Goal: Task Accomplishment & Management: Manage account settings

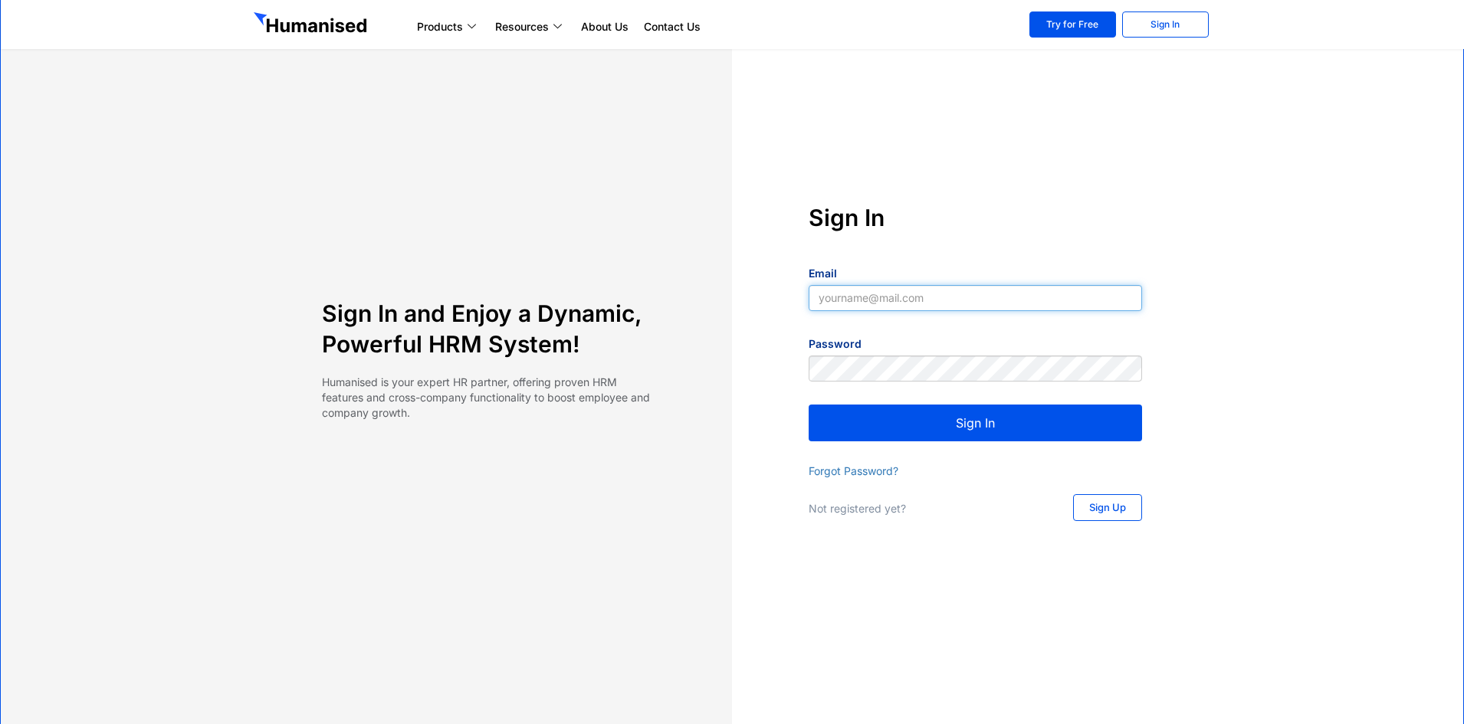
click at [877, 302] on input "Email" at bounding box center [974, 298] width 333 height 26
click at [808, 405] on button "Sign In" at bounding box center [974, 423] width 333 height 37
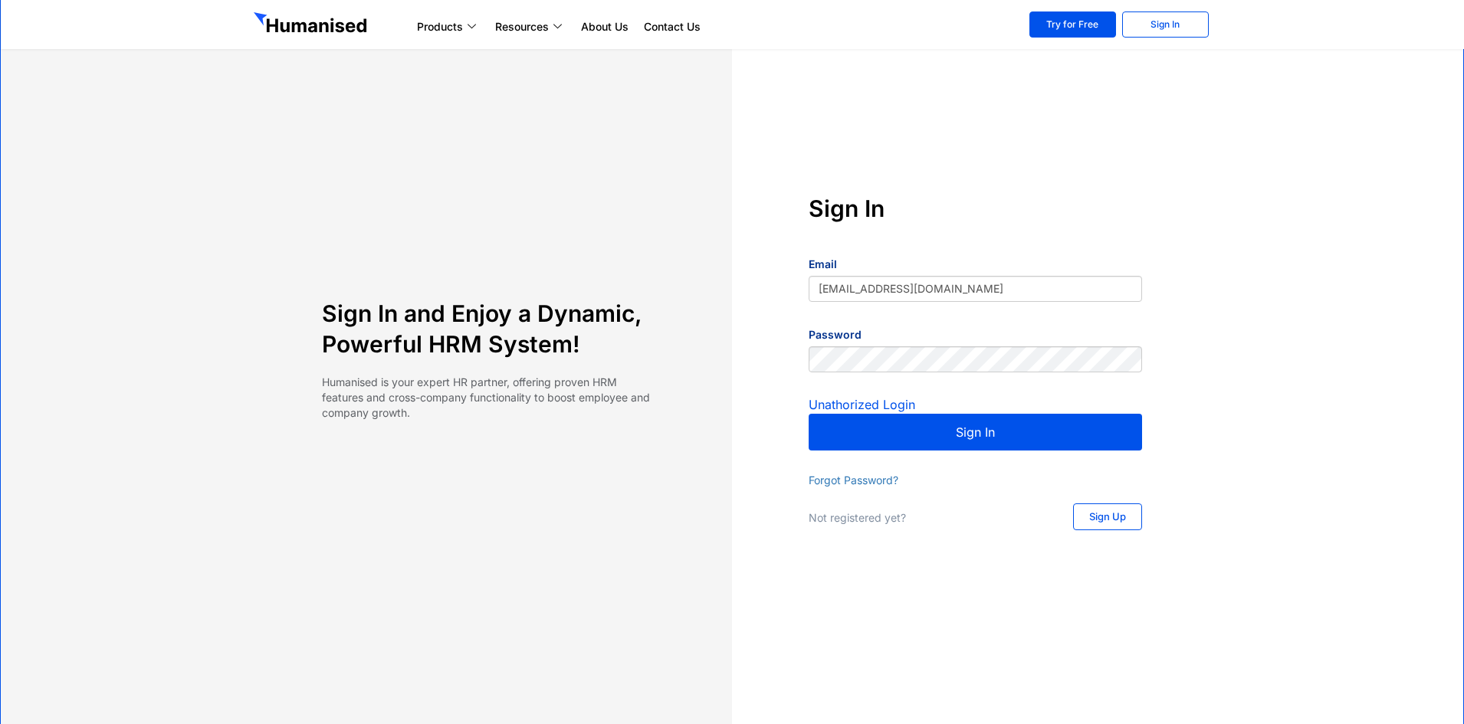
click at [958, 433] on button "Sign In" at bounding box center [974, 432] width 333 height 37
click at [840, 288] on input "KGeshan@ca-usa.com" at bounding box center [974, 289] width 333 height 26
type input "KGaneshan@ca-usa.com"
click at [919, 427] on button "Sign In" at bounding box center [974, 432] width 333 height 37
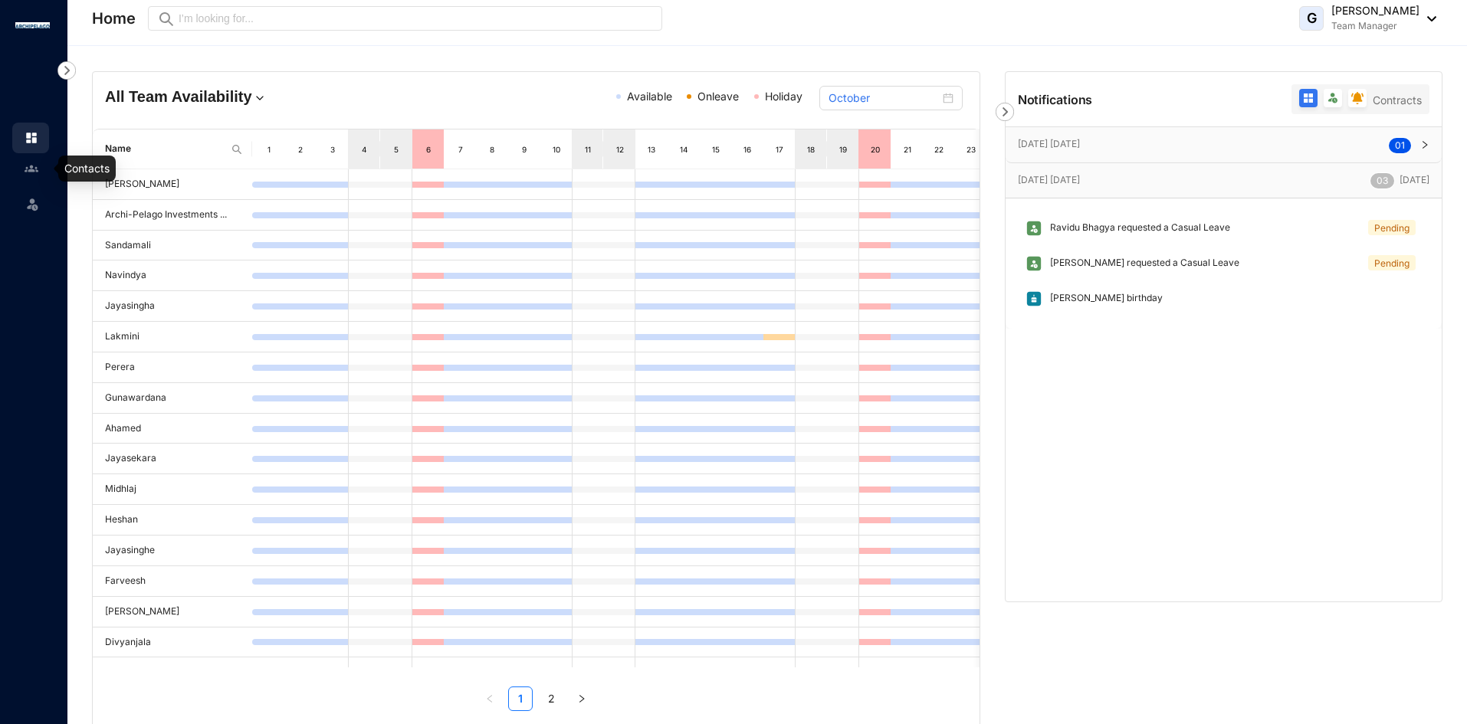
click at [34, 166] on img at bounding box center [32, 169] width 14 height 14
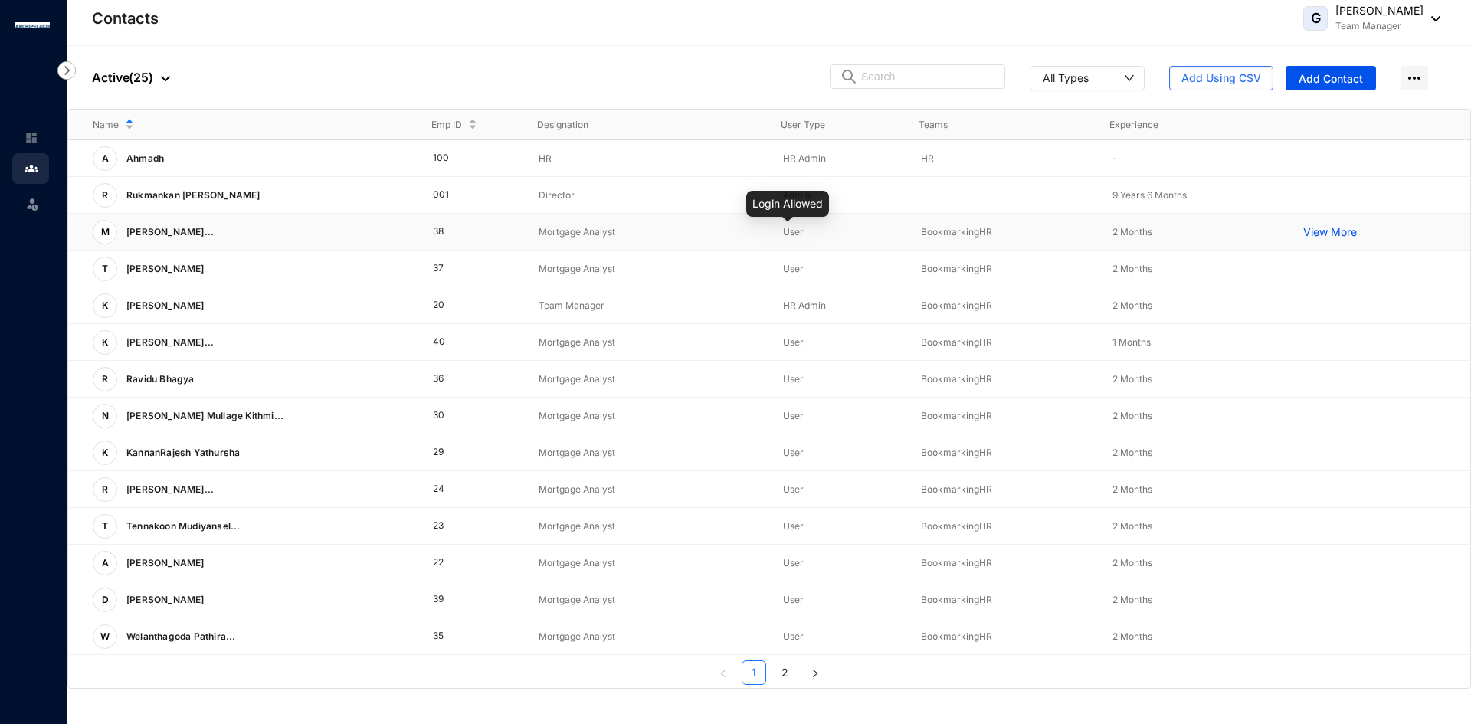
click at [788, 237] on span "User" at bounding box center [793, 231] width 21 height 11
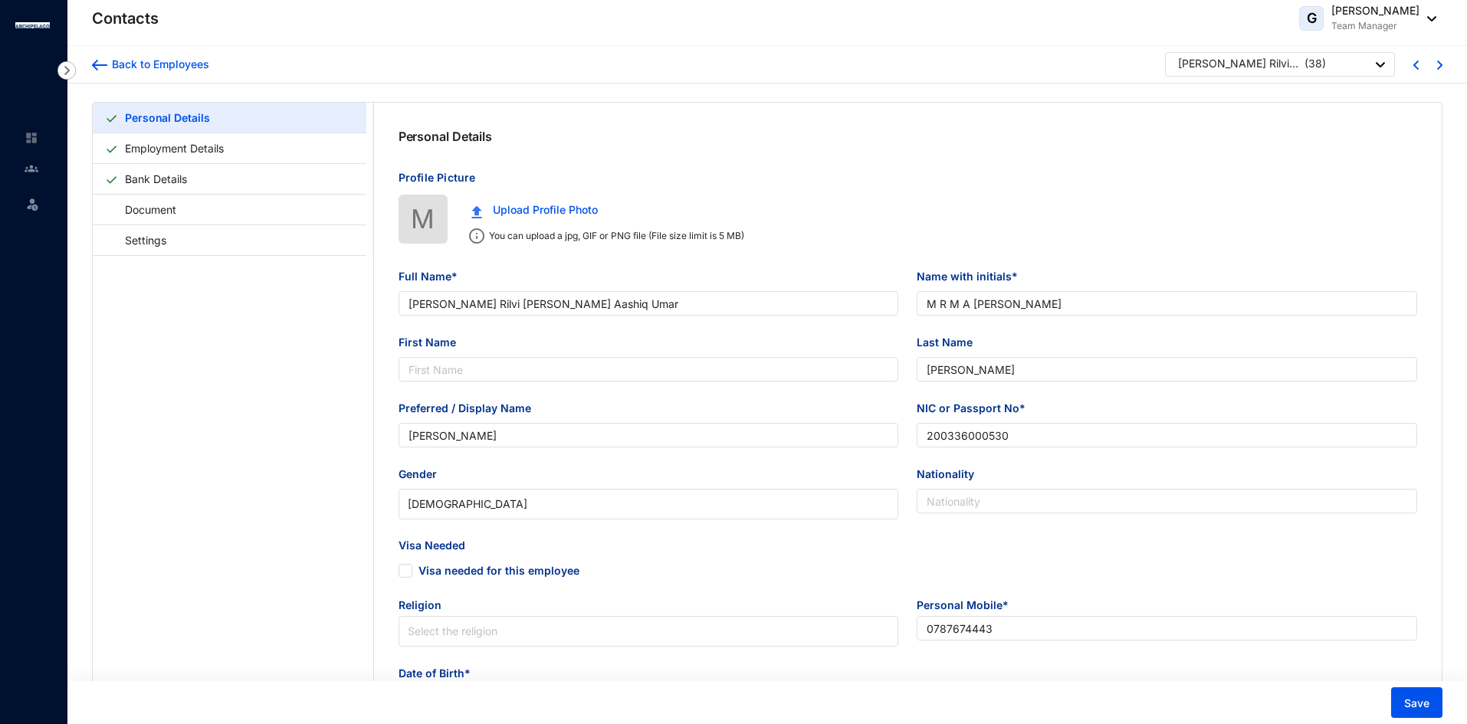
type input "[PERSON_NAME] Rilvi [PERSON_NAME] Aashiq Umar"
type input "M R M A [PERSON_NAME]"
type input "[PERSON_NAME]"
type input "200336000530"
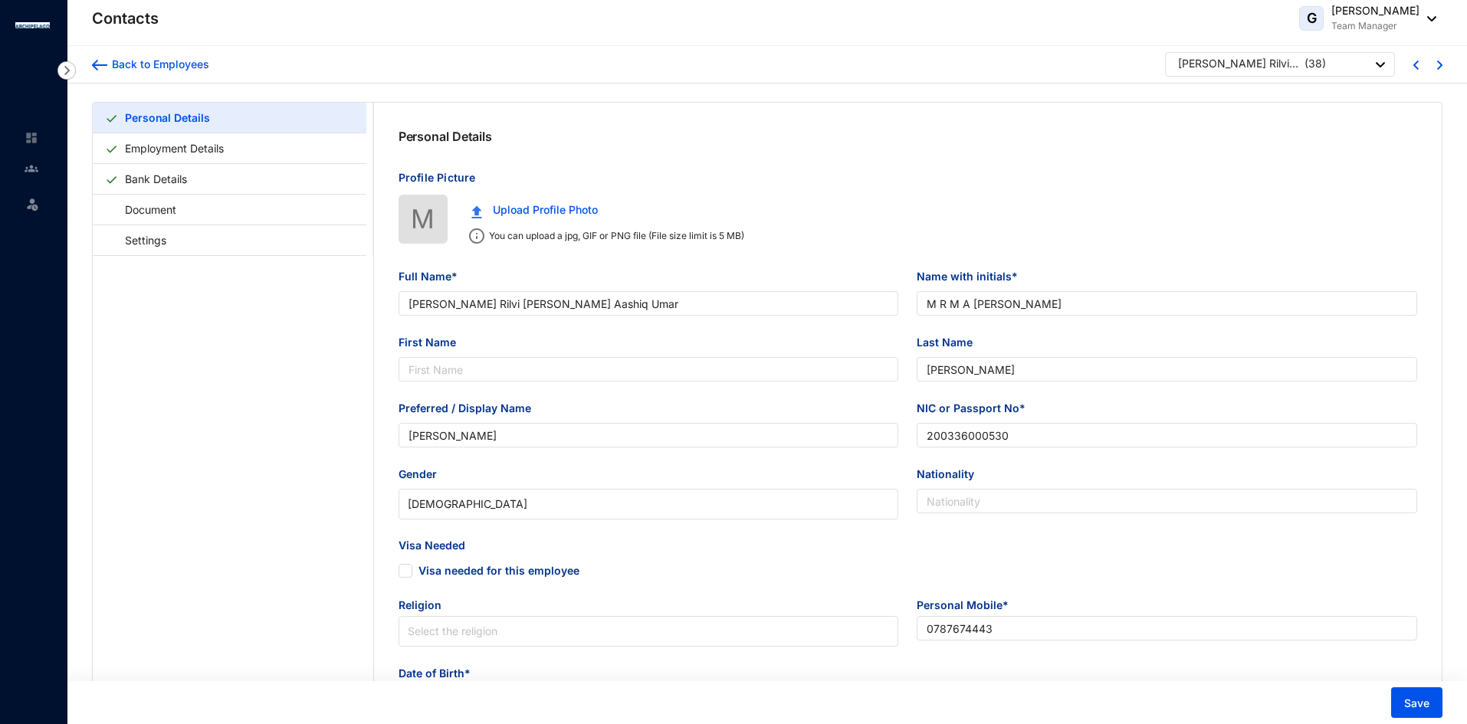
type input "0787674443"
type input "[STREET_ADDRESS]"
type input "[DATE]"
click at [94, 64] on img at bounding box center [99, 65] width 15 height 11
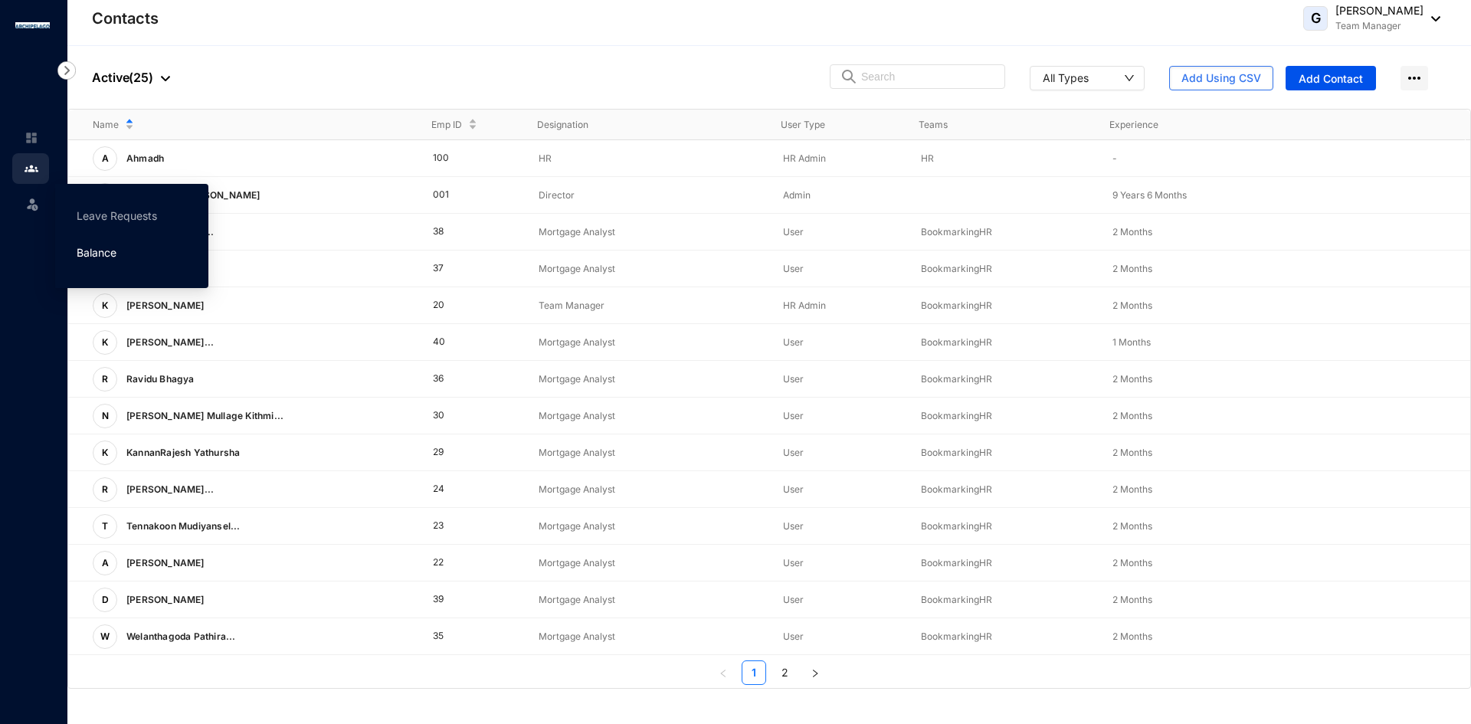
click at [107, 257] on link "Balance" at bounding box center [97, 252] width 40 height 13
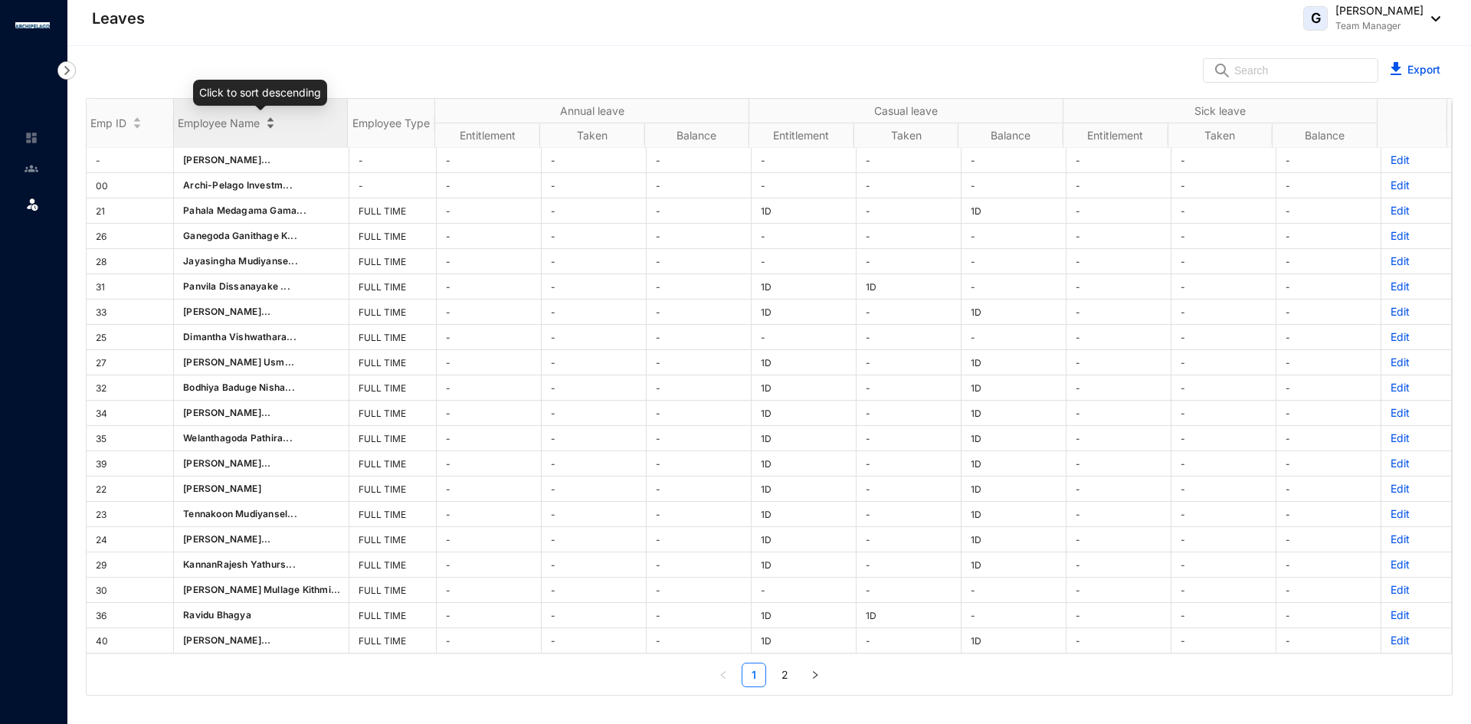
click at [267, 123] on div "Employee Name" at bounding box center [261, 122] width 174 height 15
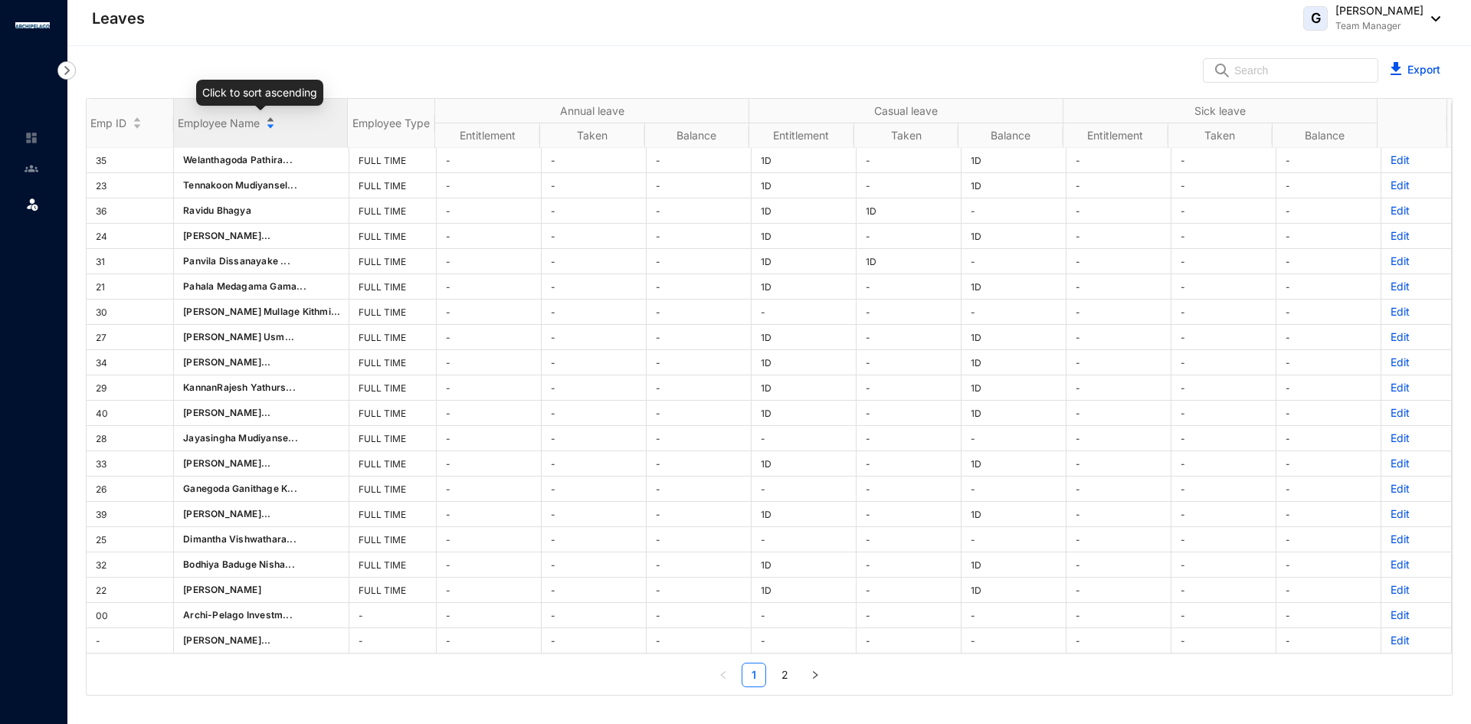
click at [267, 123] on div "Employee Name" at bounding box center [261, 122] width 174 height 15
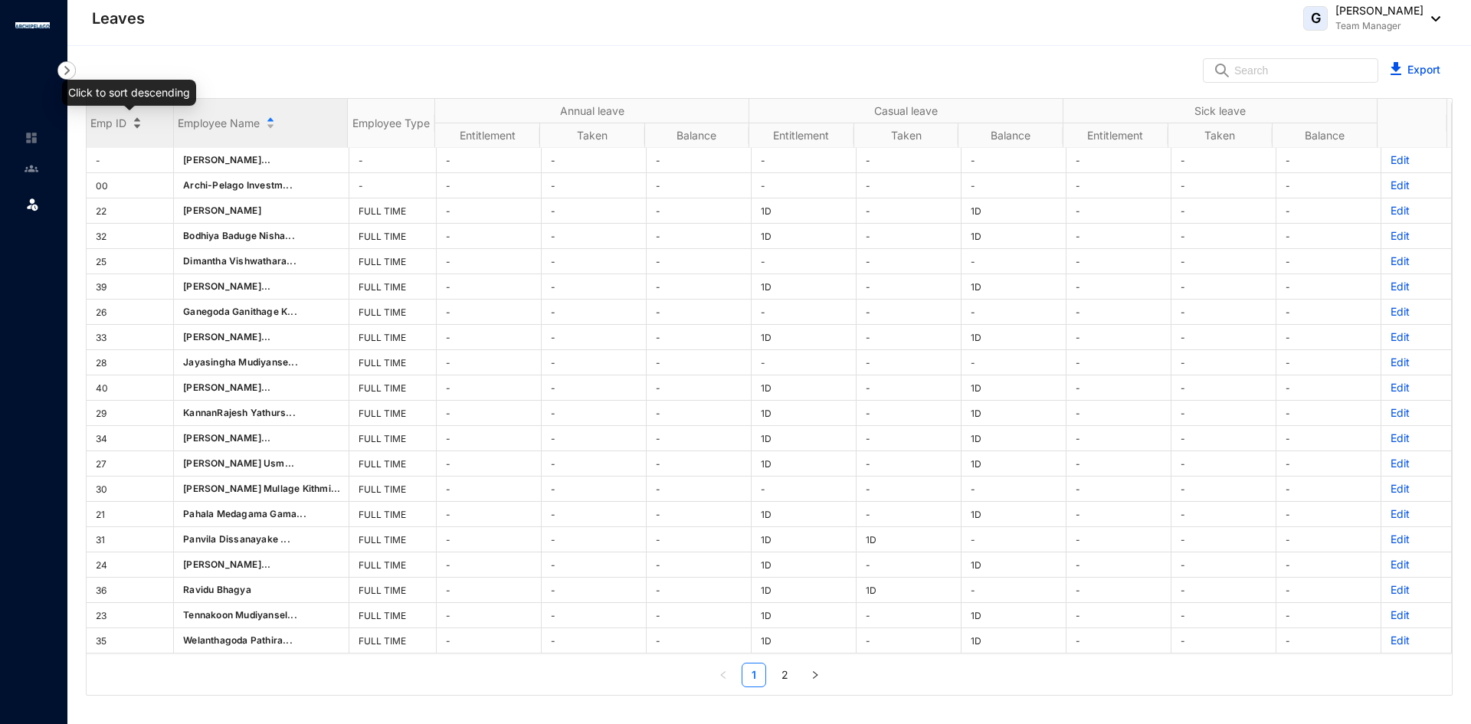
click at [136, 120] on div "Emp ID" at bounding box center [130, 122] width 87 height 15
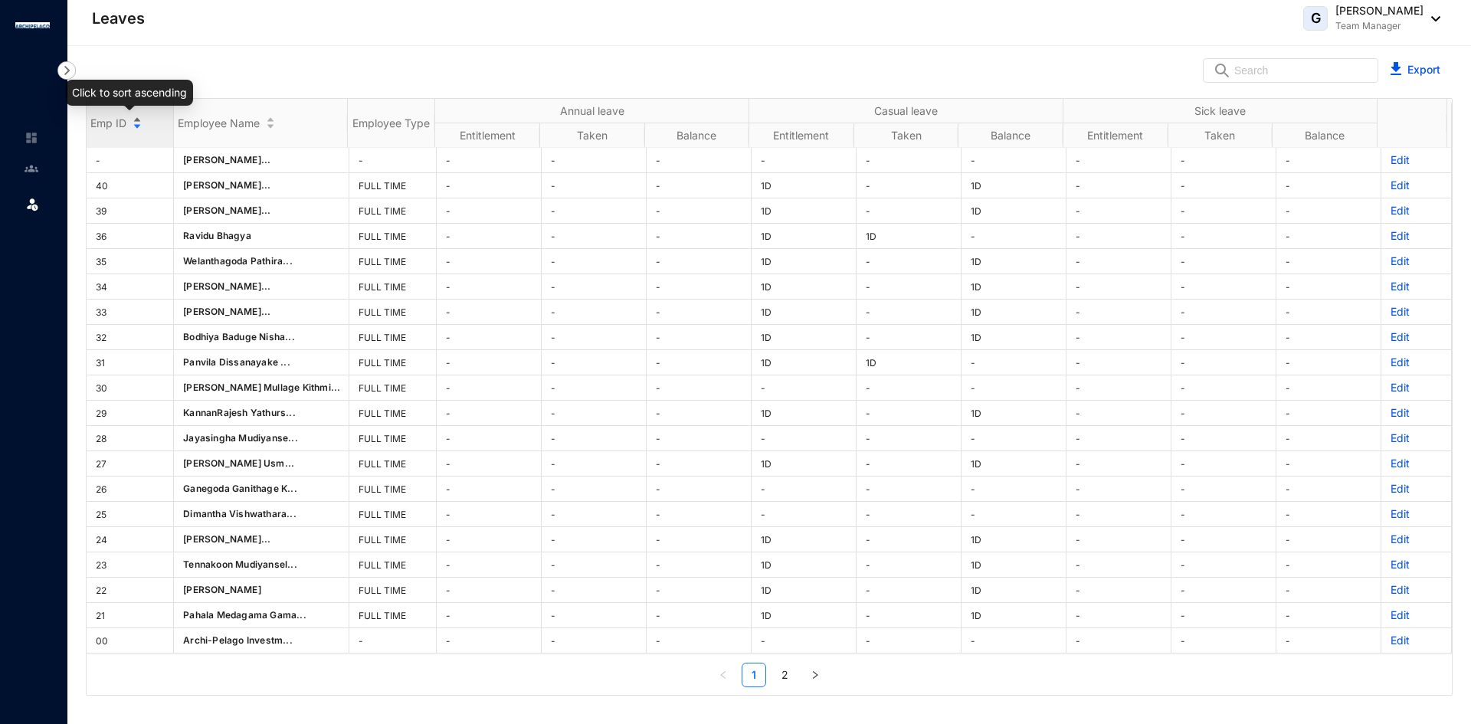
click at [136, 120] on div "Emp ID" at bounding box center [130, 122] width 87 height 15
click at [137, 123] on div "Emp ID" at bounding box center [130, 122] width 87 height 15
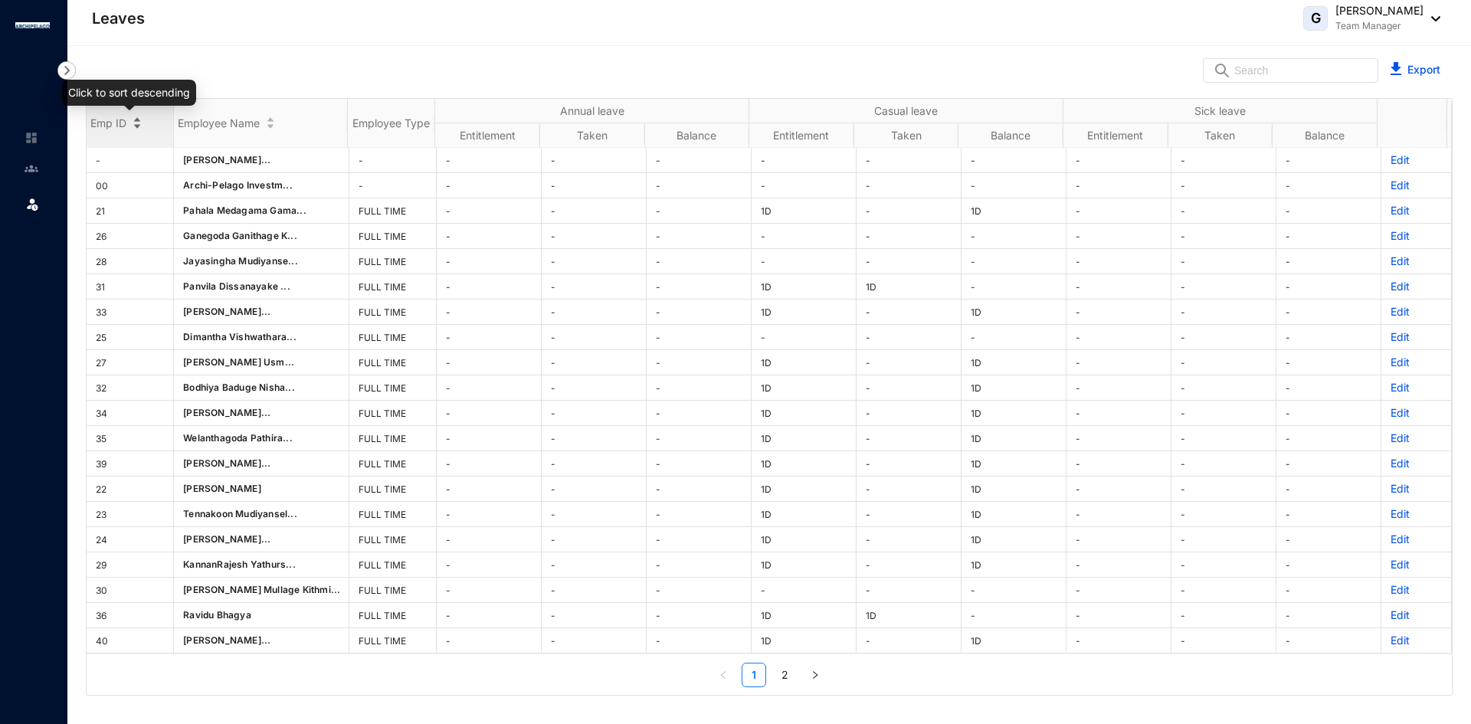
click at [137, 123] on div "Emp ID" at bounding box center [130, 122] width 87 height 15
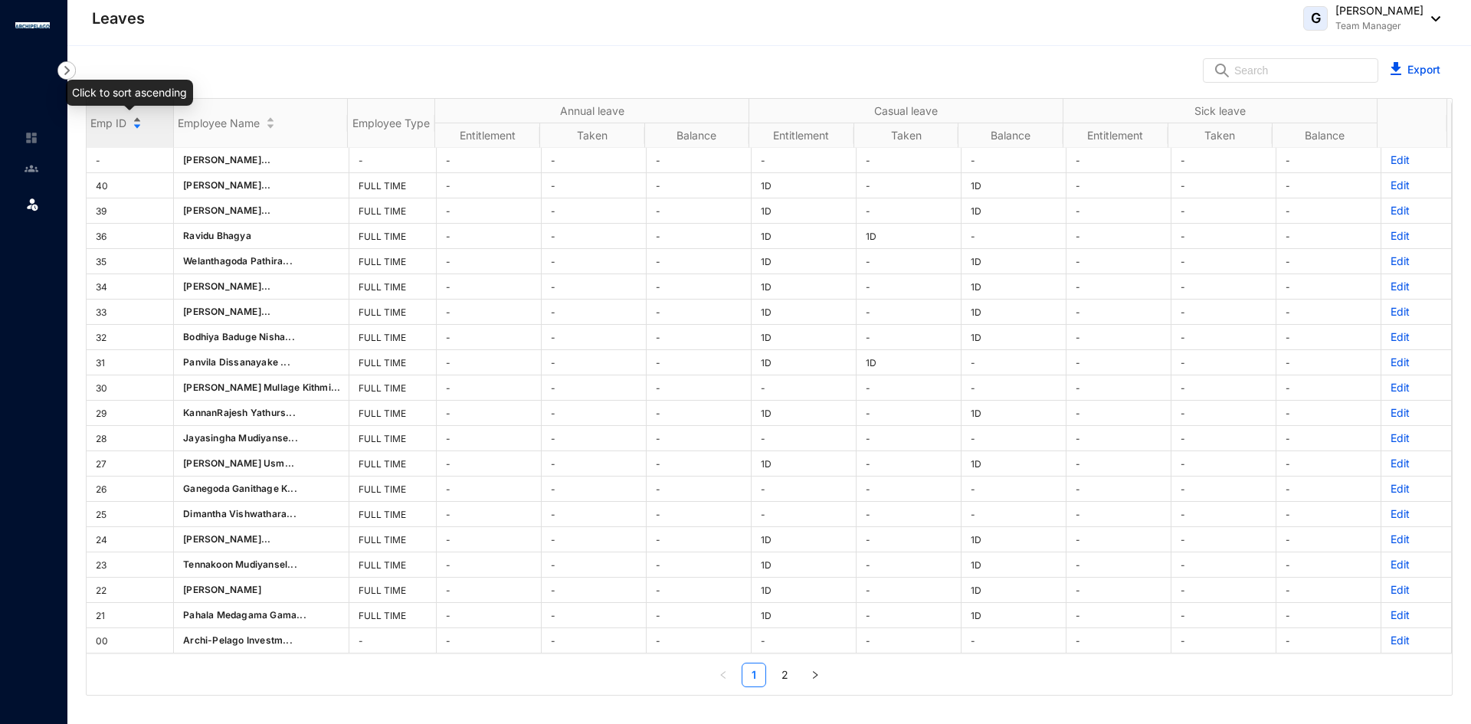
click at [137, 123] on div "Emp ID" at bounding box center [130, 122] width 87 height 15
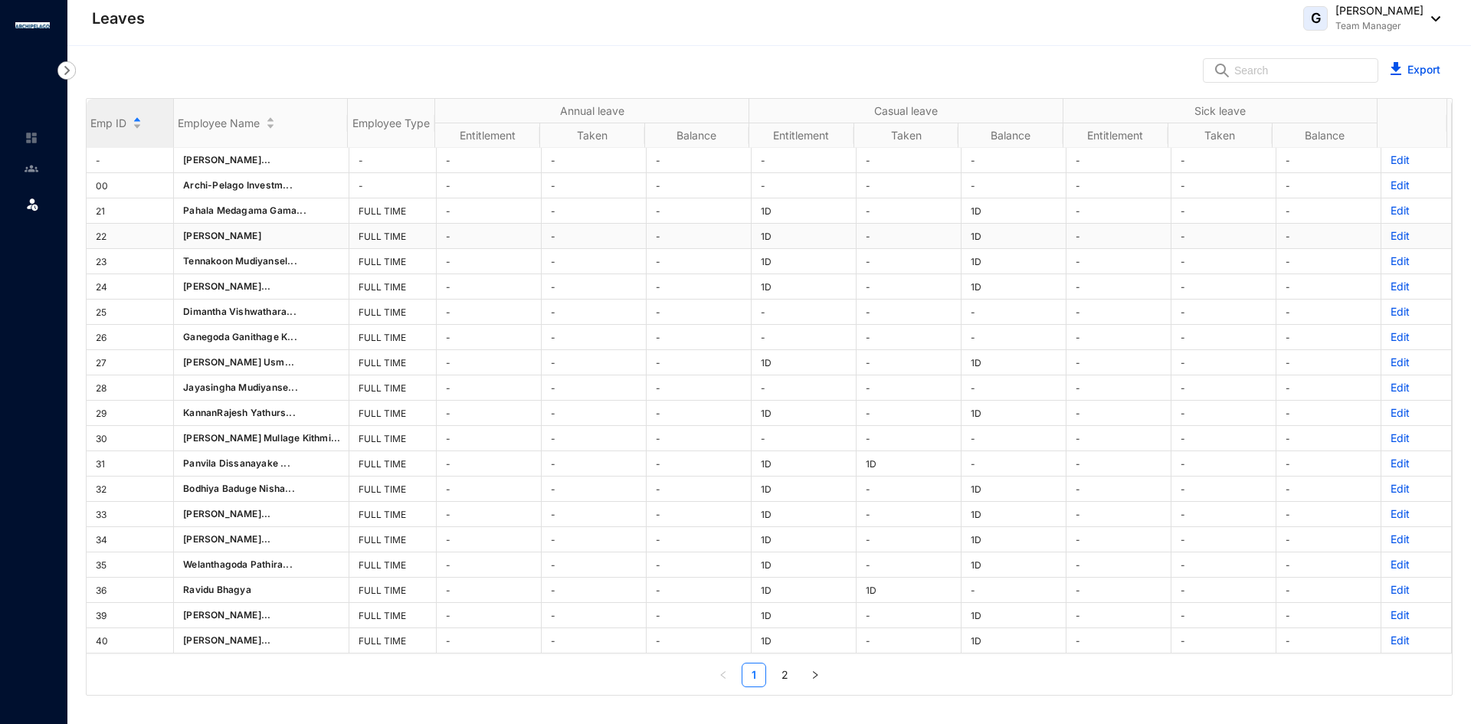
click at [1395, 234] on p "Edit" at bounding box center [1416, 235] width 51 height 15
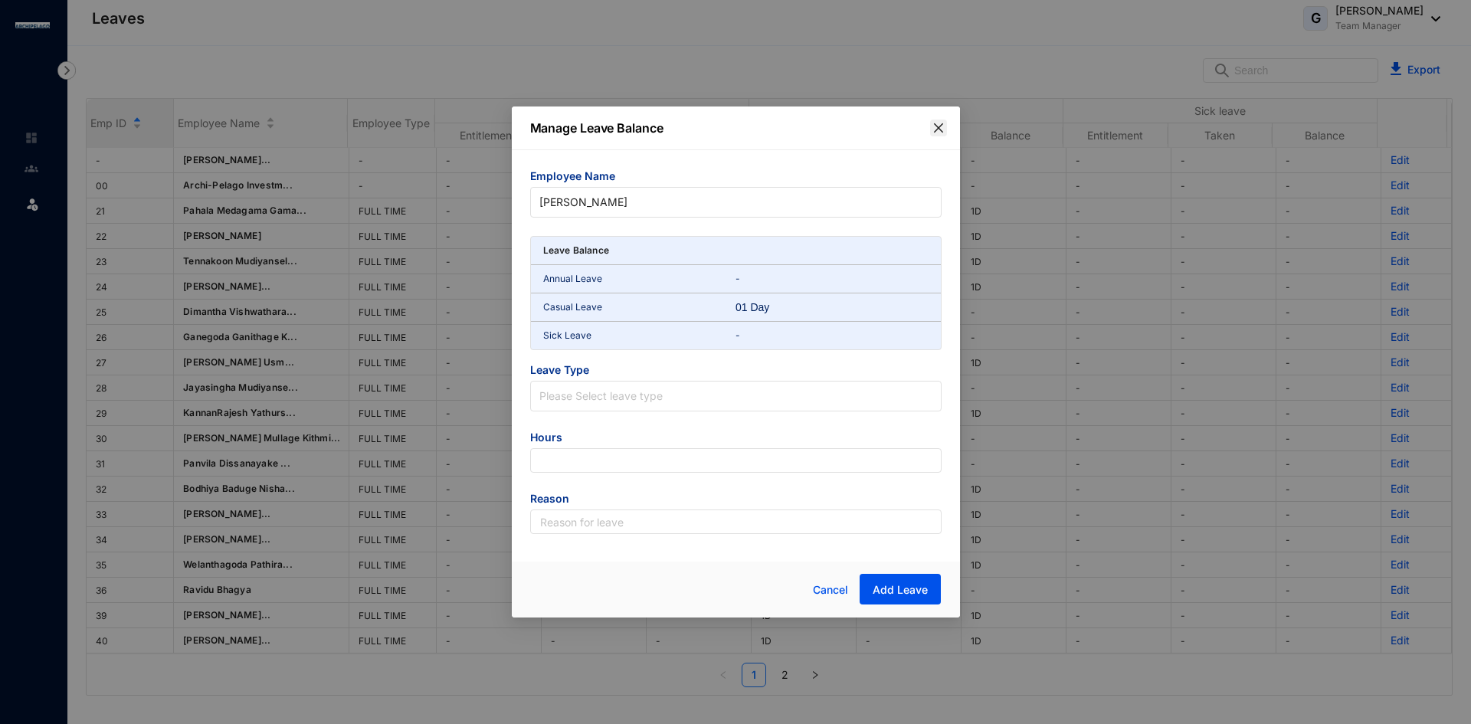
click at [937, 129] on icon "close" at bounding box center [937, 127] width 9 height 9
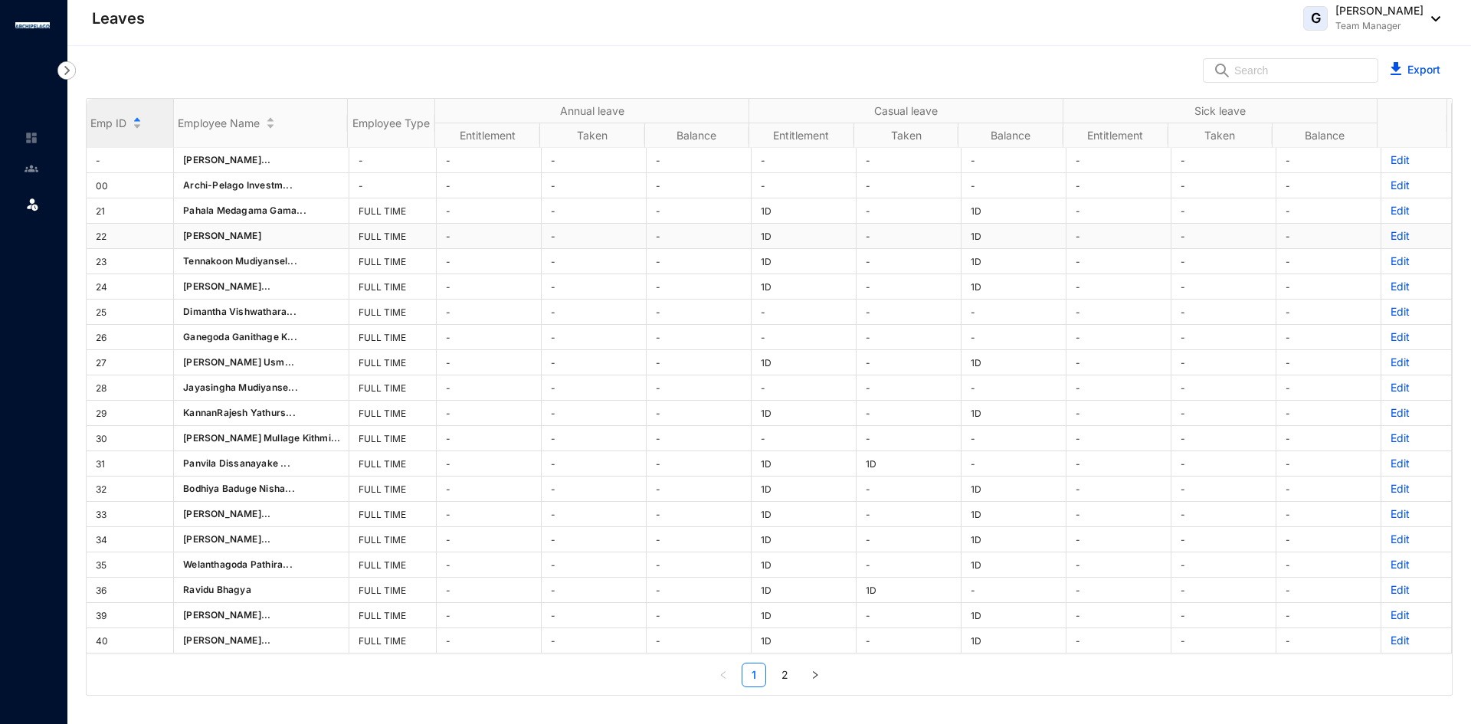
click at [1391, 236] on p "Edit" at bounding box center [1416, 235] width 51 height 15
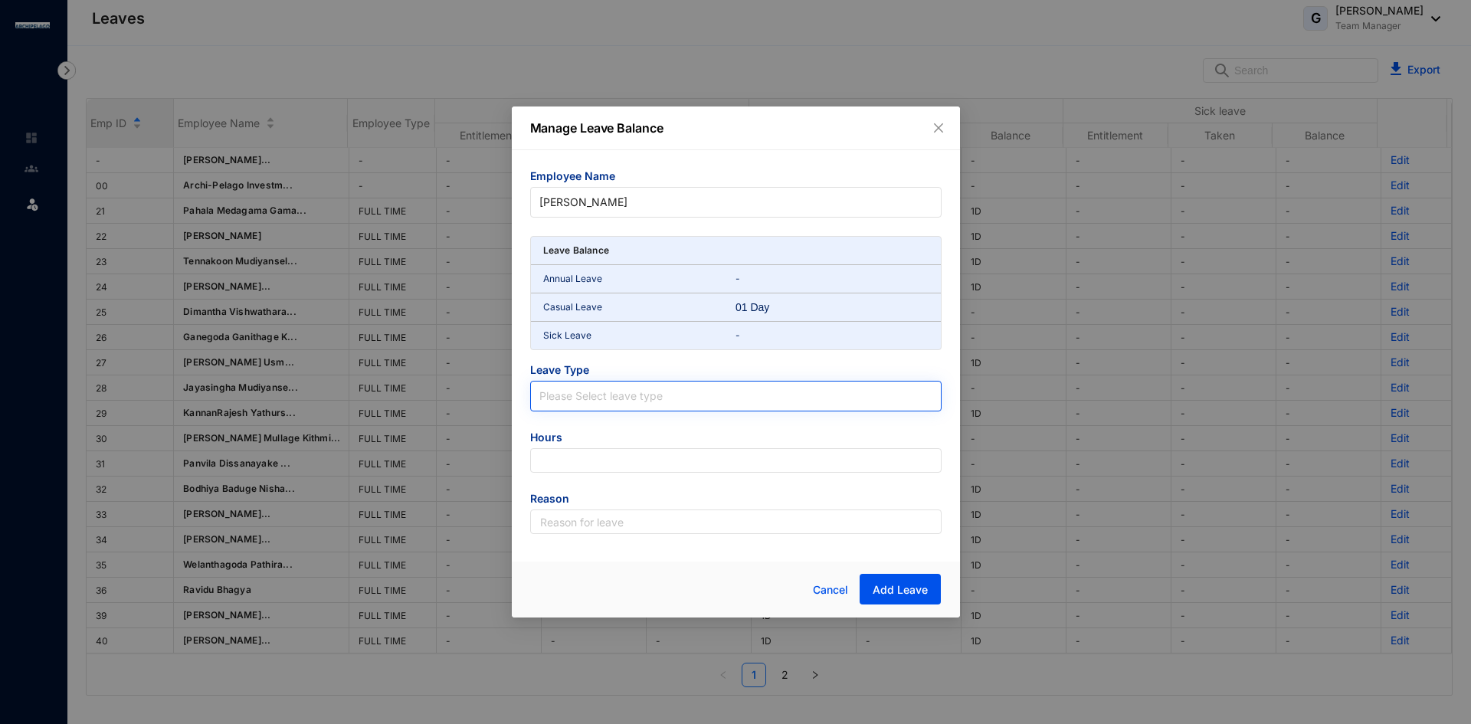
click at [614, 402] on input "search" at bounding box center [735, 393] width 393 height 23
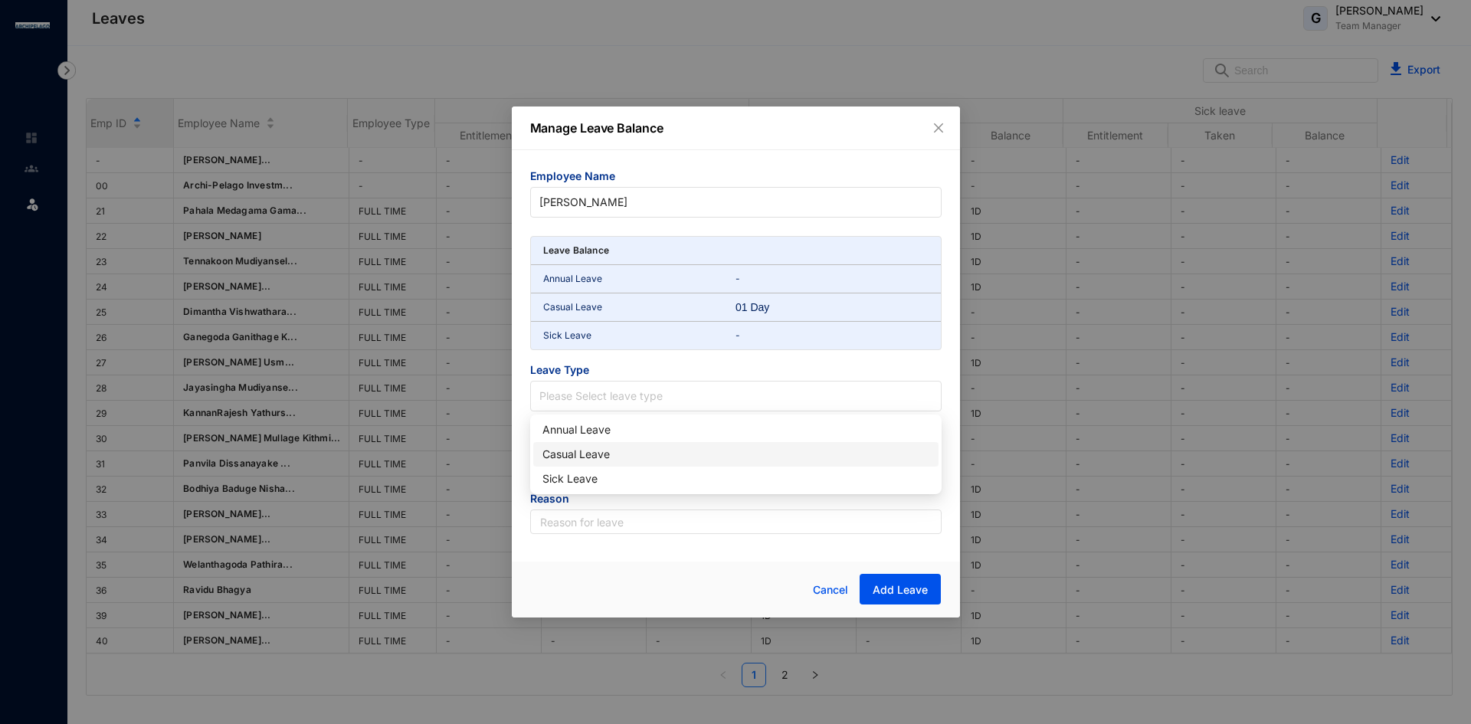
click at [573, 457] on div "Casual Leave" at bounding box center [736, 454] width 387 height 17
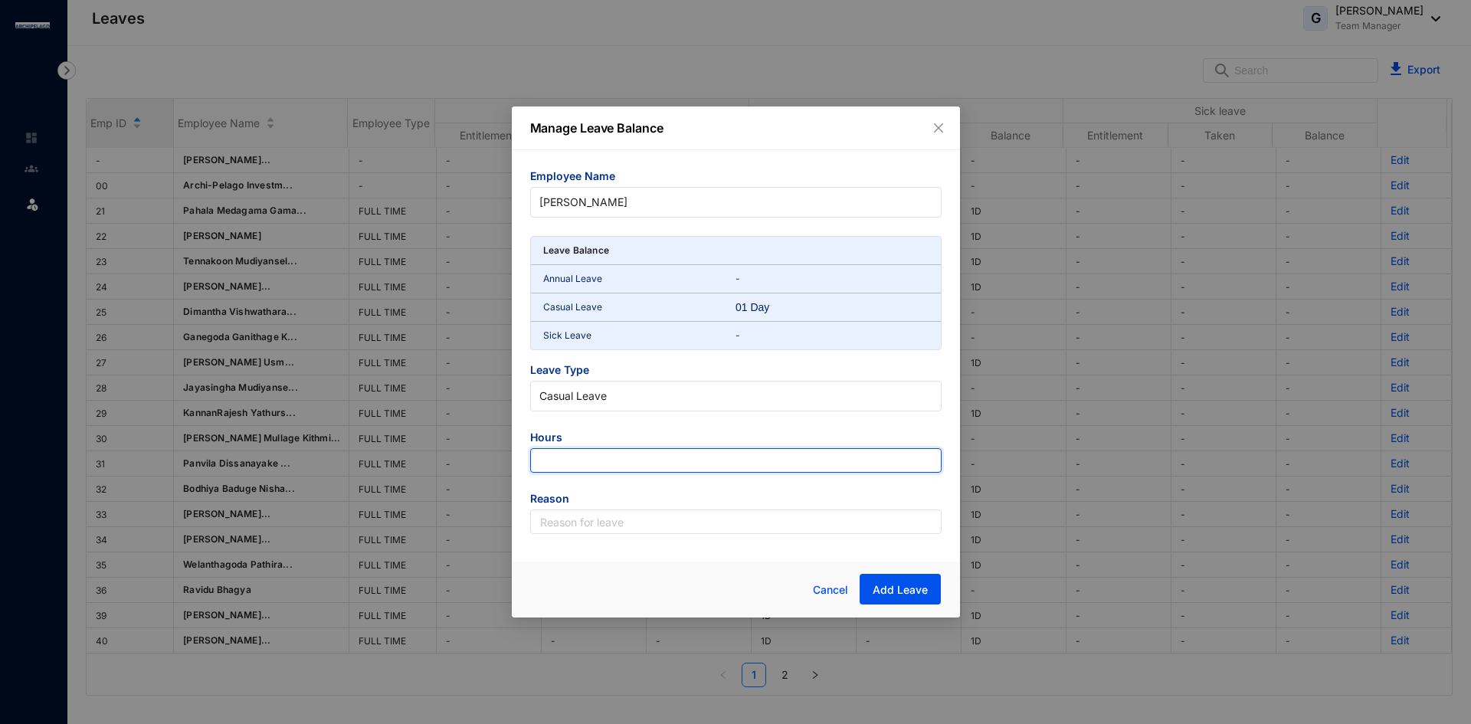
click at [590, 461] on input "number" at bounding box center [735, 460] width 411 height 25
type input "-4.5"
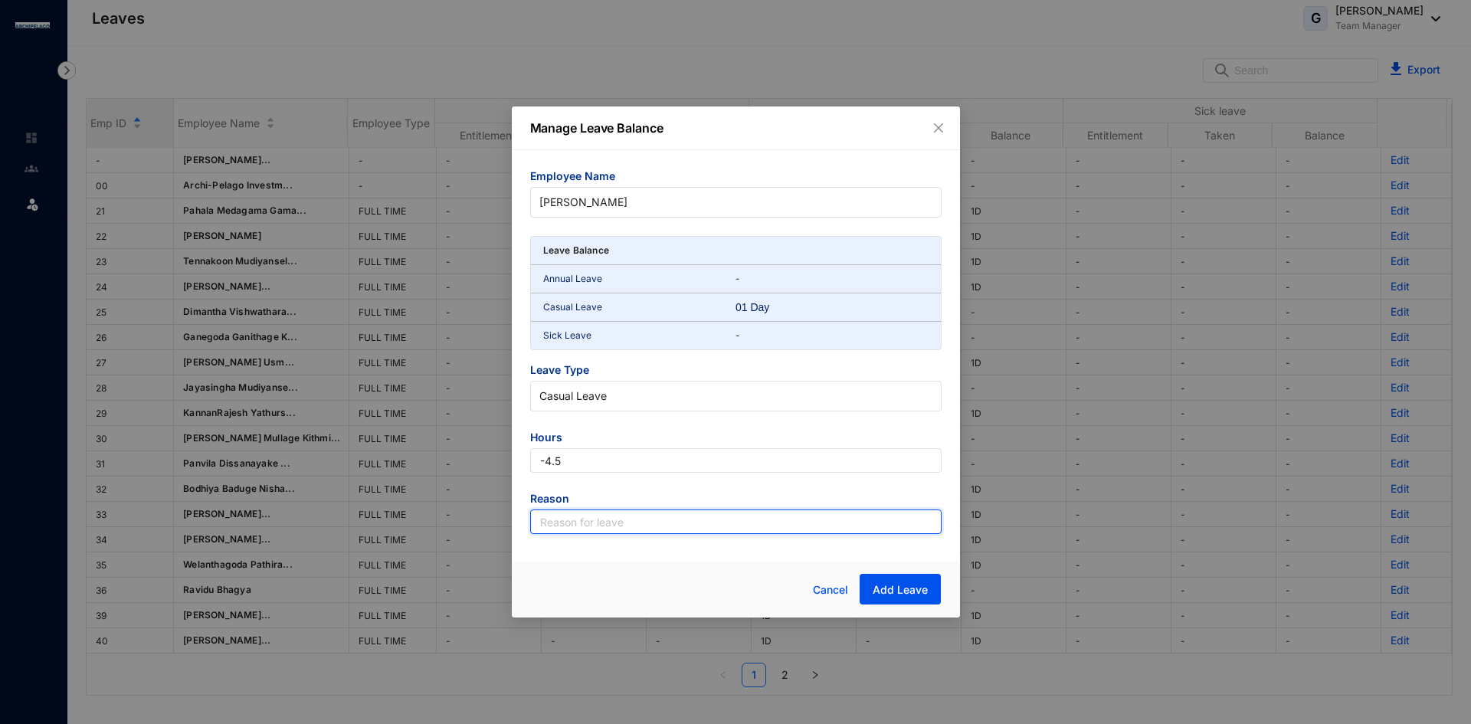
click at [574, 519] on input "text" at bounding box center [735, 522] width 411 height 25
type input "Halfday"
click at [893, 589] on span "Add Leave" at bounding box center [900, 589] width 55 height 15
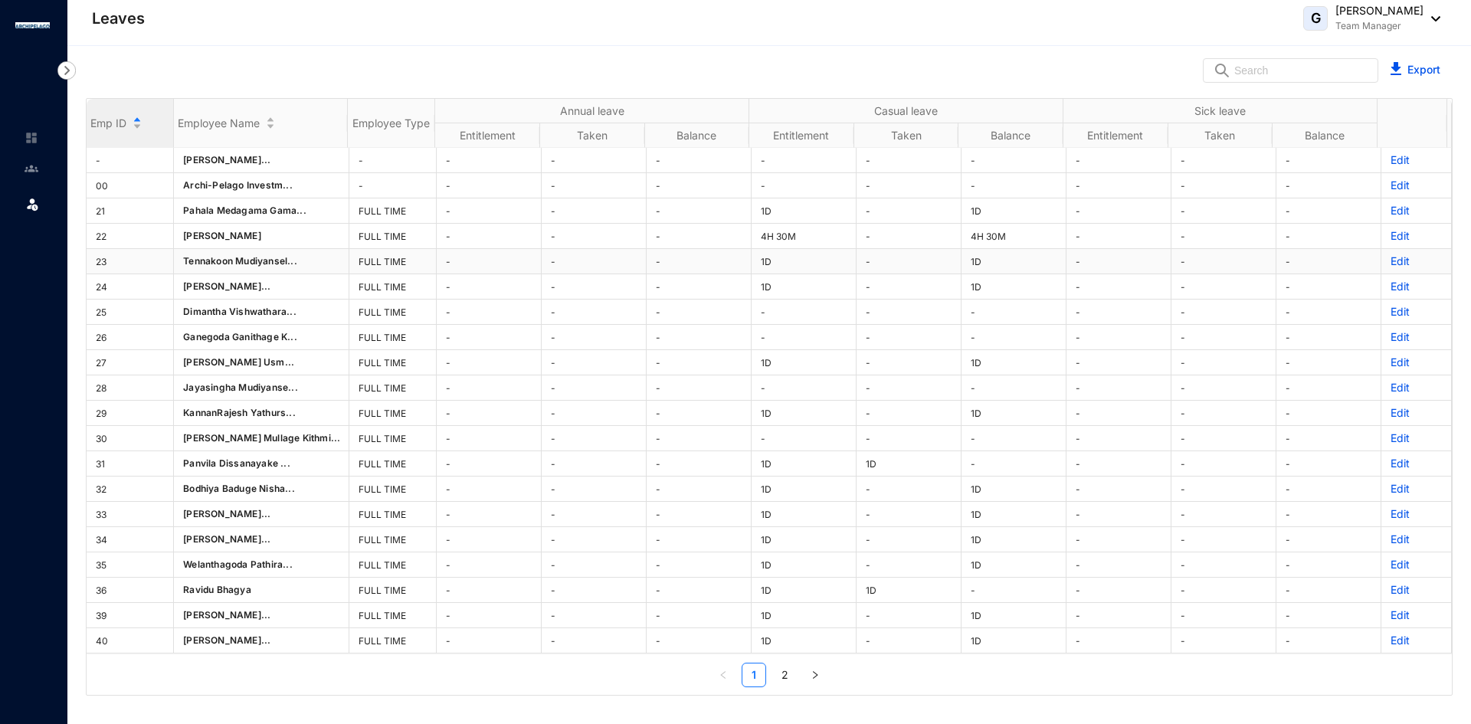
click at [1387, 260] on div "Emp ID Employee Name Employee Type Annual leave Casual leave Sick leave Entitle…" at bounding box center [769, 393] width 1365 height 588
click at [1391, 261] on p "Edit" at bounding box center [1416, 261] width 51 height 15
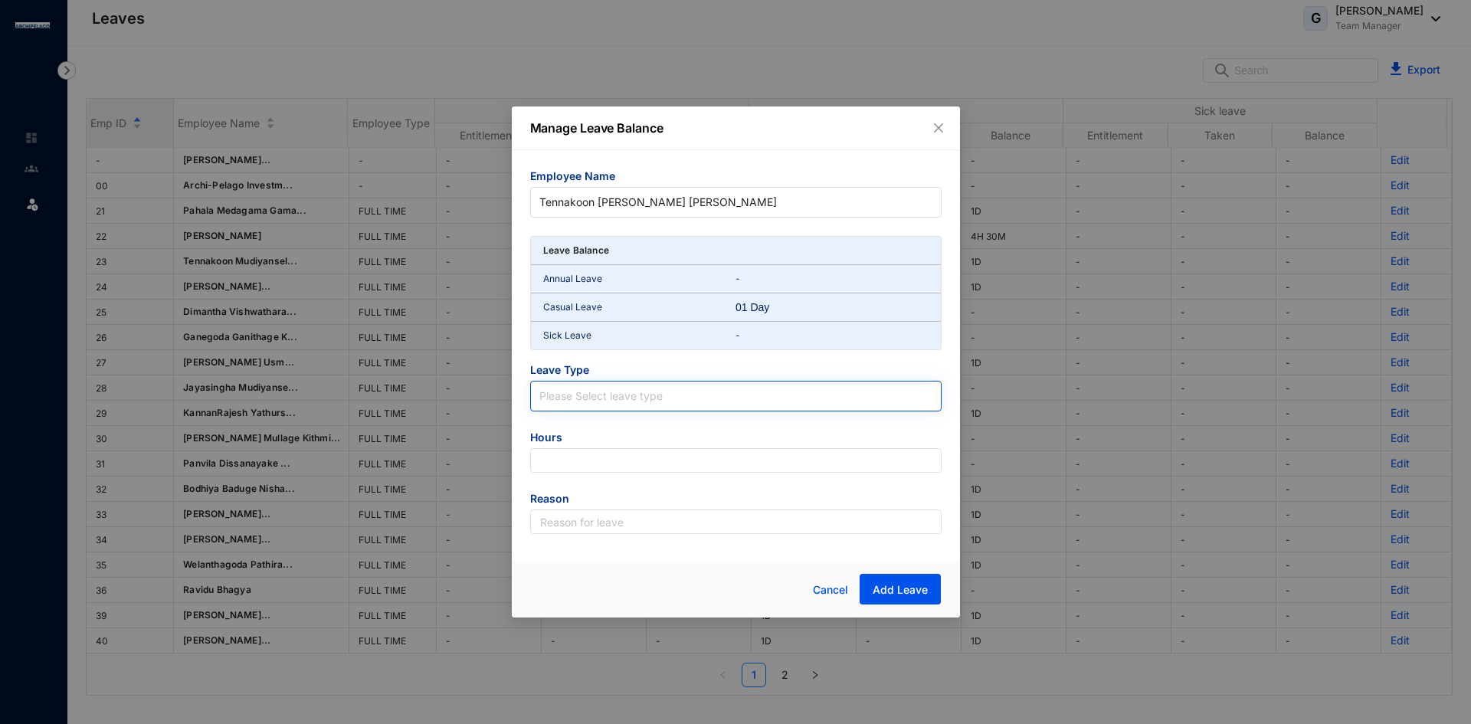
click at [563, 398] on input "search" at bounding box center [735, 393] width 393 height 23
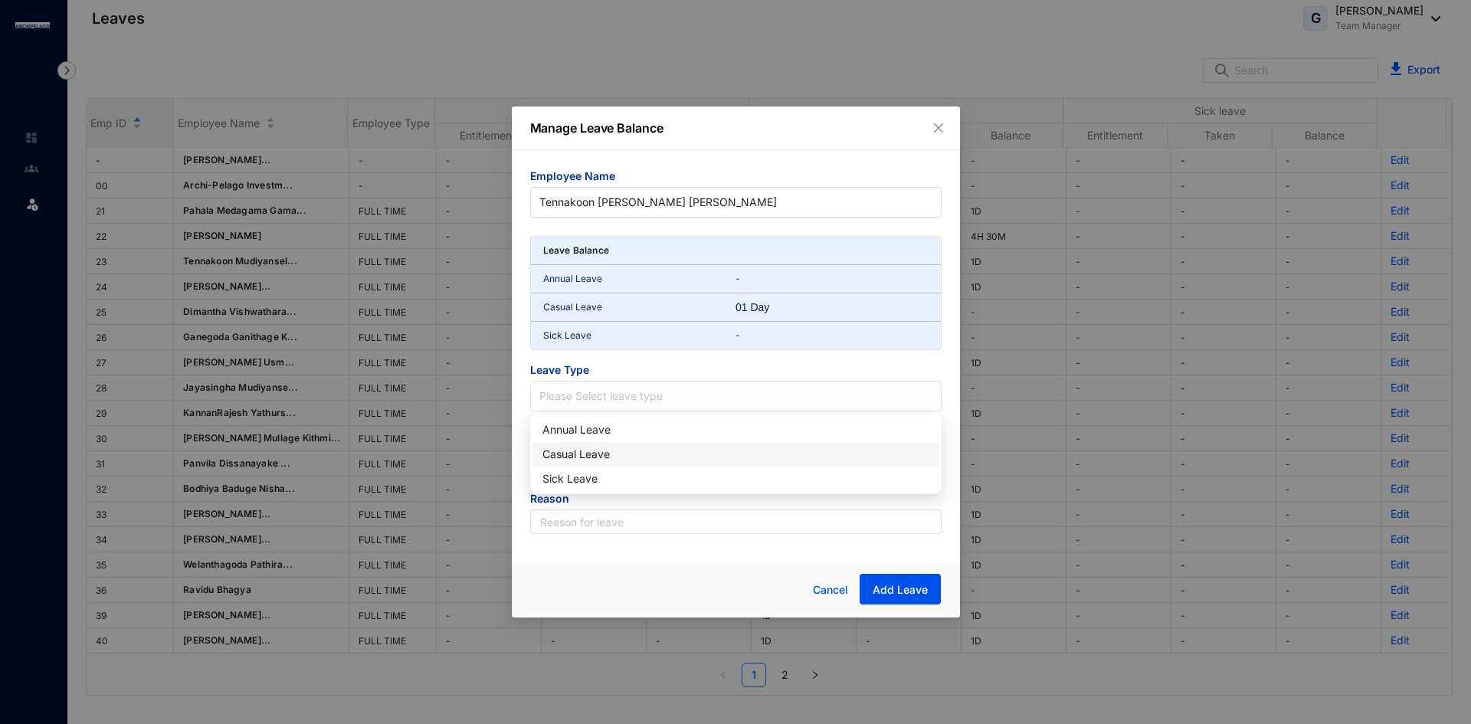
click at [564, 452] on div "Casual Leave" at bounding box center [736, 454] width 387 height 17
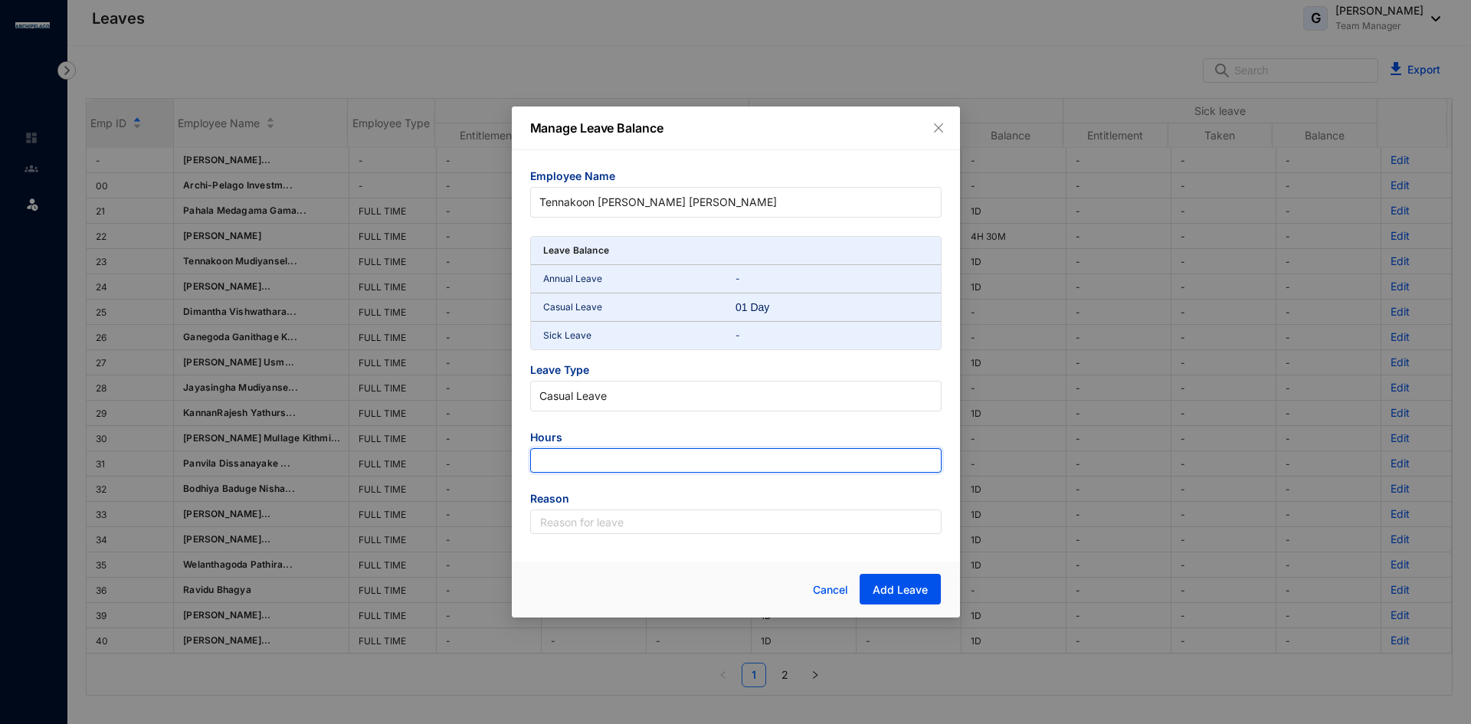
click at [566, 460] on input "number" at bounding box center [735, 460] width 411 height 25
type input "-9"
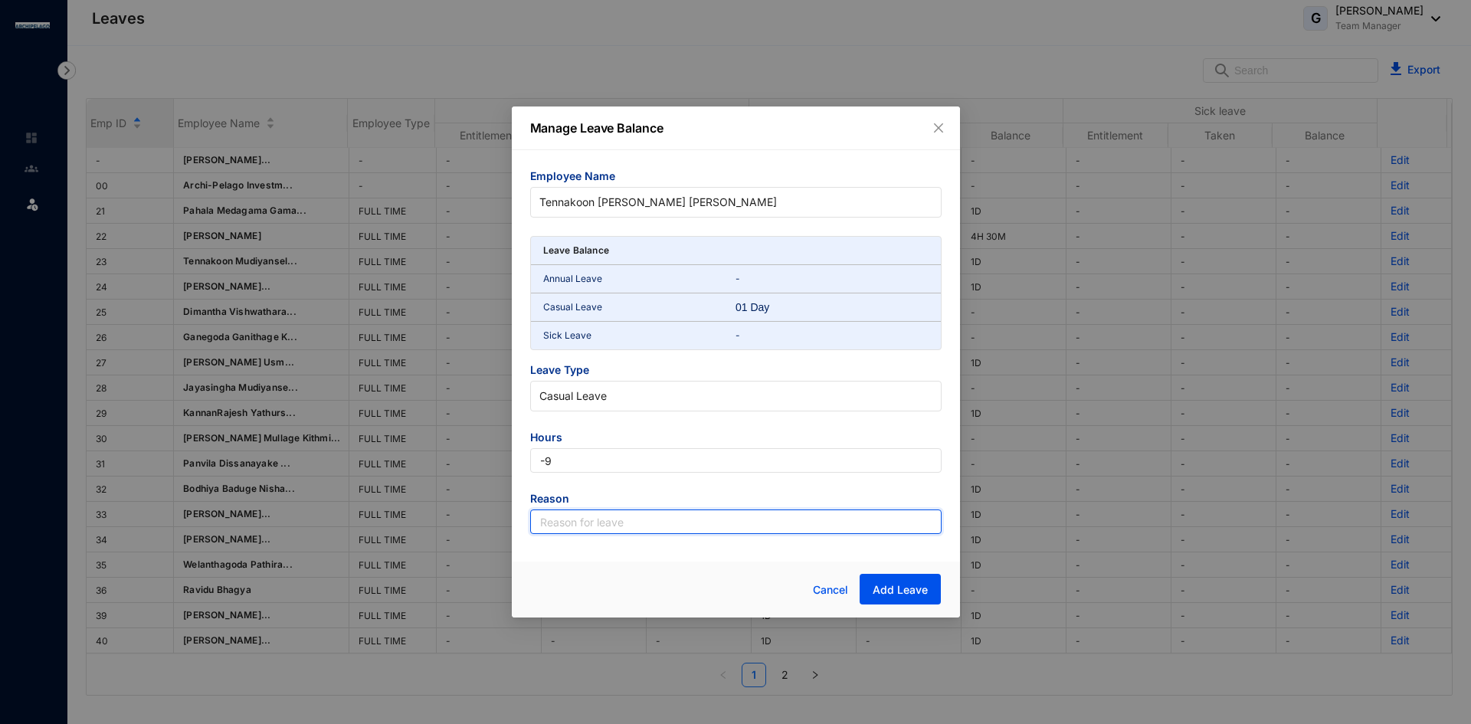
click at [710, 526] on input "text" at bounding box center [735, 522] width 411 height 25
type input "Leave"
click at [903, 589] on span "Add Leave" at bounding box center [900, 589] width 55 height 15
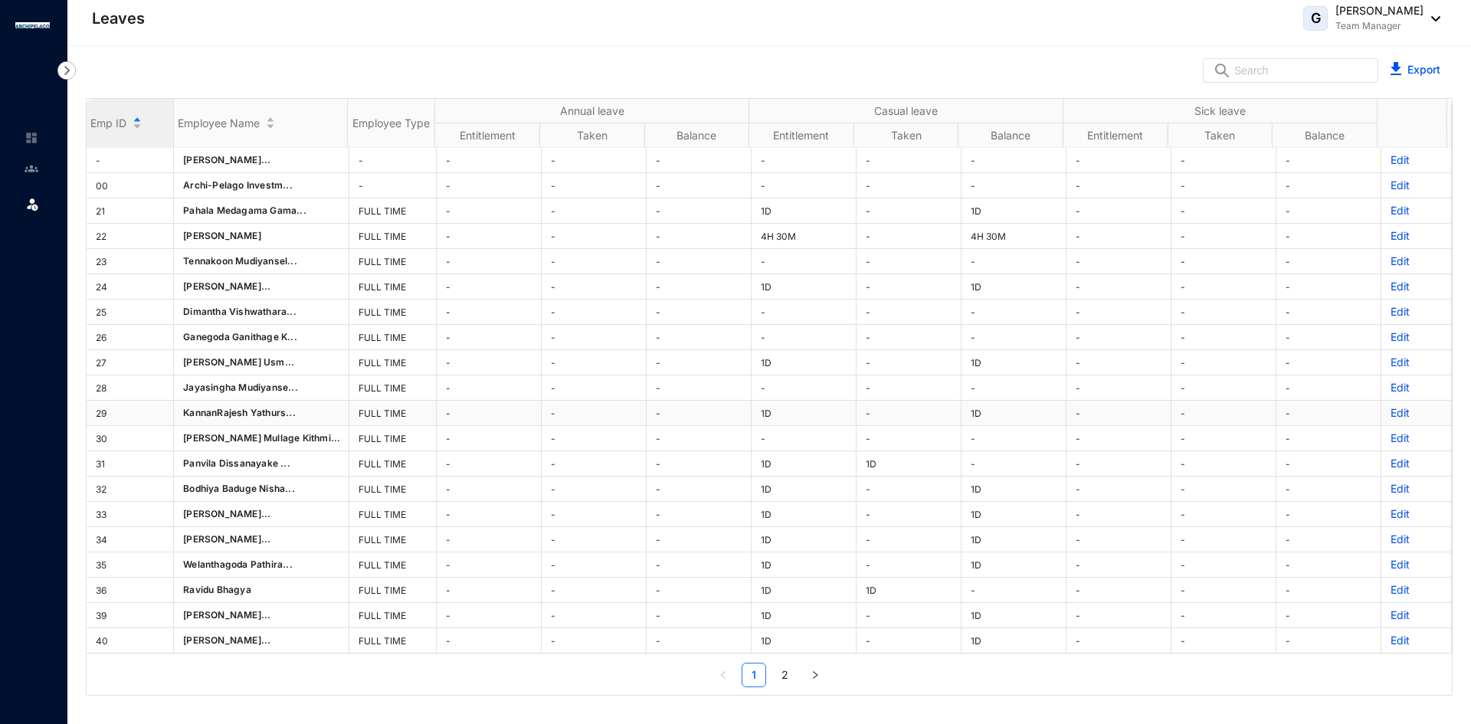
click at [1388, 410] on div "Emp ID Employee Name Employee Type Annual leave Casual leave Sick leave Entitle…" at bounding box center [769, 393] width 1365 height 588
click at [1392, 414] on p "Edit" at bounding box center [1416, 412] width 51 height 15
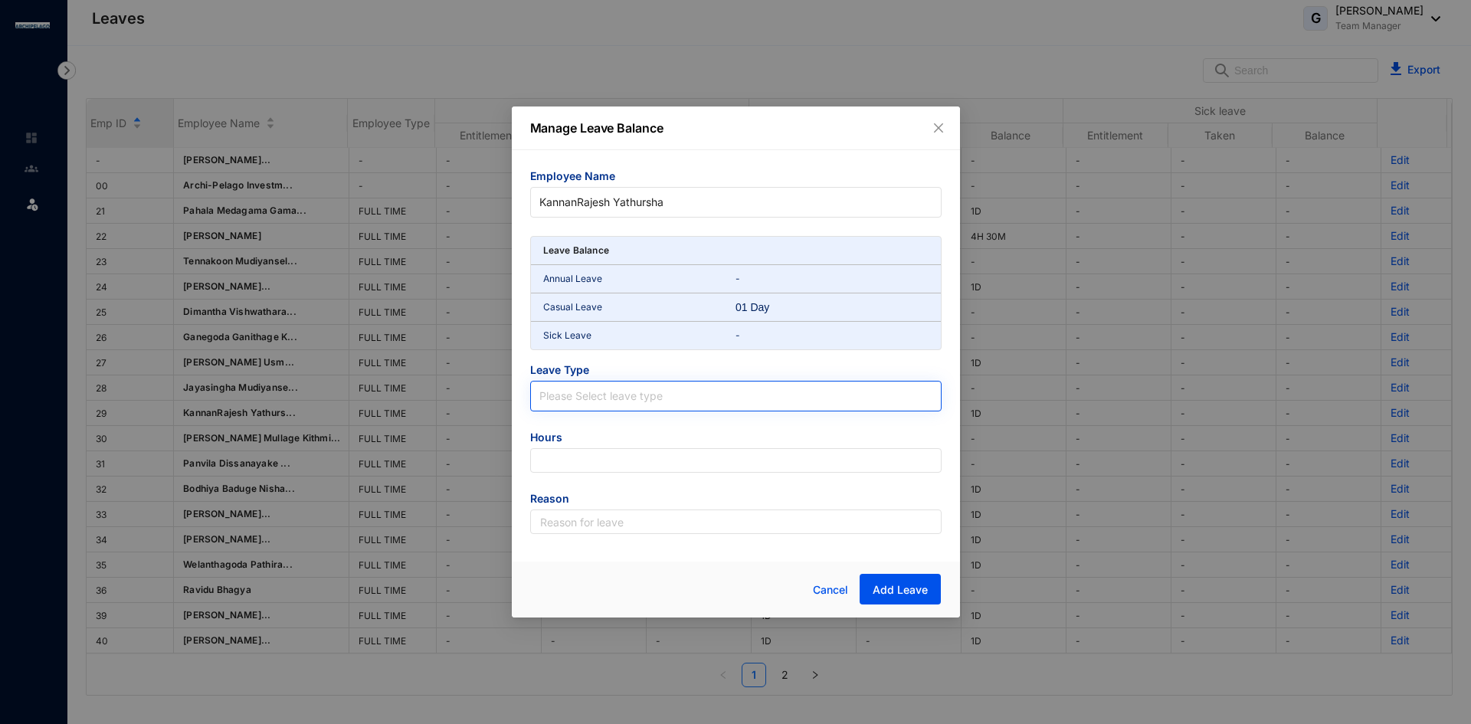
click at [572, 390] on input "search" at bounding box center [735, 393] width 393 height 23
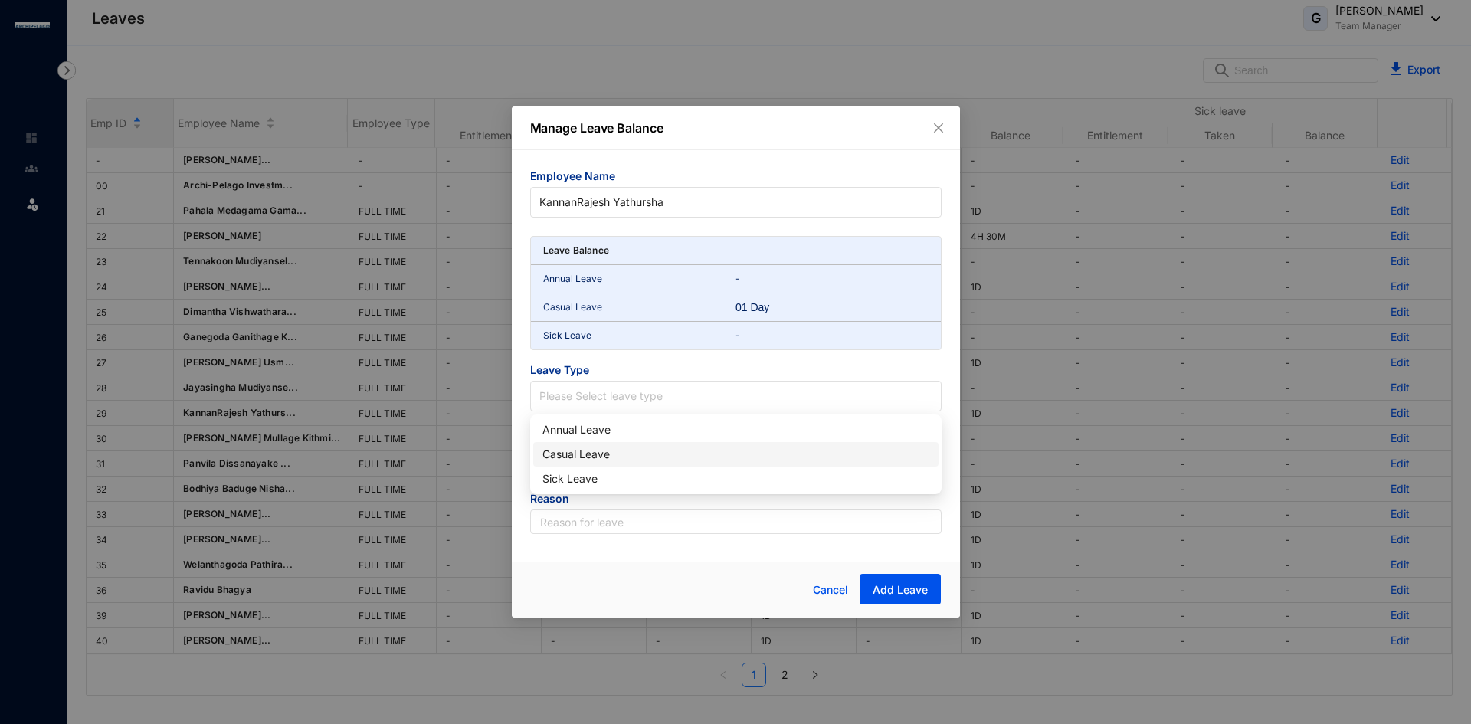
click at [572, 456] on div "Casual Leave" at bounding box center [736, 454] width 387 height 17
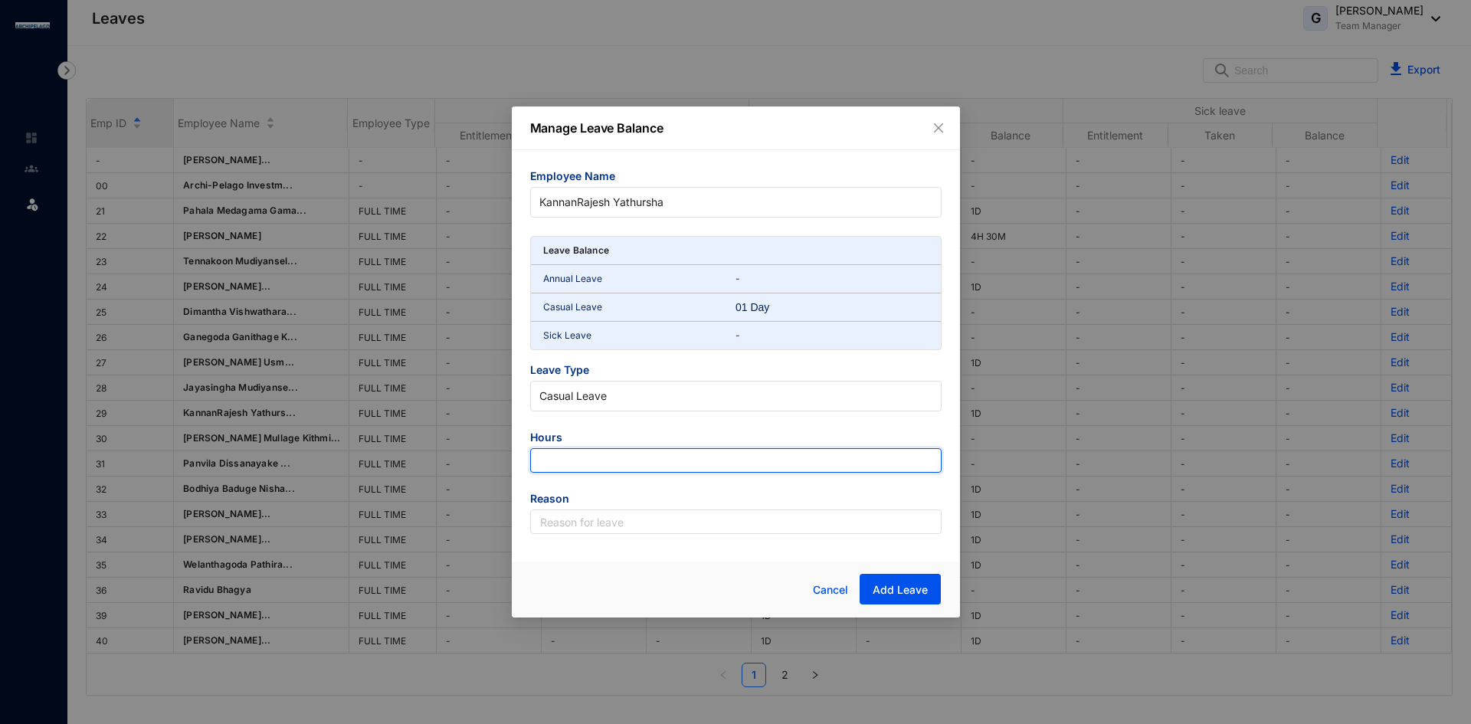
click at [578, 455] on input "number" at bounding box center [735, 460] width 411 height 25
type input "4"
type input "-4.5"
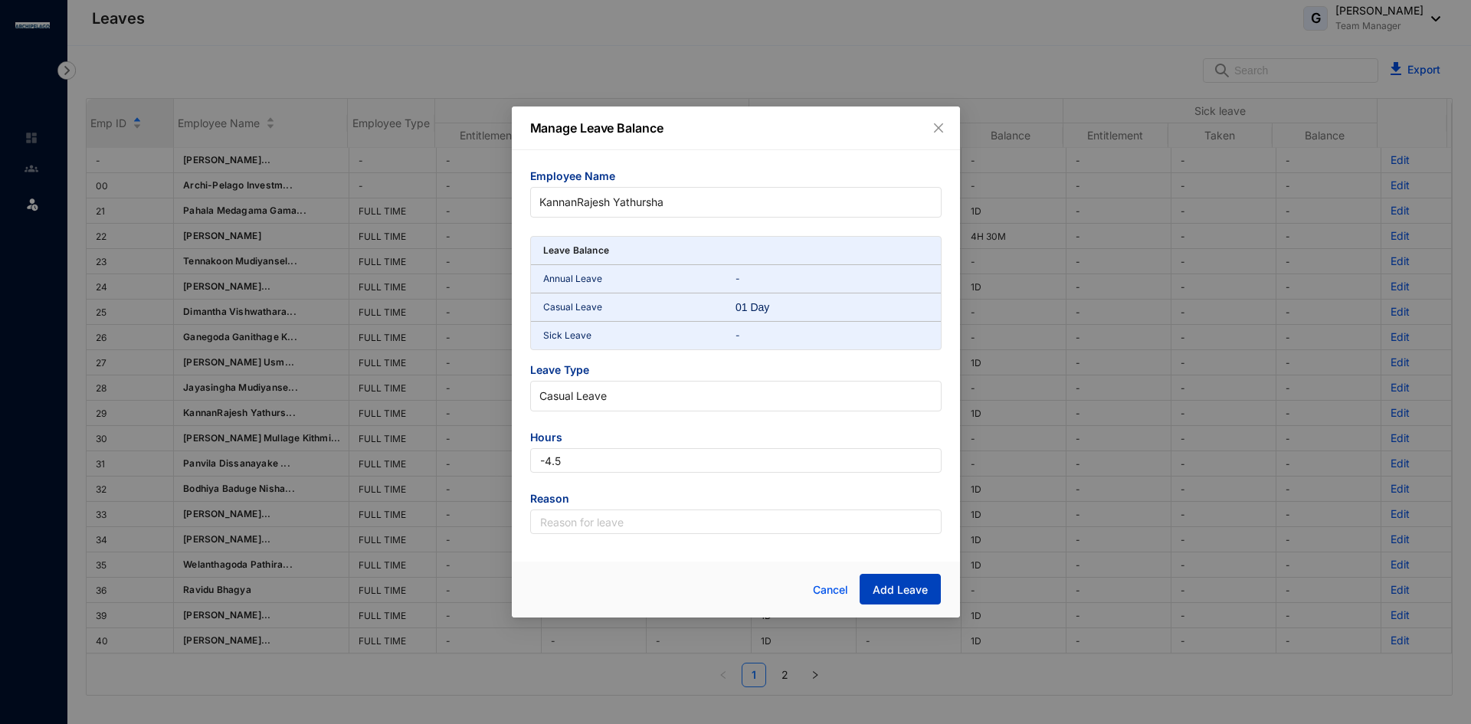
click at [918, 588] on span "Add Leave" at bounding box center [900, 589] width 55 height 15
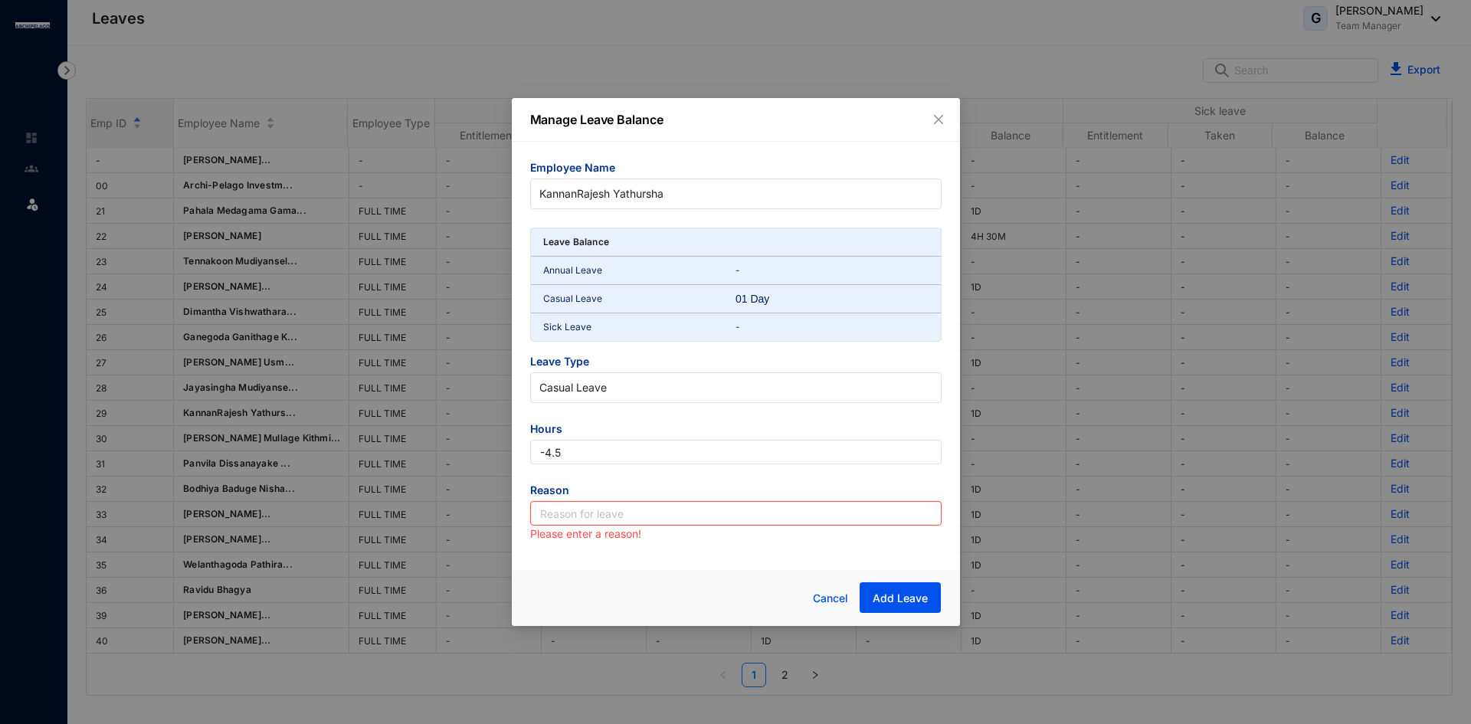
click at [632, 507] on input "text" at bounding box center [735, 513] width 411 height 25
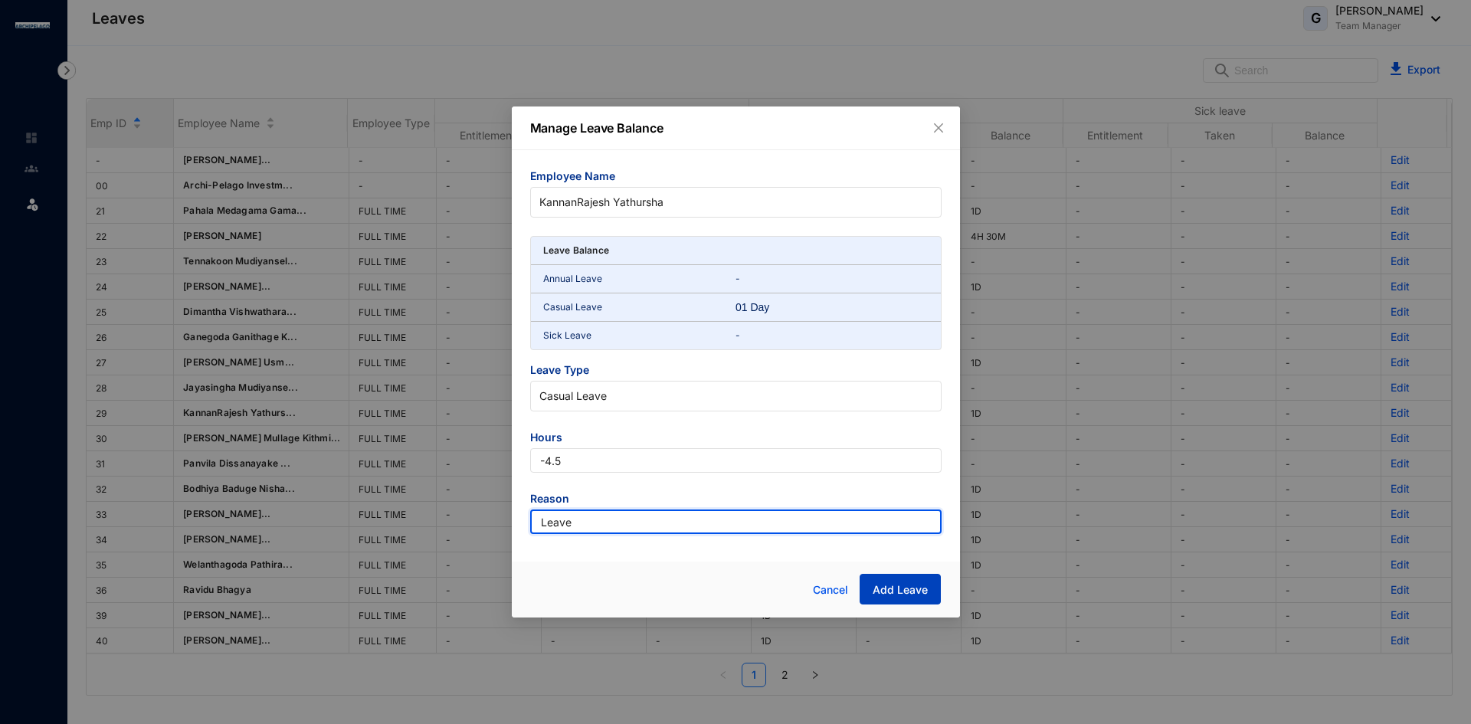
type input "Leave"
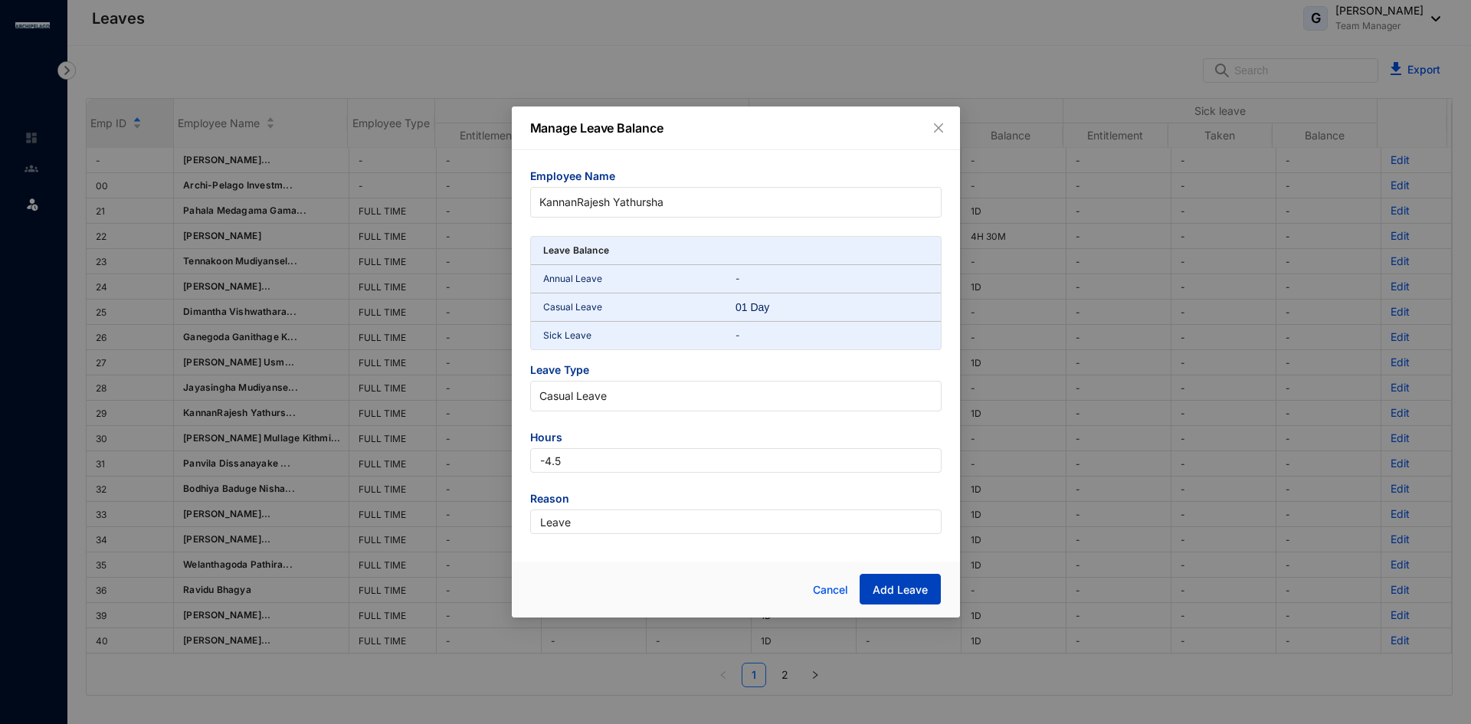
click at [909, 587] on span "Add Leave" at bounding box center [900, 589] width 55 height 15
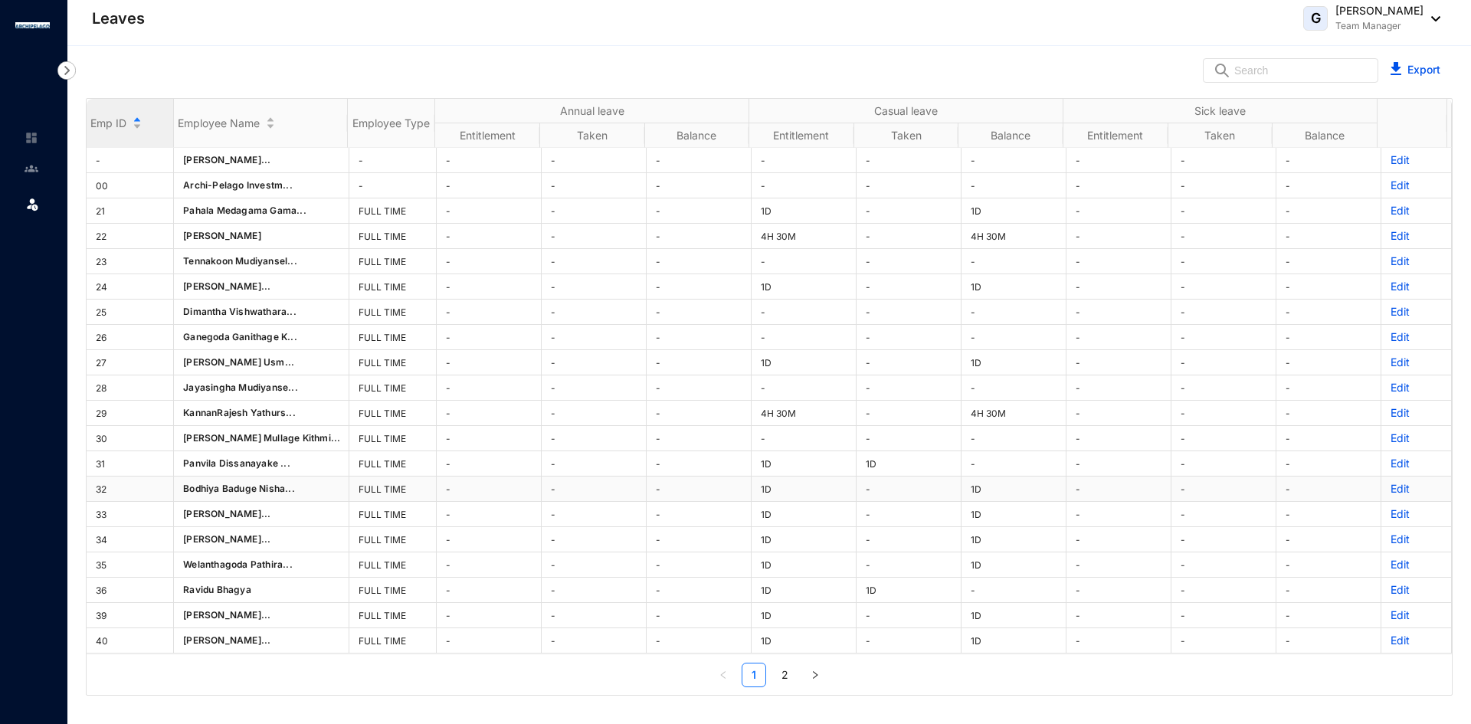
click at [1388, 489] on div "Emp ID Employee Name Employee Type Annual leave Casual leave Sick leave Entitle…" at bounding box center [769, 393] width 1365 height 588
click at [1391, 488] on p "Edit" at bounding box center [1416, 488] width 51 height 15
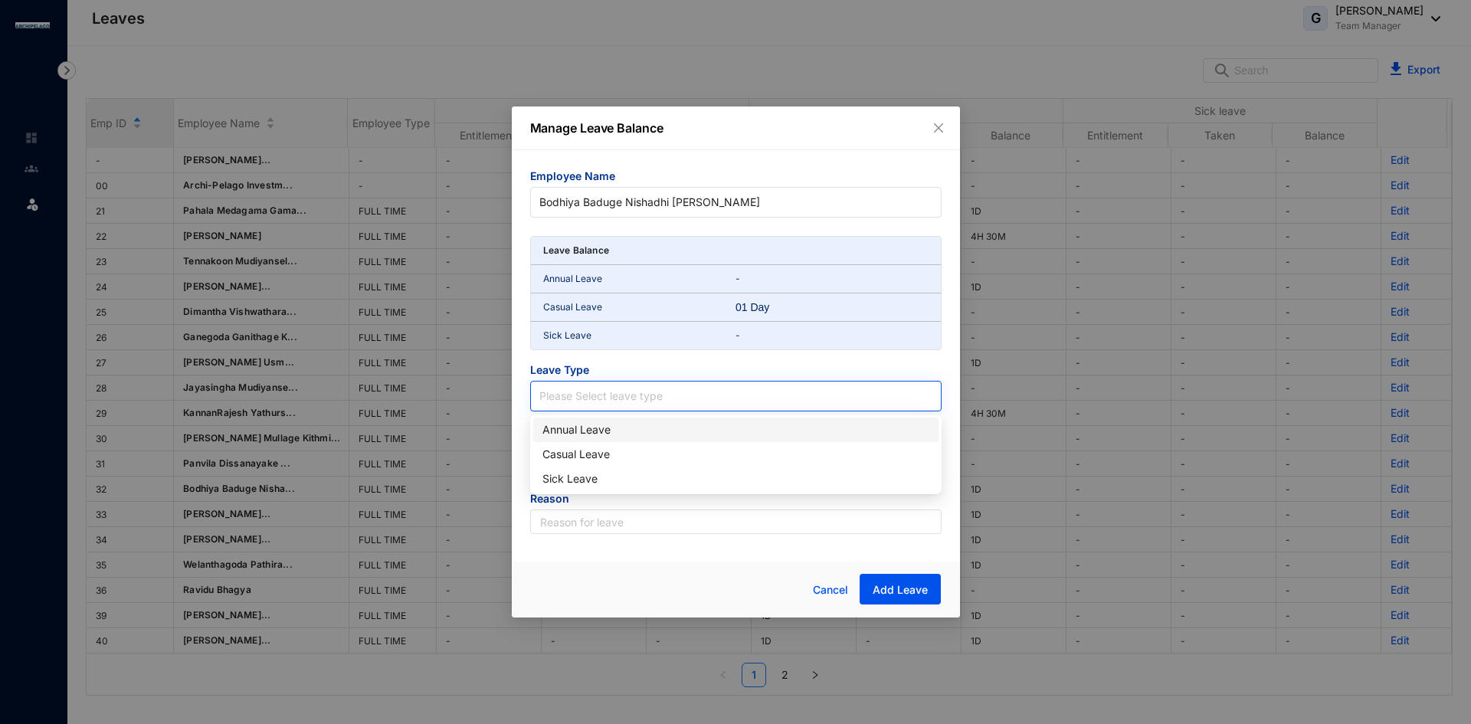
click at [603, 400] on input "search" at bounding box center [735, 393] width 393 height 23
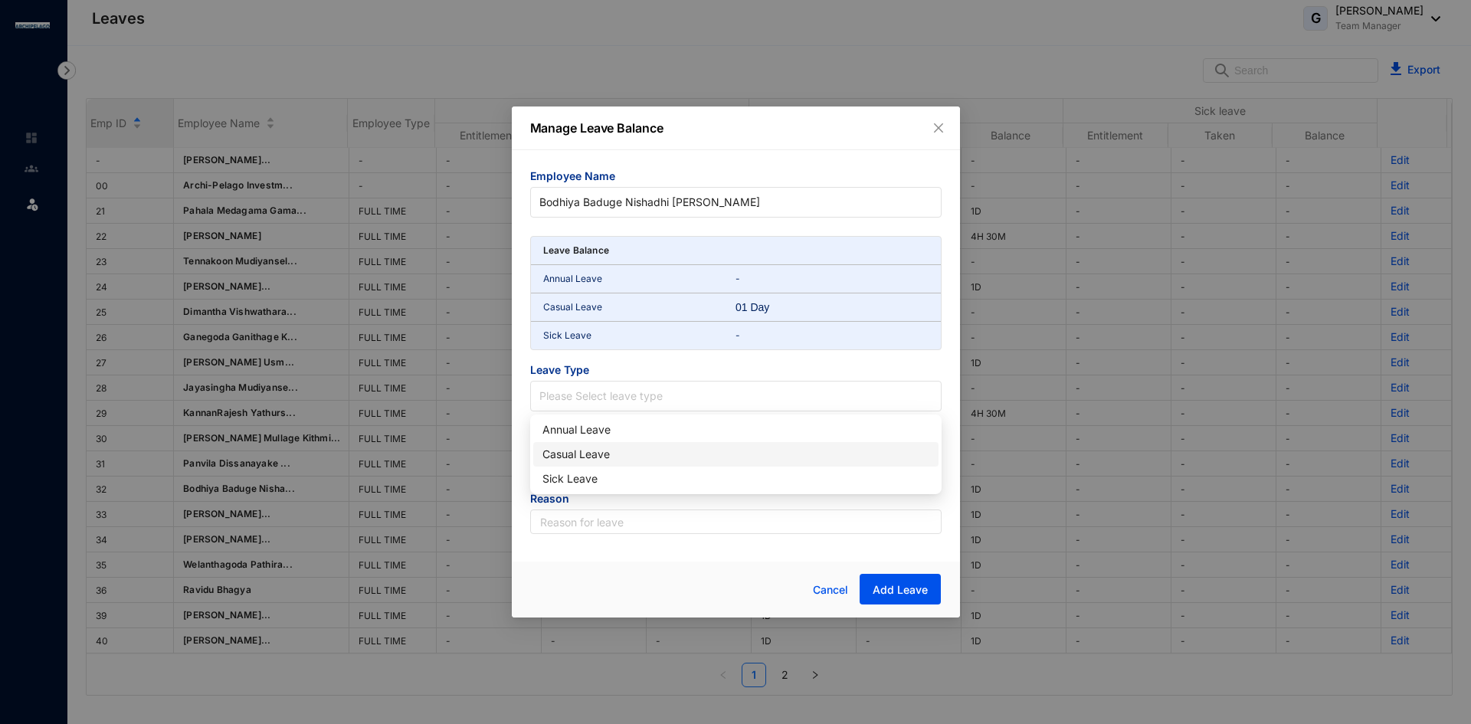
click at [578, 455] on div "Casual Leave" at bounding box center [736, 454] width 387 height 17
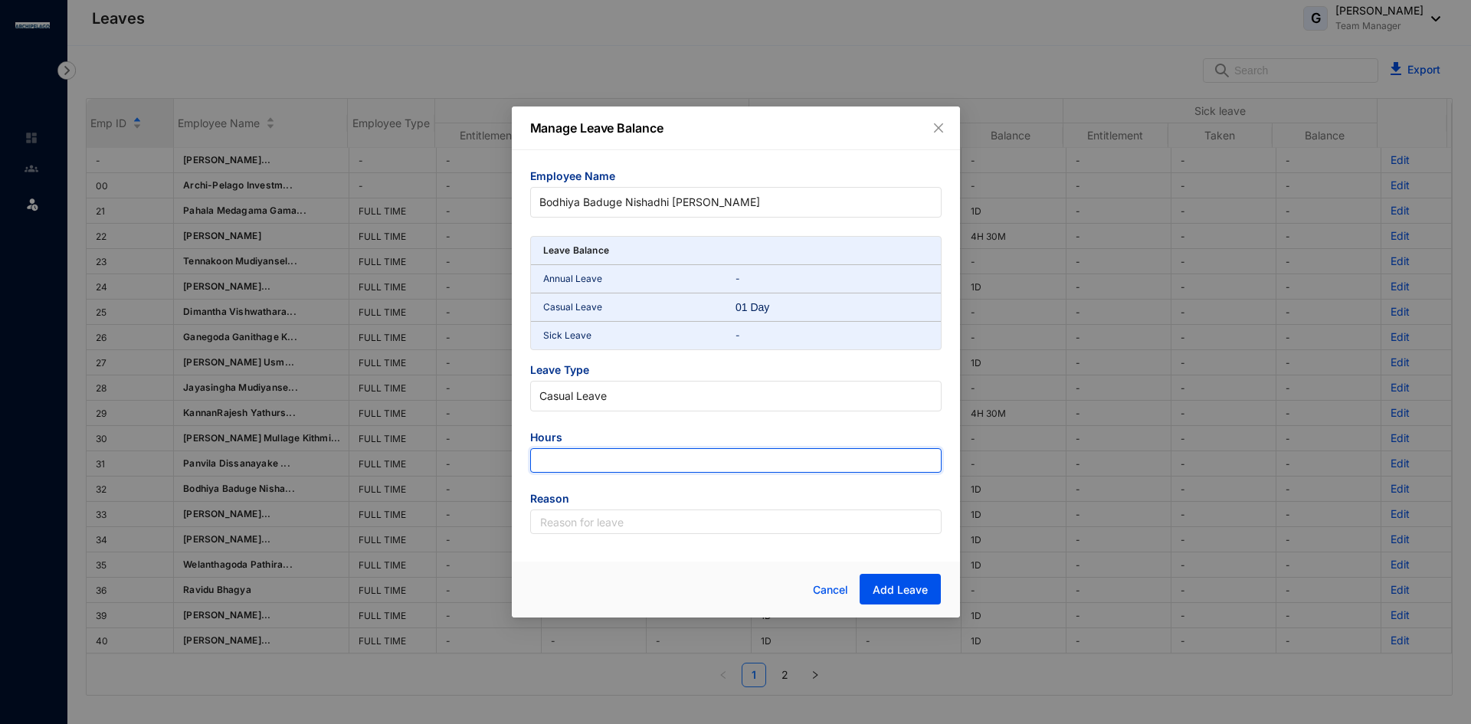
click at [575, 457] on input "number" at bounding box center [735, 460] width 411 height 25
type input "-9"
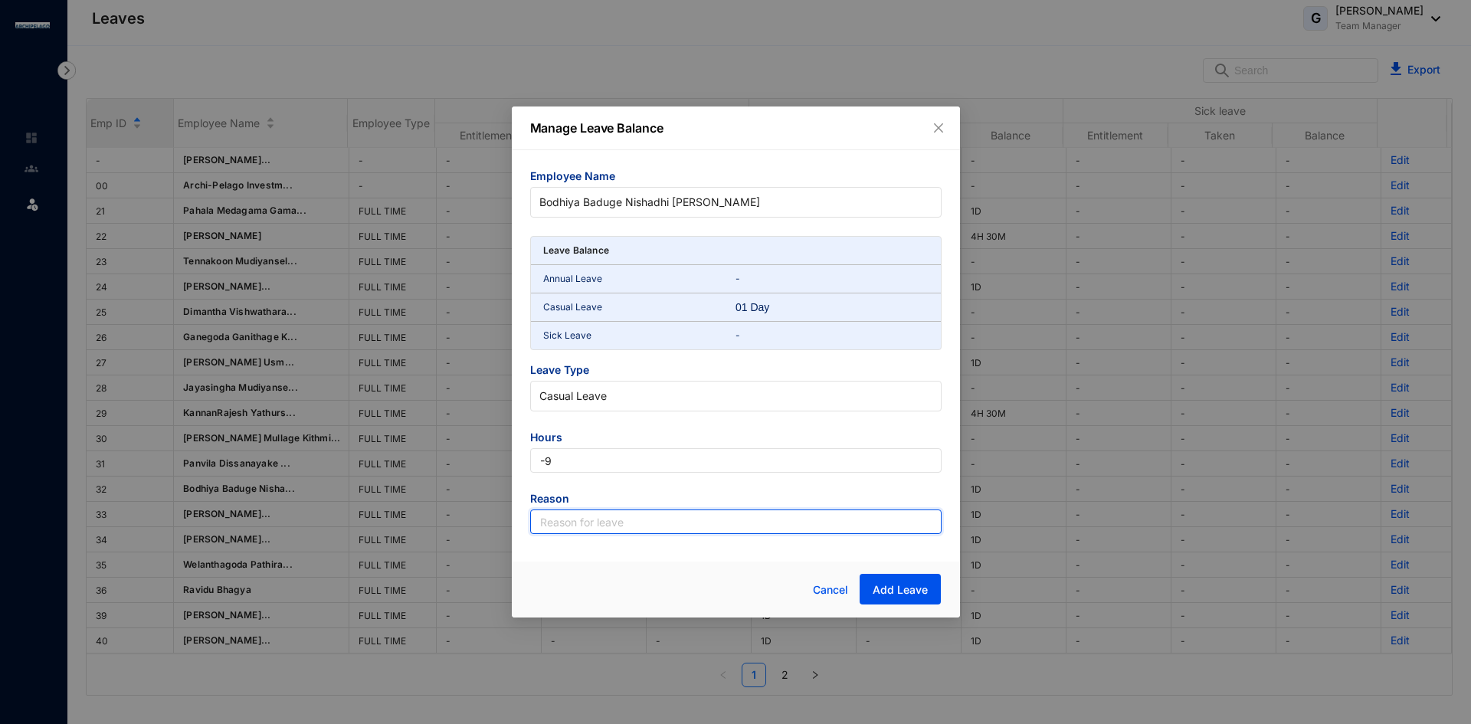
click at [562, 518] on input "text" at bounding box center [735, 522] width 411 height 25
type input "Leave"
click at [884, 588] on span "Add Leave" at bounding box center [900, 589] width 55 height 15
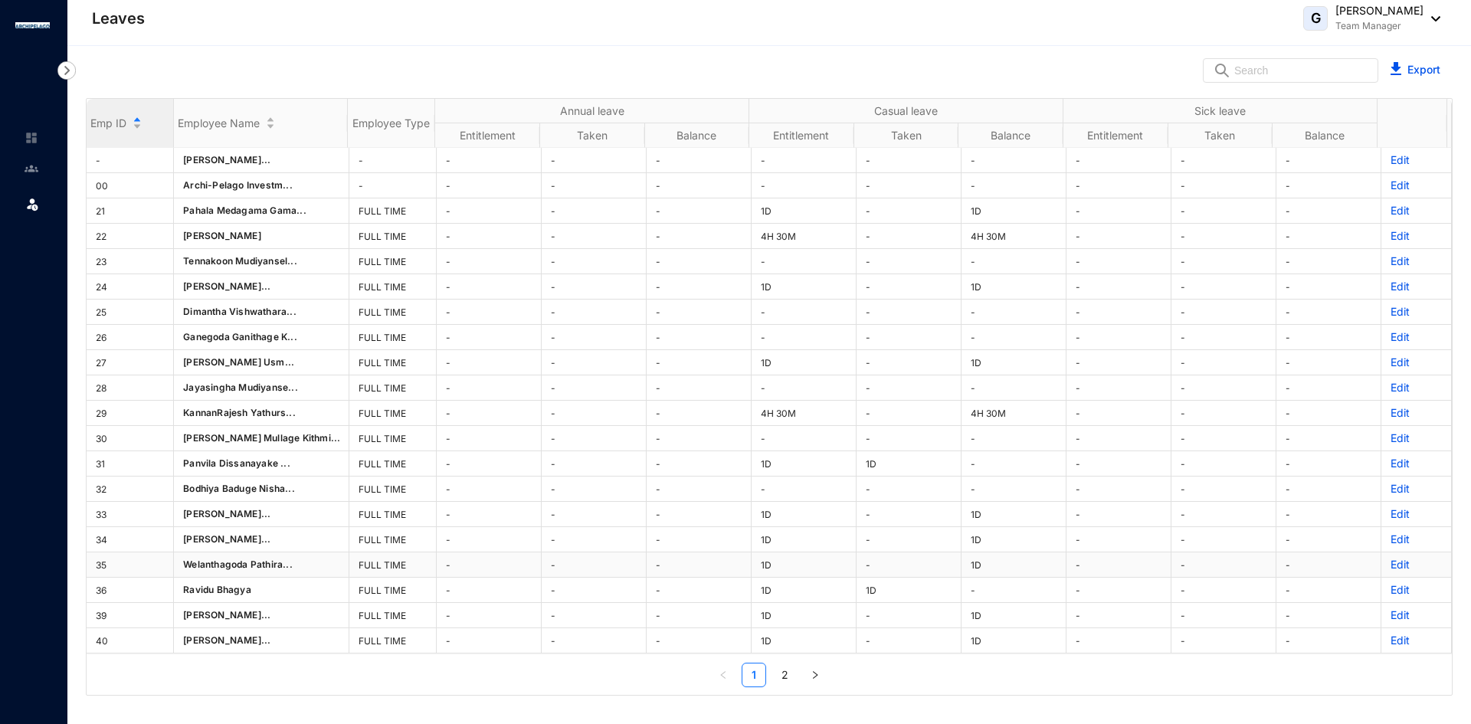
click at [1391, 566] on p "Edit" at bounding box center [1416, 564] width 51 height 15
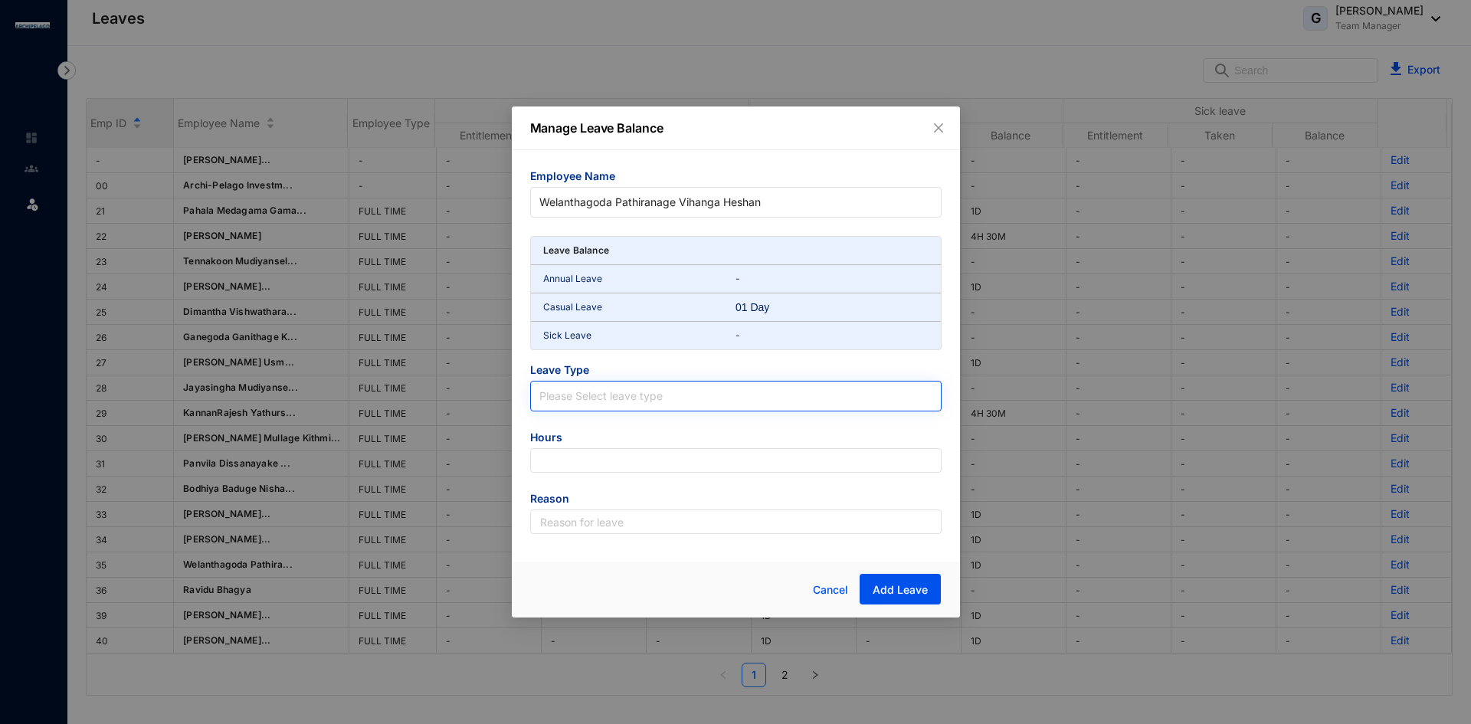
drag, startPoint x: 647, startPoint y: 409, endPoint x: 646, endPoint y: 402, distance: 7.7
click at [647, 410] on span at bounding box center [735, 396] width 393 height 29
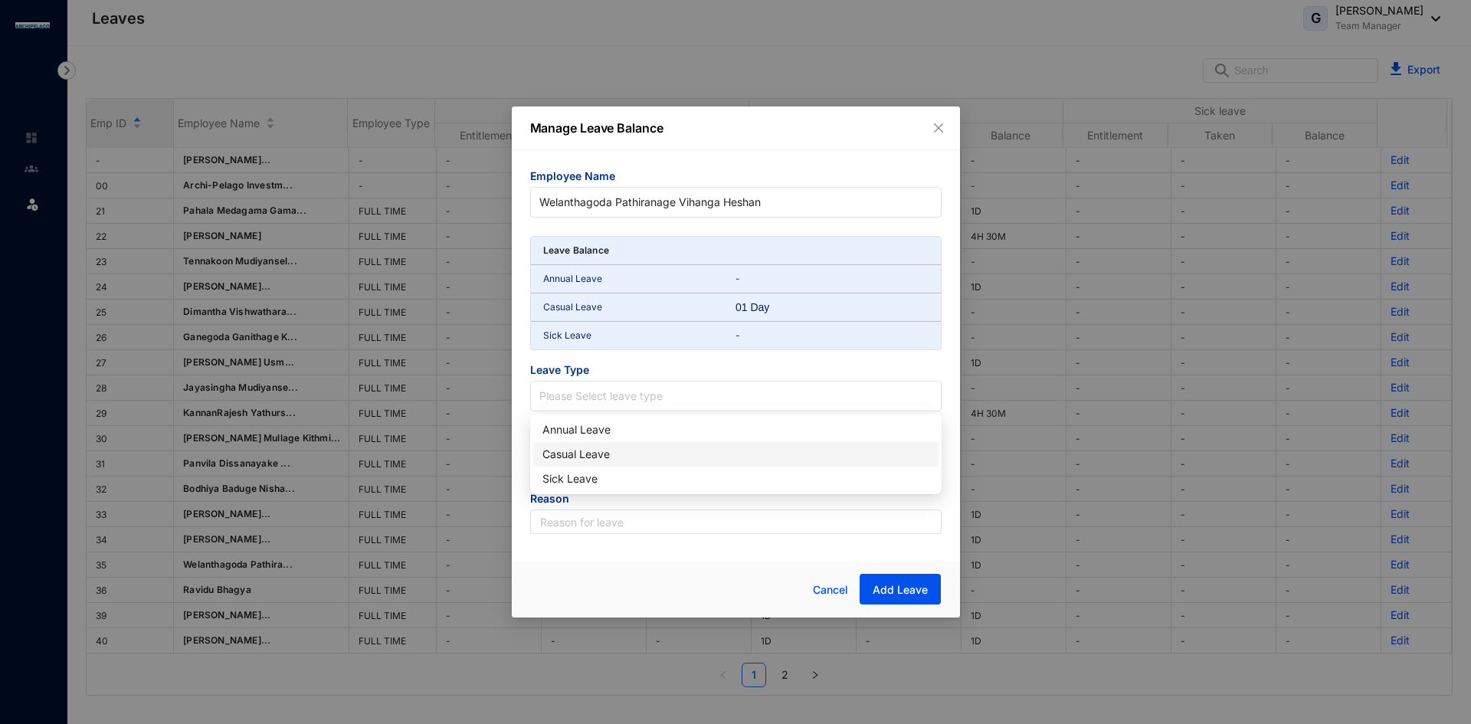
click at [582, 459] on div "Casual Leave" at bounding box center [736, 454] width 387 height 17
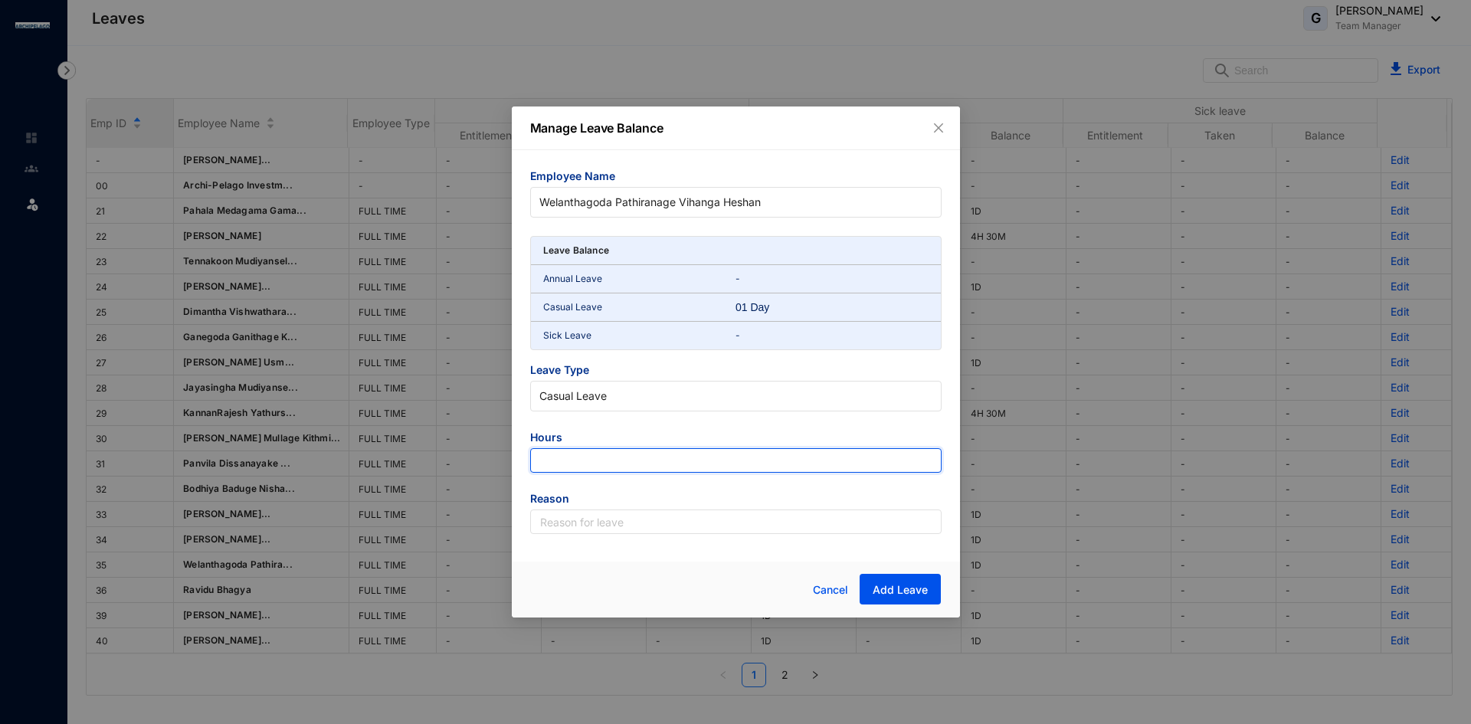
click at [572, 455] on input "number" at bounding box center [735, 460] width 411 height 25
type input "-9"
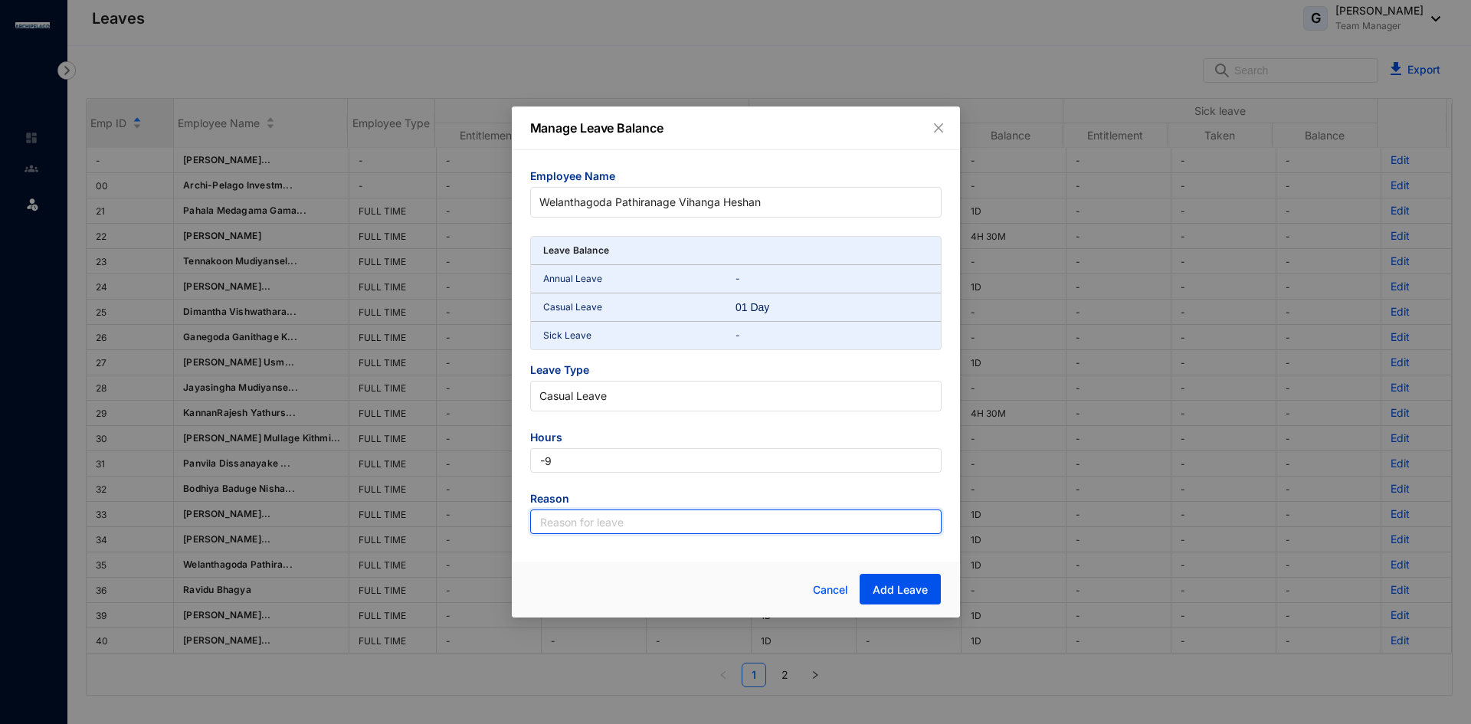
click at [595, 524] on input "text" at bounding box center [735, 522] width 411 height 25
type input "Leave"
click at [890, 589] on span "Add Leave" at bounding box center [900, 589] width 55 height 15
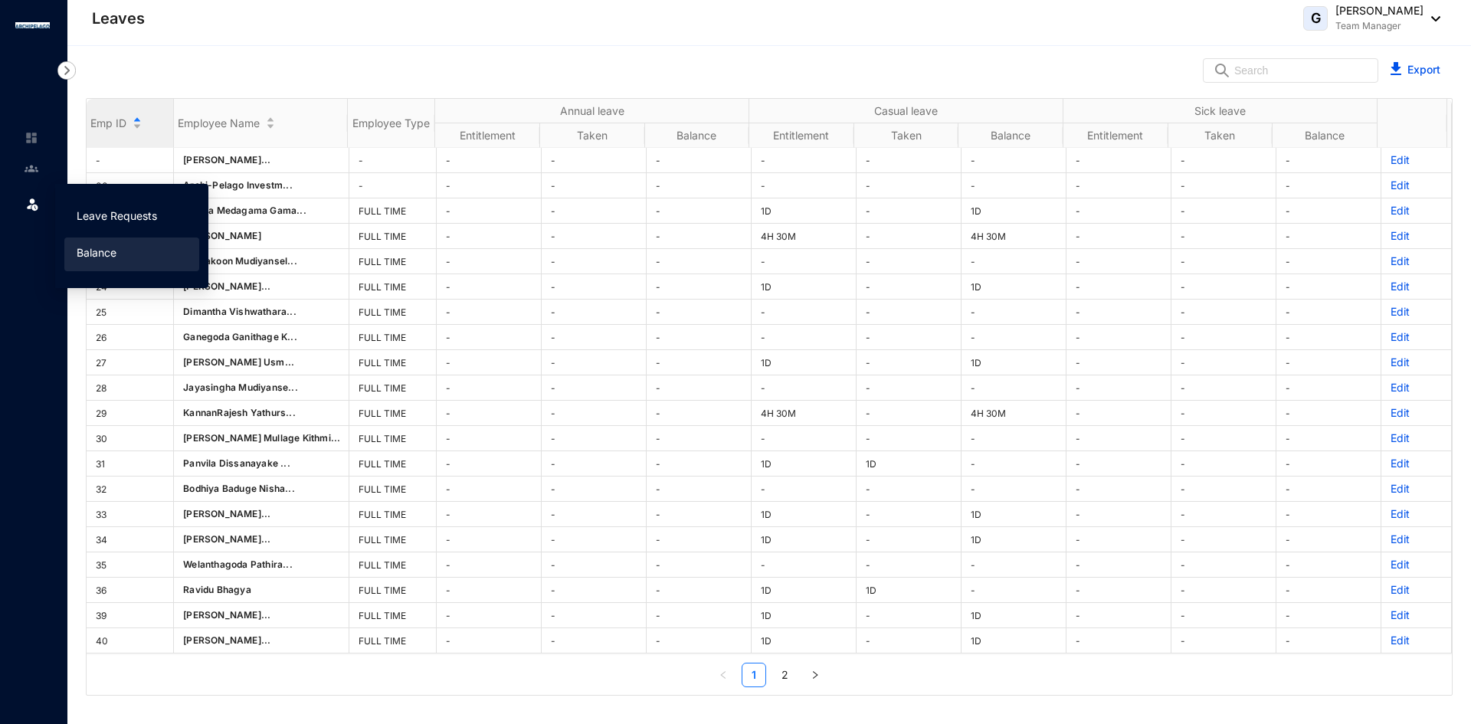
click at [141, 221] on link "Leave Requests" at bounding box center [117, 215] width 80 height 13
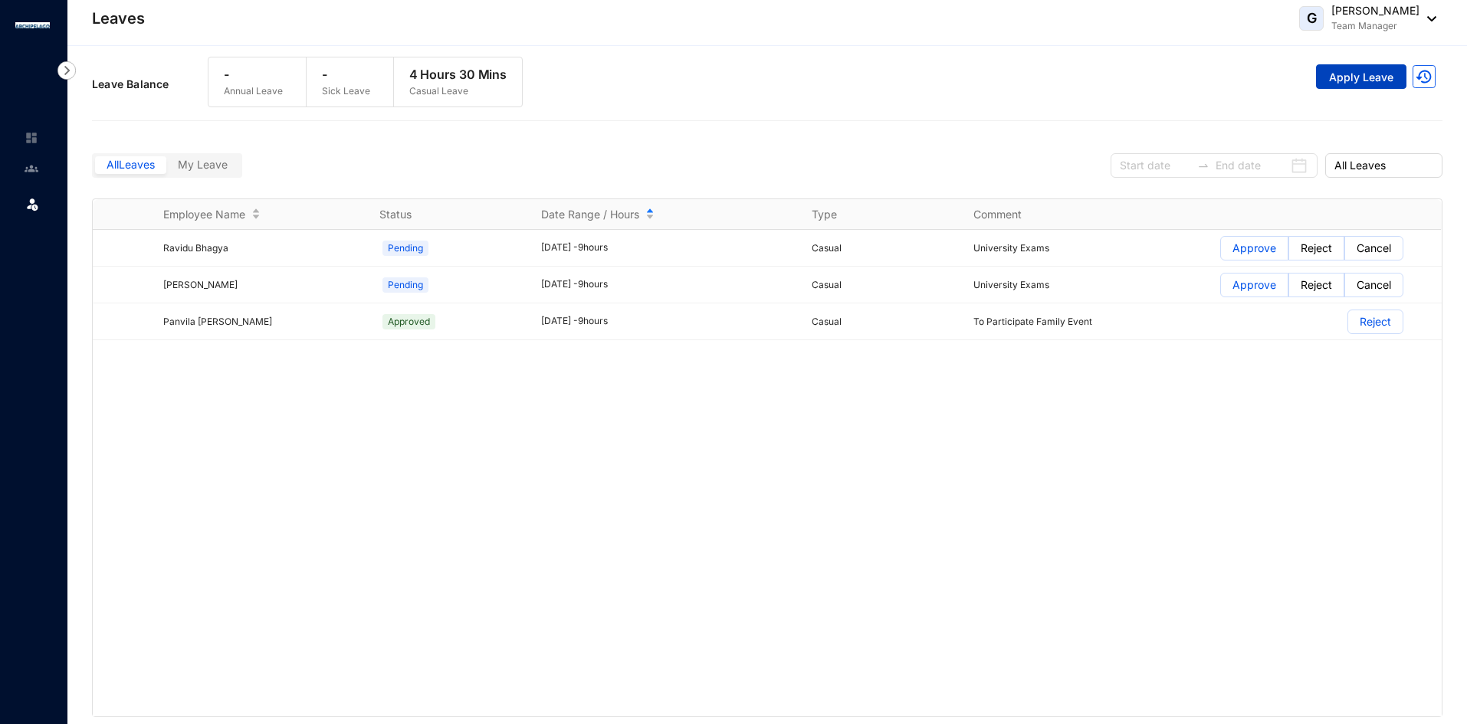
click at [1349, 84] on span "Apply Leave" at bounding box center [1361, 77] width 64 height 15
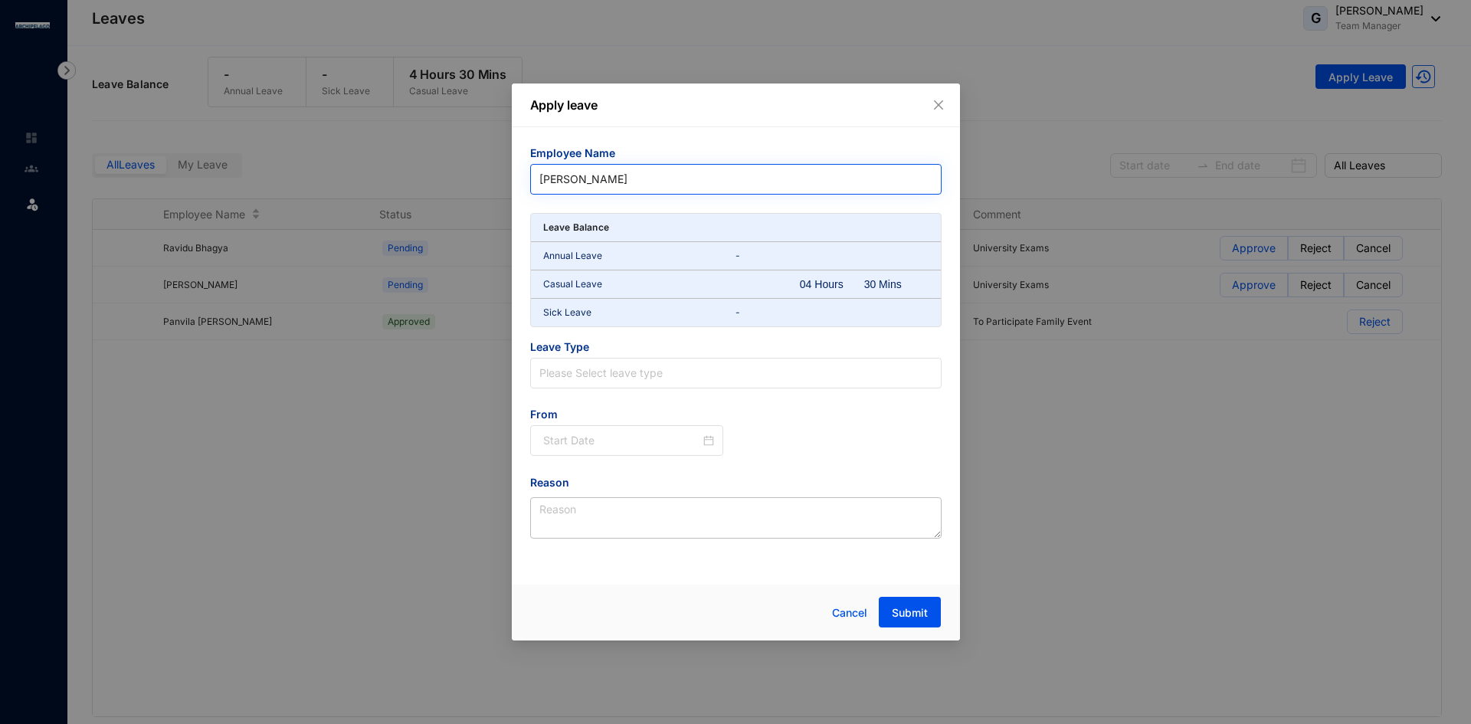
click at [627, 175] on span "[PERSON_NAME]" at bounding box center [735, 179] width 393 height 23
type input "anura"
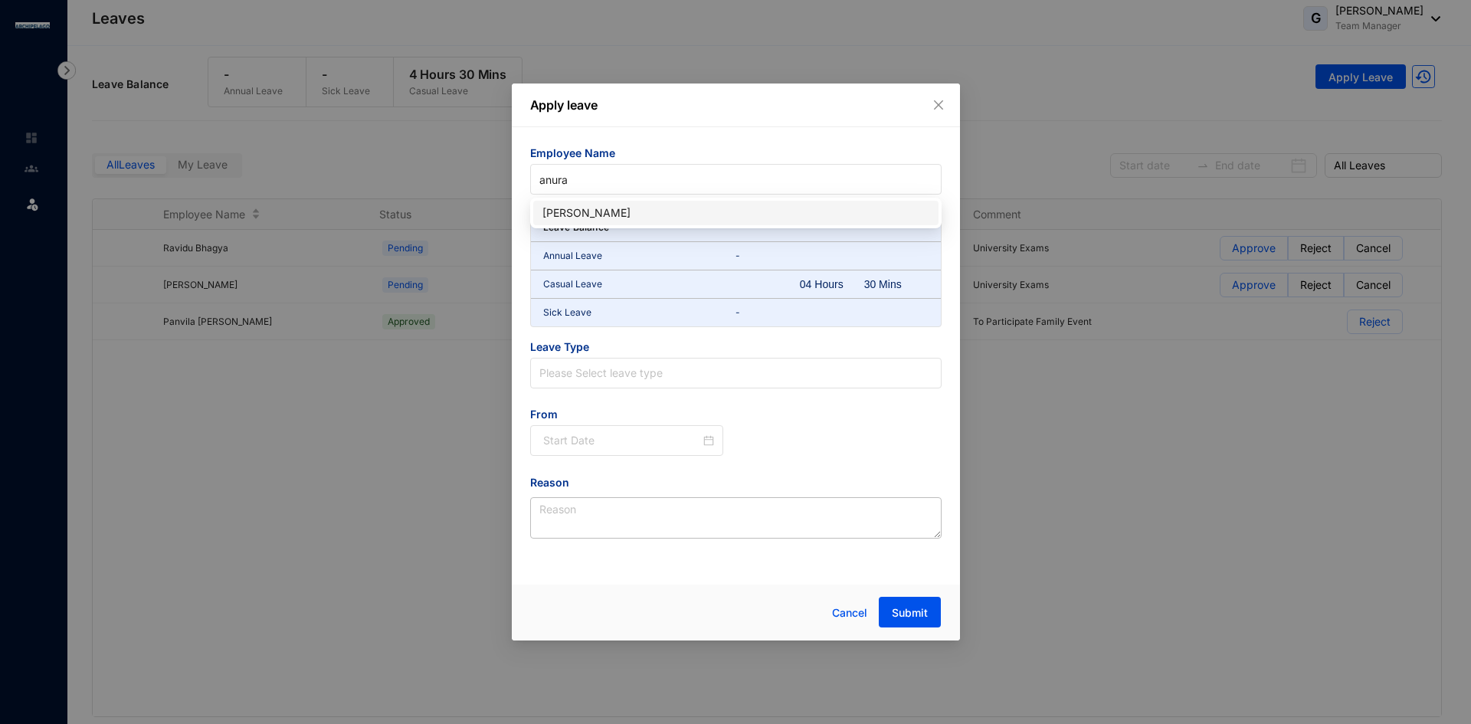
click at [611, 214] on div "[PERSON_NAME]" at bounding box center [736, 213] width 387 height 17
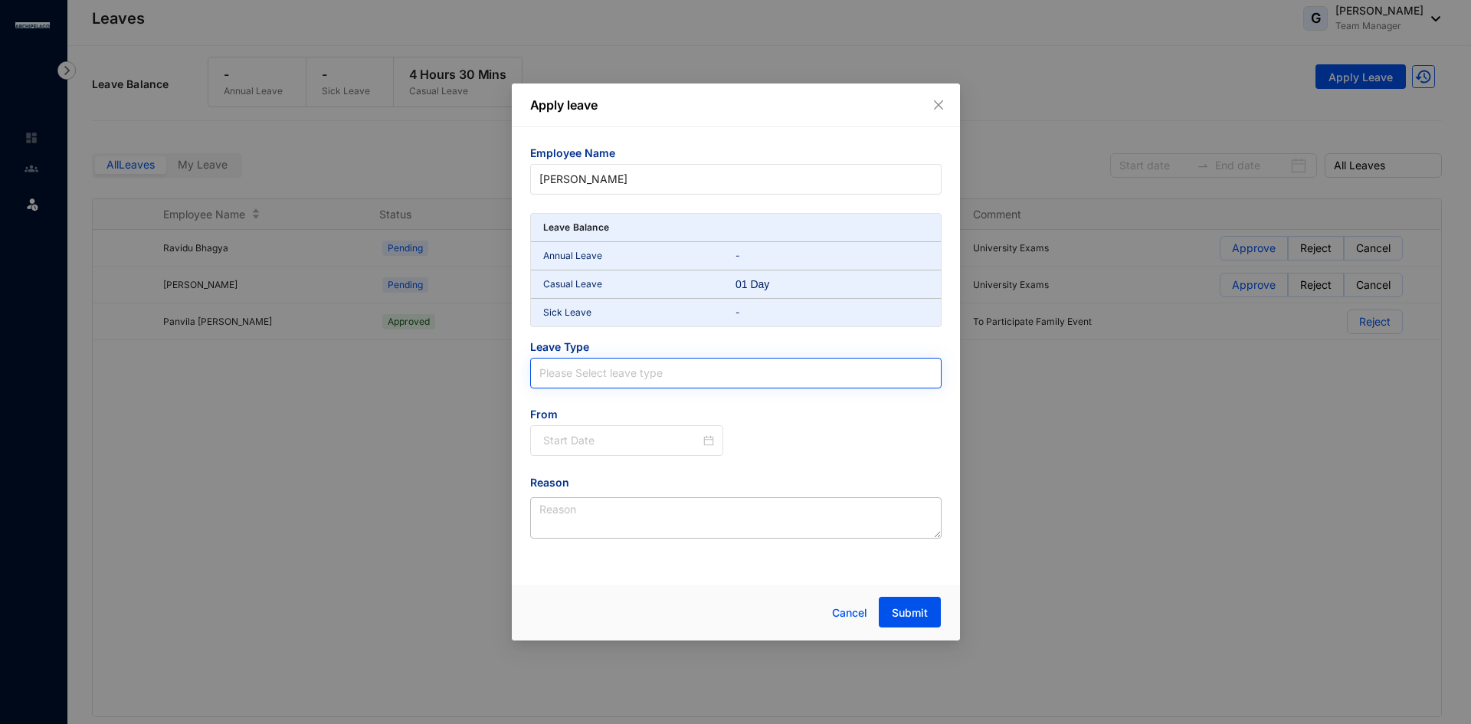
click at [594, 372] on input "search" at bounding box center [735, 373] width 393 height 29
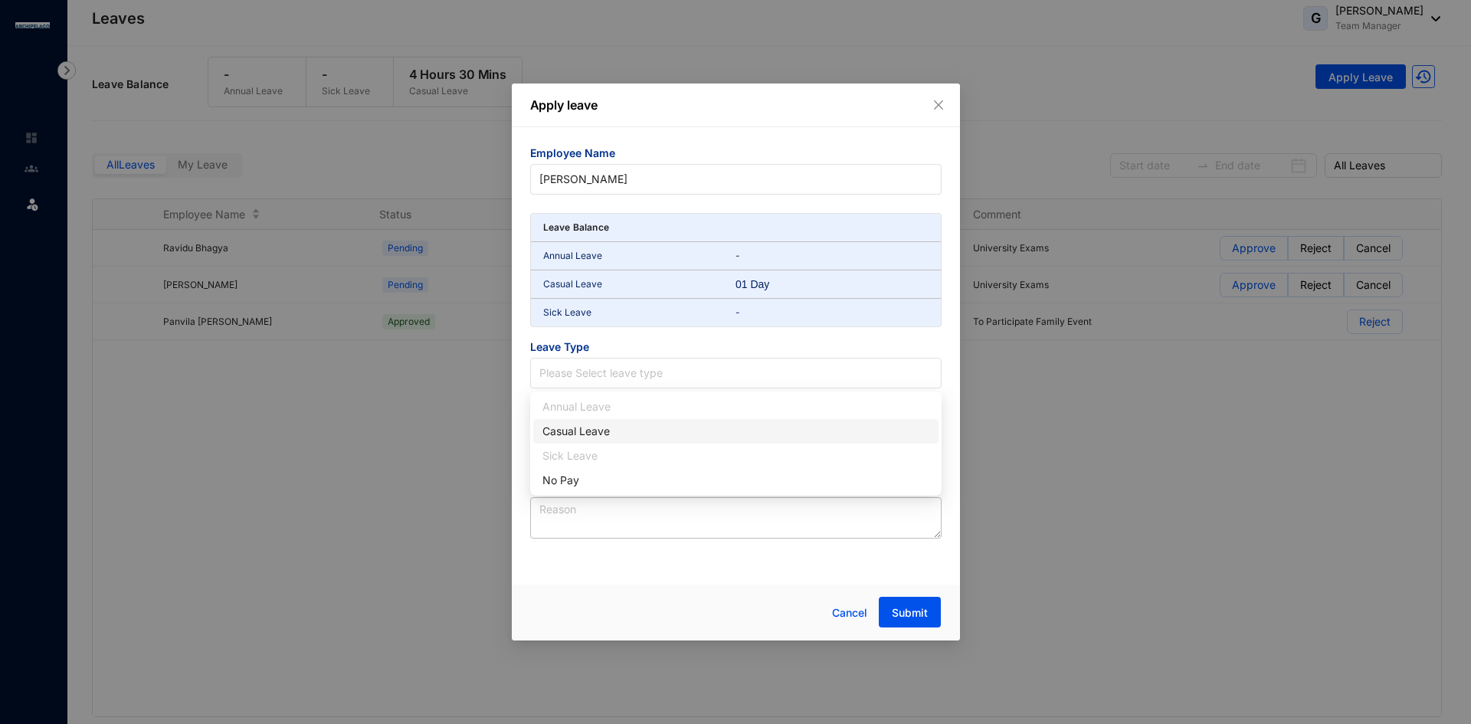
click at [569, 429] on div "Casual Leave" at bounding box center [736, 431] width 387 height 17
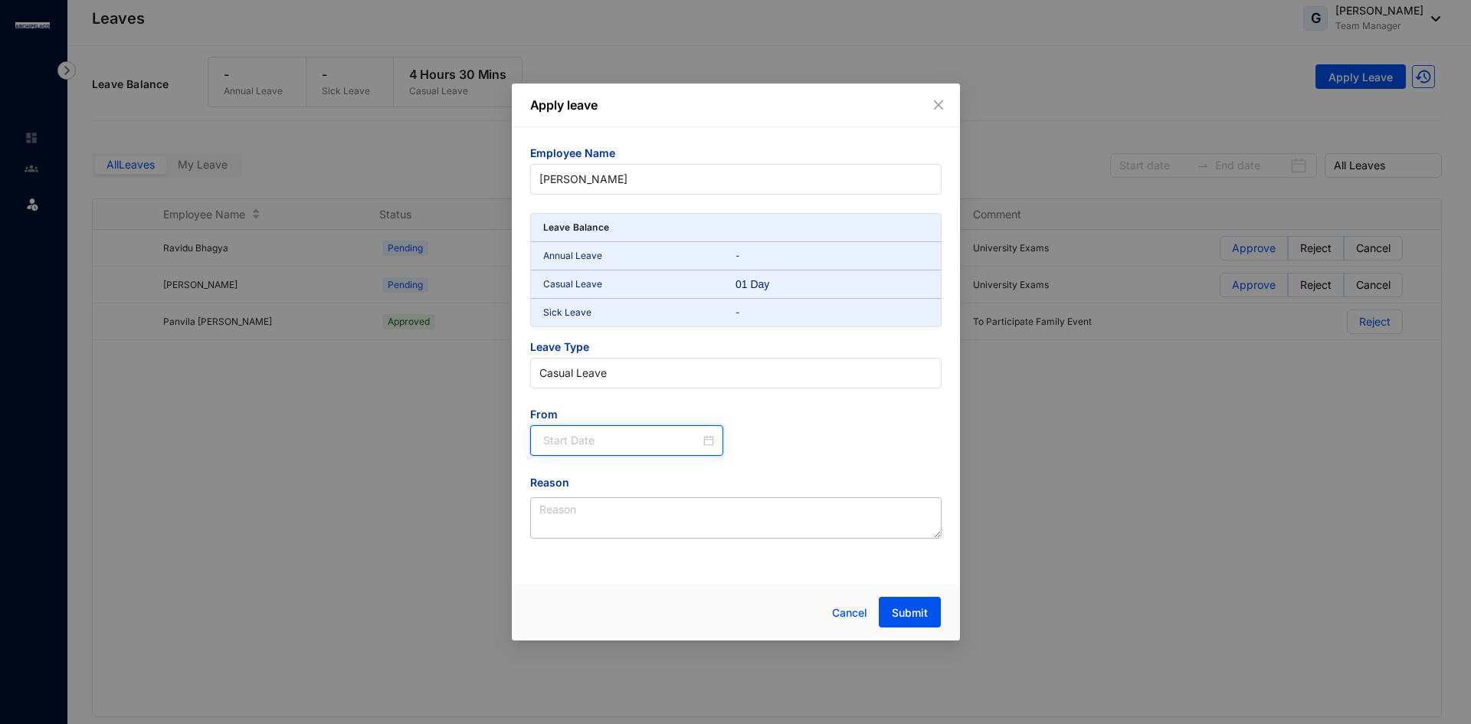
click at [565, 432] on input at bounding box center [622, 440] width 158 height 17
click at [704, 441] on div at bounding box center [629, 440] width 172 height 17
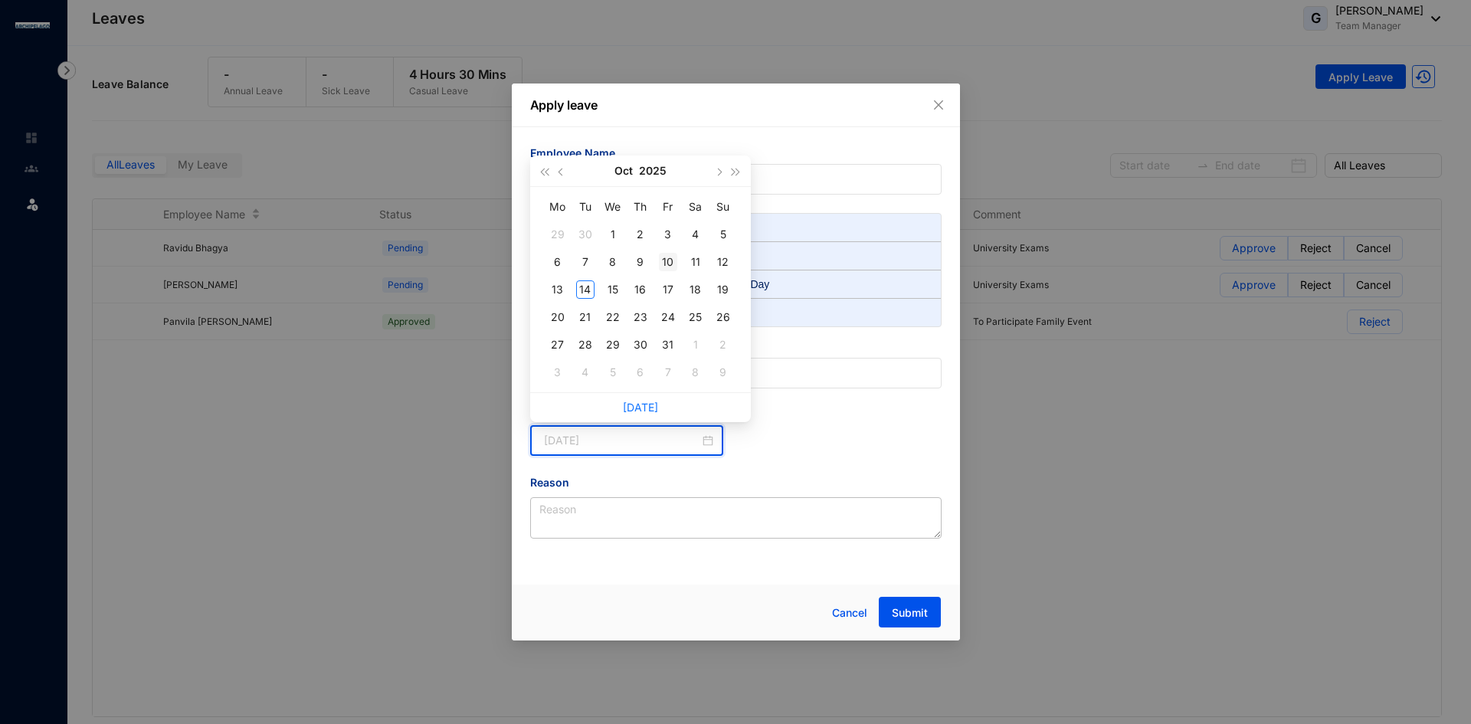
click at [670, 263] on div "10" at bounding box center [668, 262] width 18 height 18
type input "[DATE]"
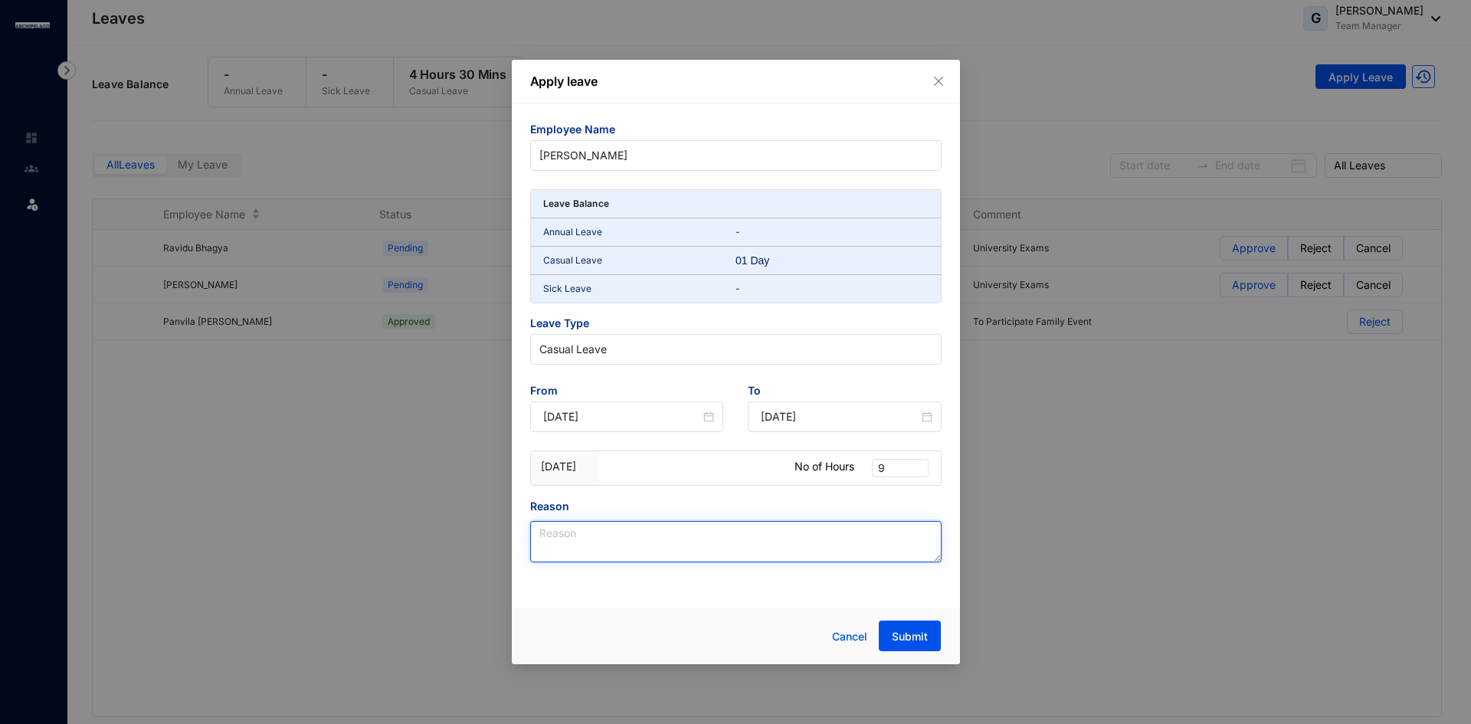
click at [577, 529] on textarea "Reason" at bounding box center [735, 541] width 411 height 41
type textarea "W"
type textarea "Medical Emergency"
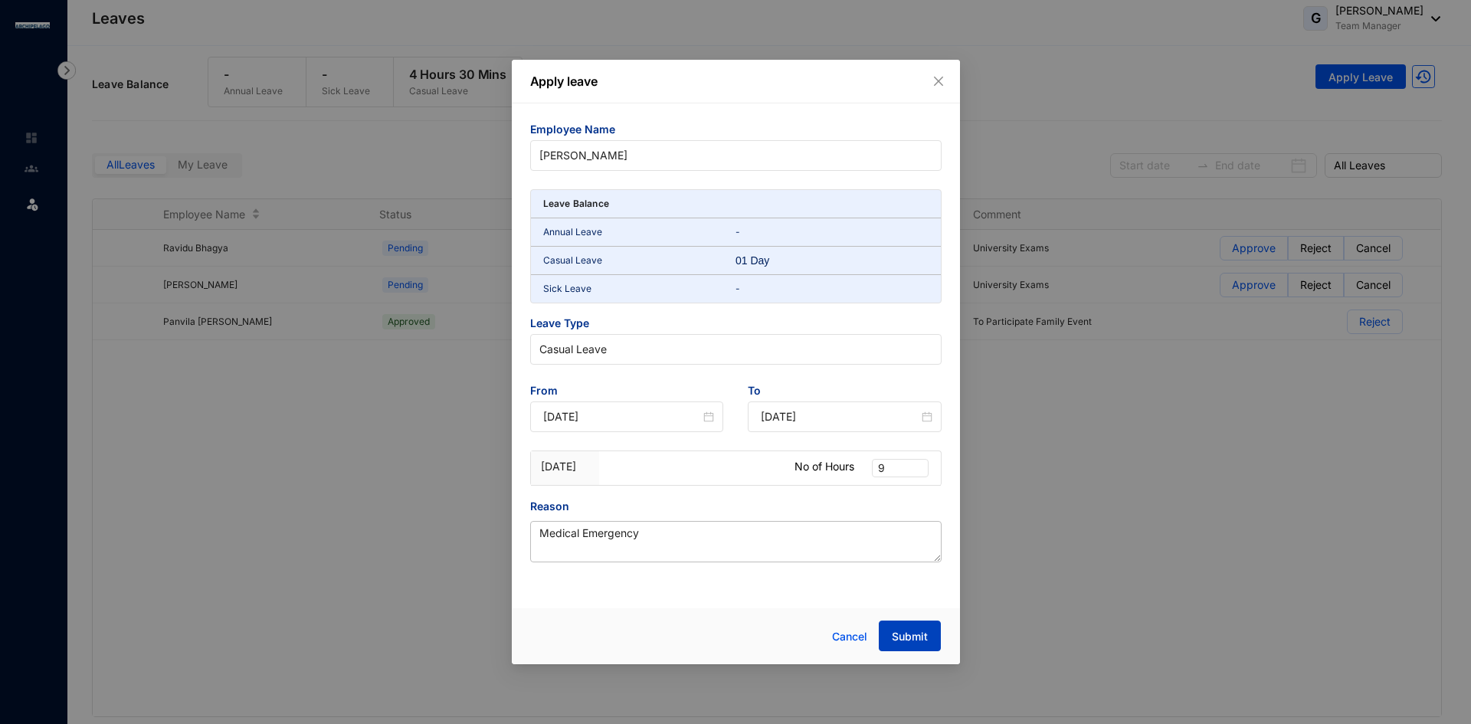
click at [903, 635] on span "Submit" at bounding box center [910, 636] width 36 height 15
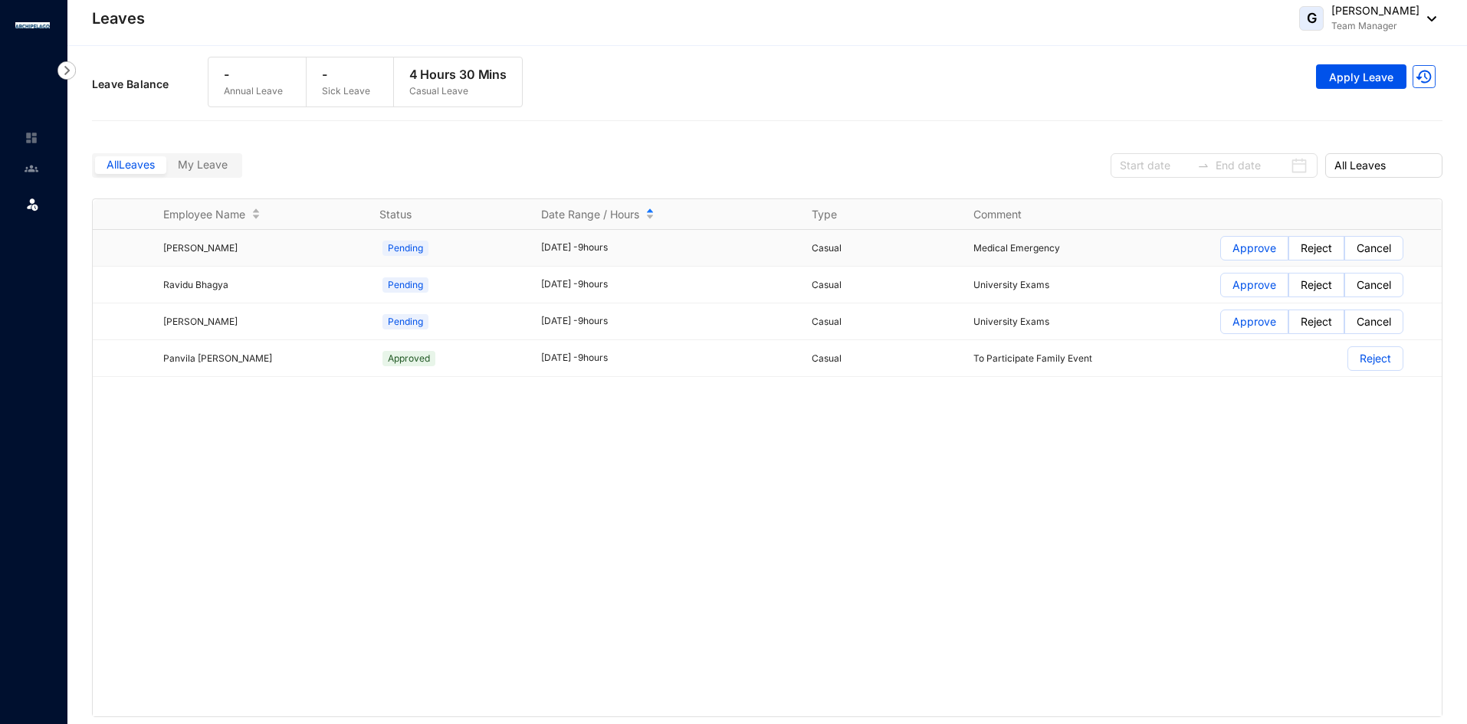
click at [1259, 248] on p "Approve" at bounding box center [1254, 248] width 44 height 23
click at [1221, 252] on input "Approve" at bounding box center [1221, 252] width 0 height 0
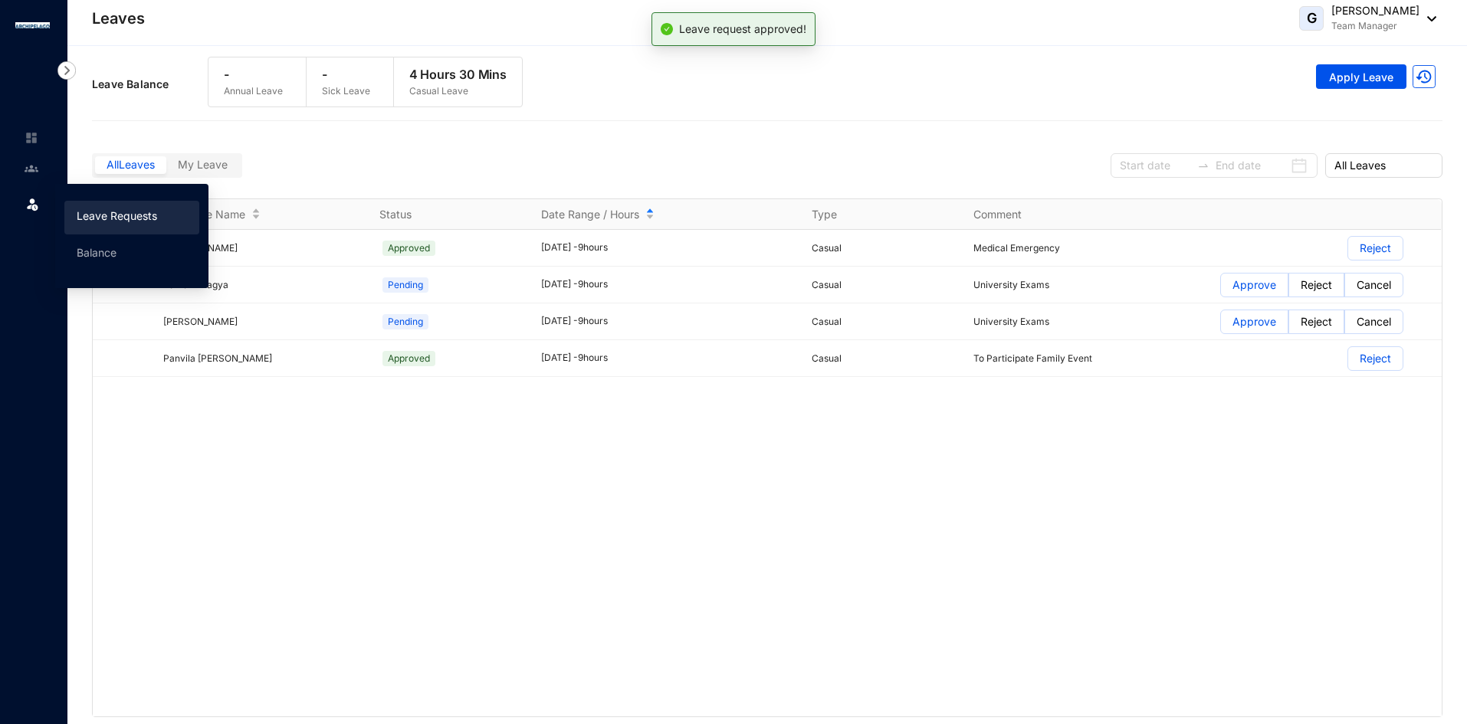
click at [31, 204] on img at bounding box center [32, 203] width 15 height 15
click at [90, 246] on link "Balance" at bounding box center [97, 252] width 40 height 13
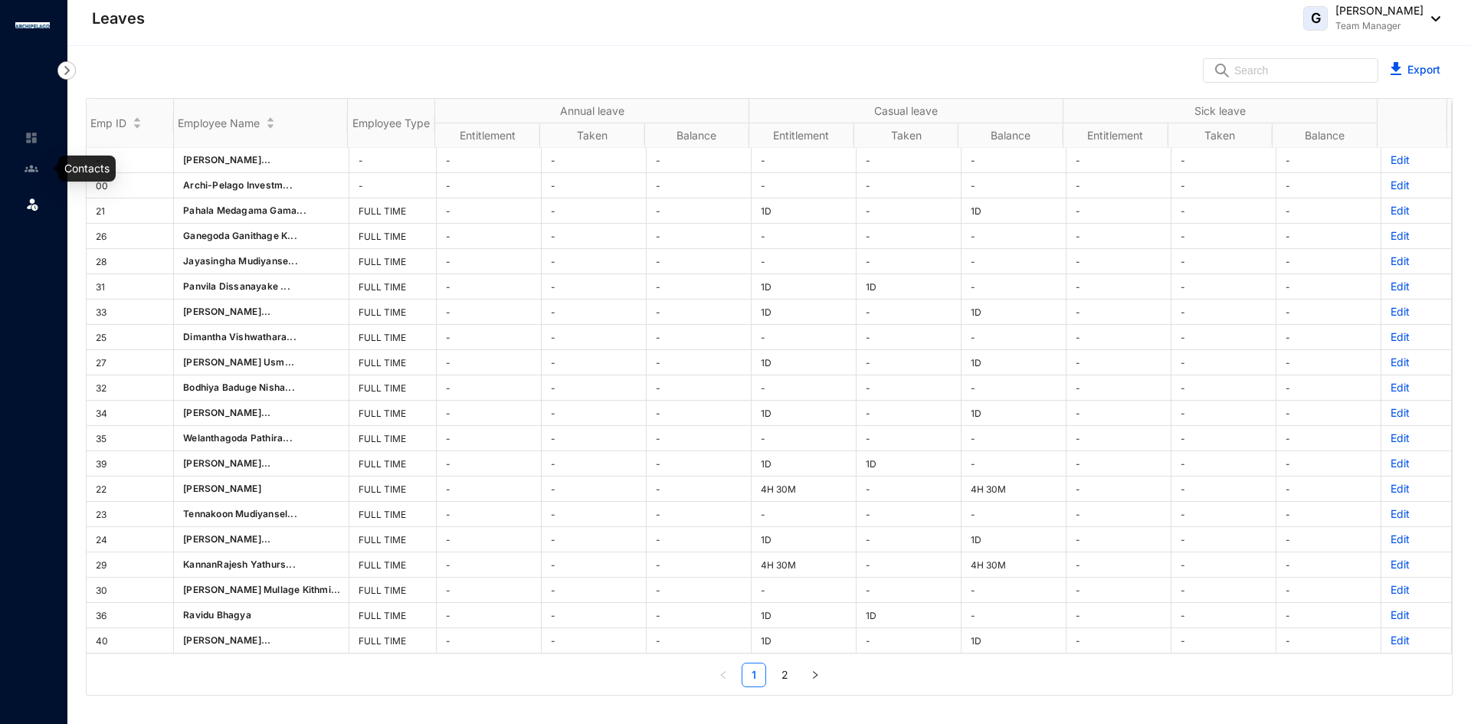
click at [25, 168] on img at bounding box center [32, 169] width 14 height 14
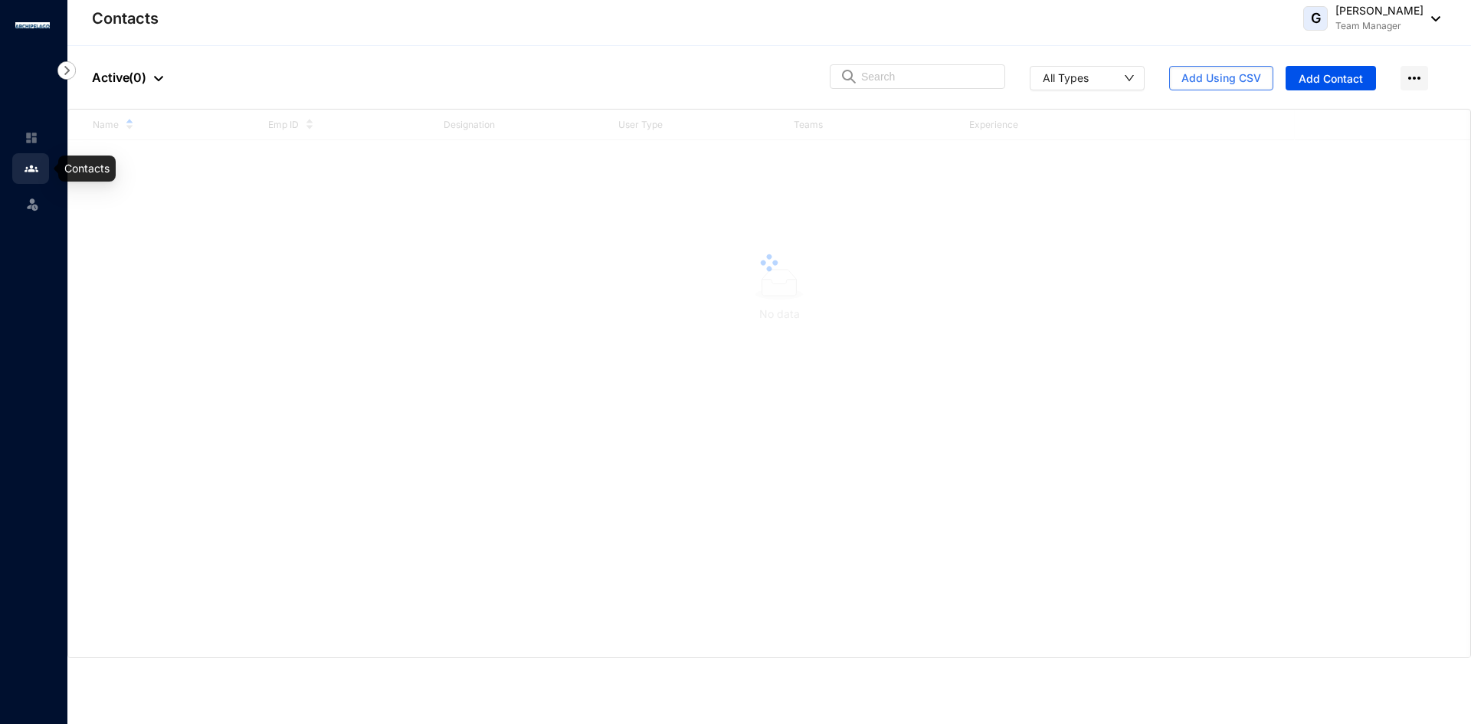
drag, startPoint x: 31, startPoint y: 185, endPoint x: 30, endPoint y: 193, distance: 8.5
click at [30, 193] on span at bounding box center [32, 202] width 15 height 31
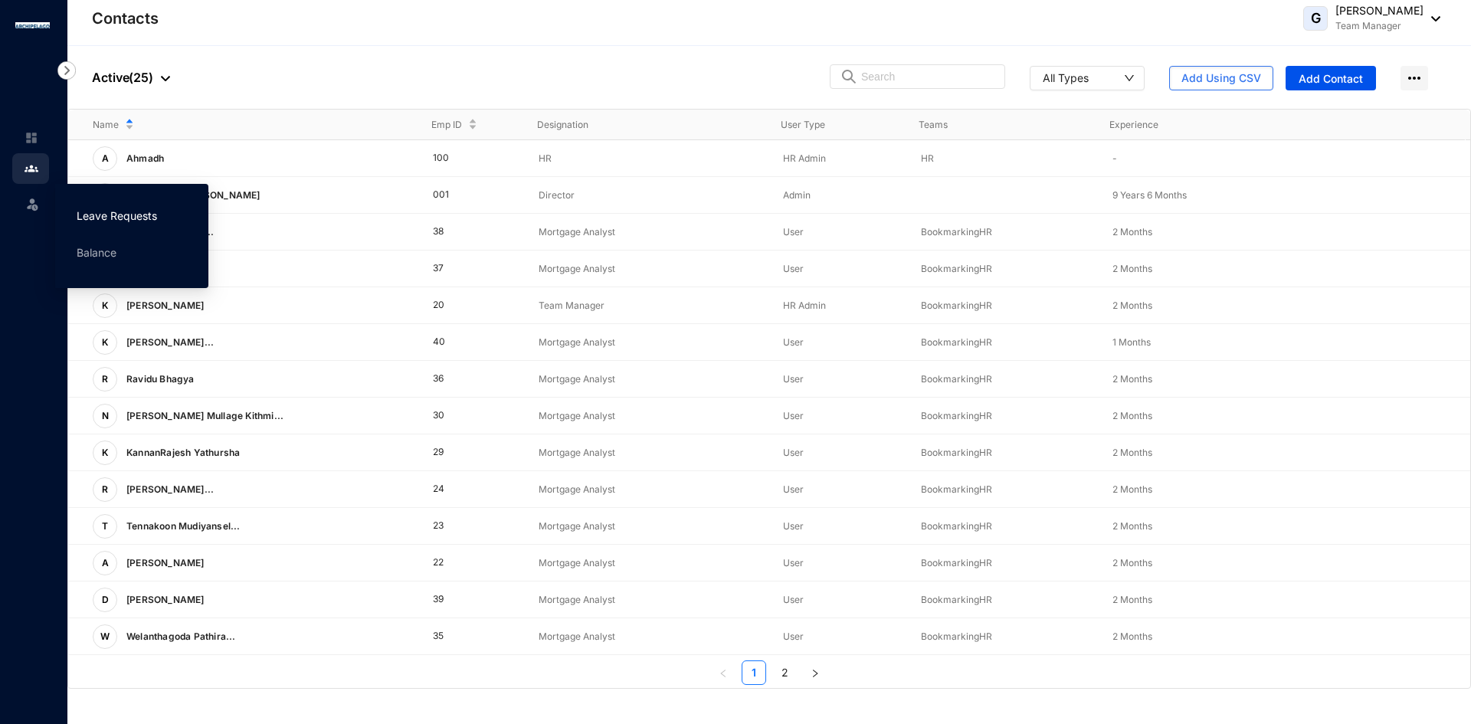
click at [130, 220] on link "Leave Requests" at bounding box center [117, 215] width 80 height 13
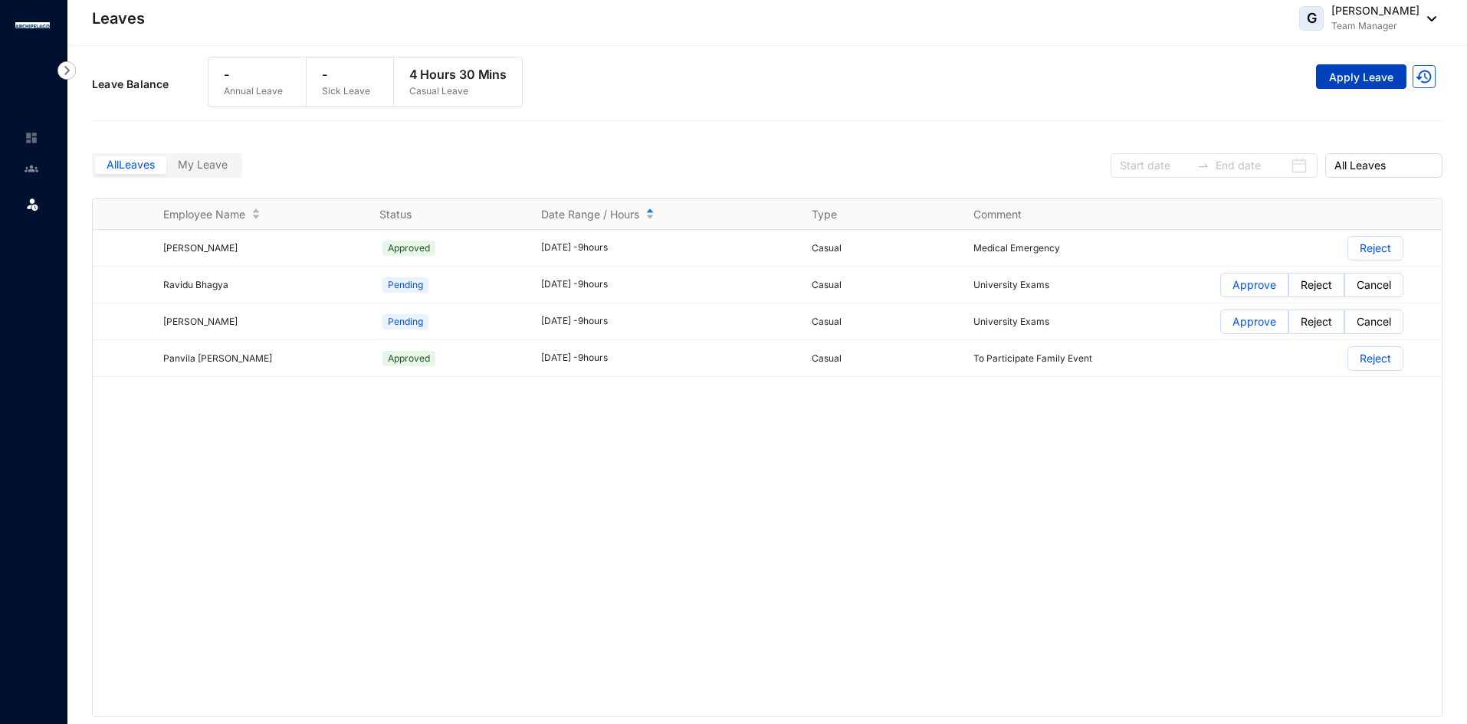
click at [1354, 76] on span "Apply Leave" at bounding box center [1361, 77] width 64 height 15
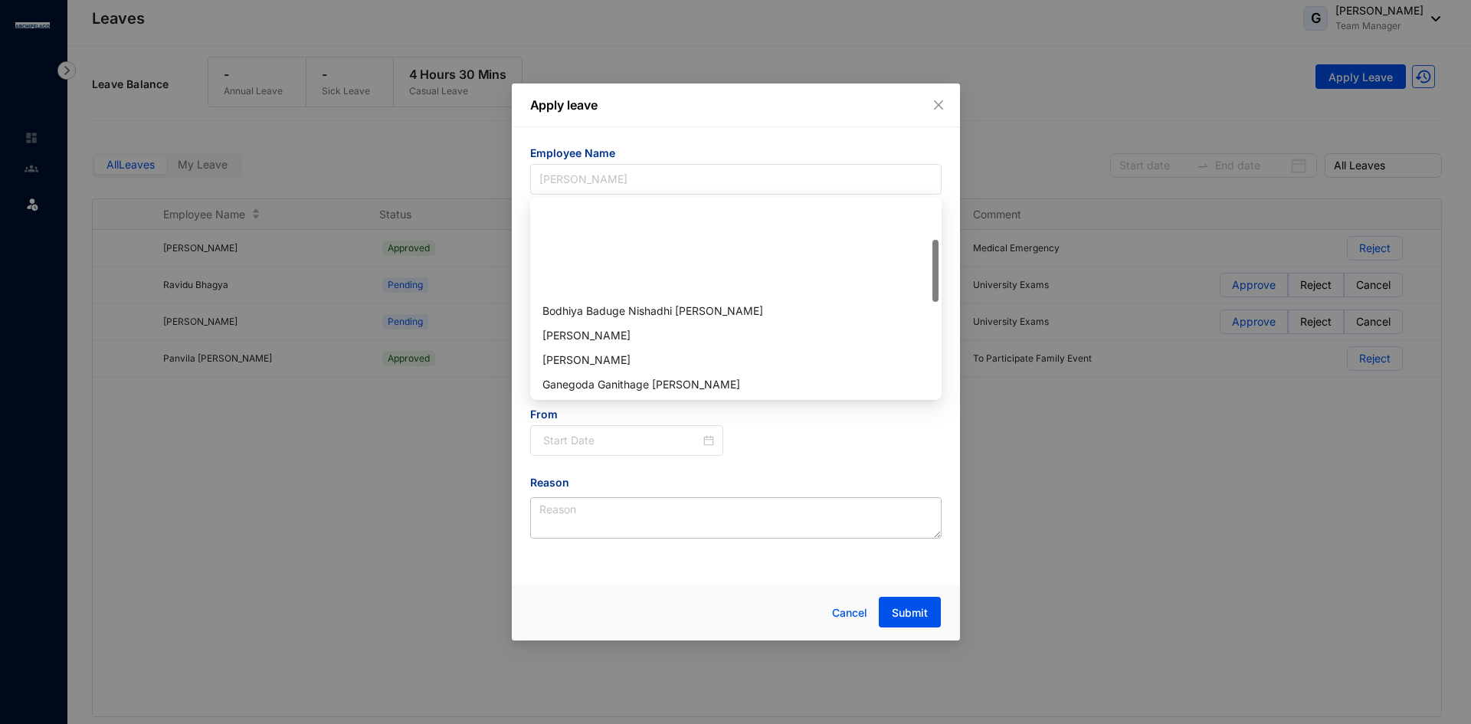
scroll to position [123, 0]
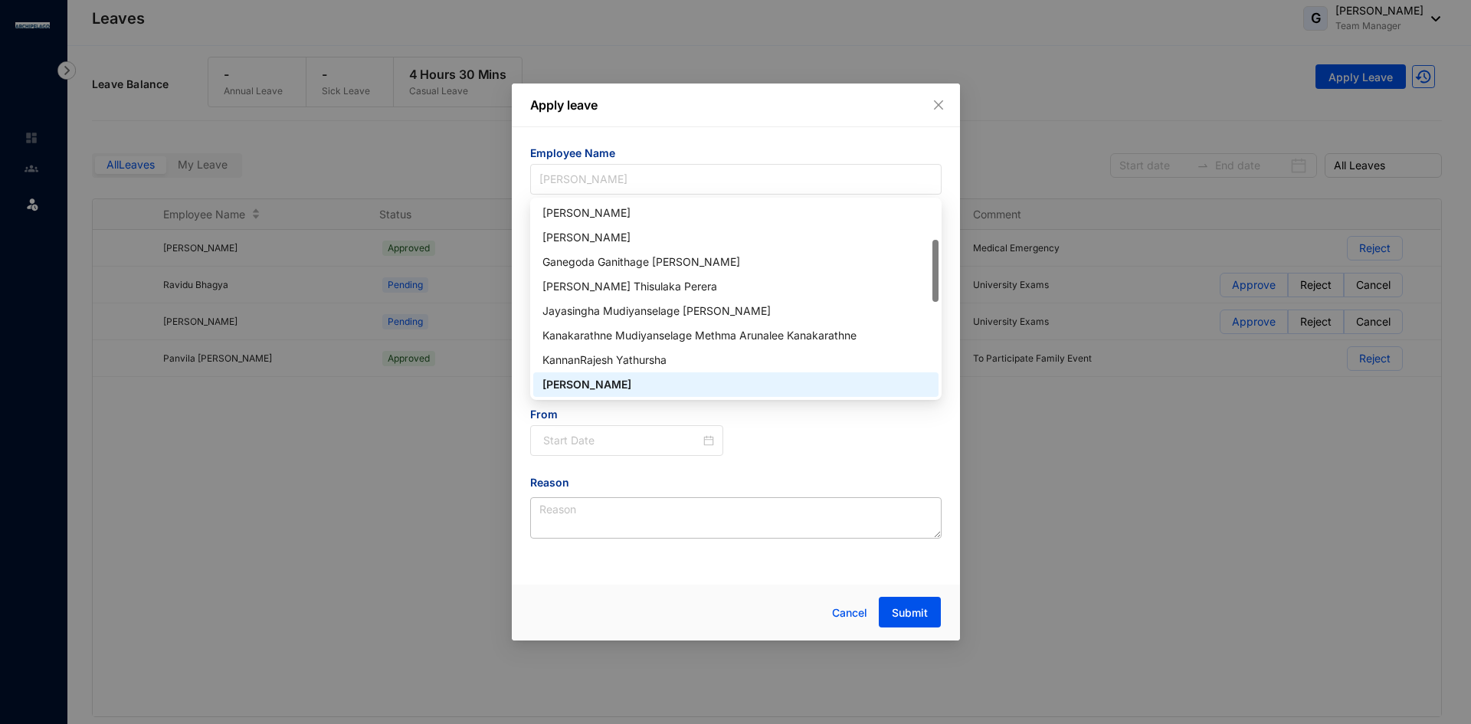
drag, startPoint x: 677, startPoint y: 181, endPoint x: 414, endPoint y: 168, distance: 263.9
click at [414, 168] on div "Apply leave Employee Name [PERSON_NAME] Leave Balance Annual Leave - Casual Lea…" at bounding box center [735, 362] width 1471 height 724
click at [644, 240] on div "[PERSON_NAME]" at bounding box center [736, 237] width 387 height 17
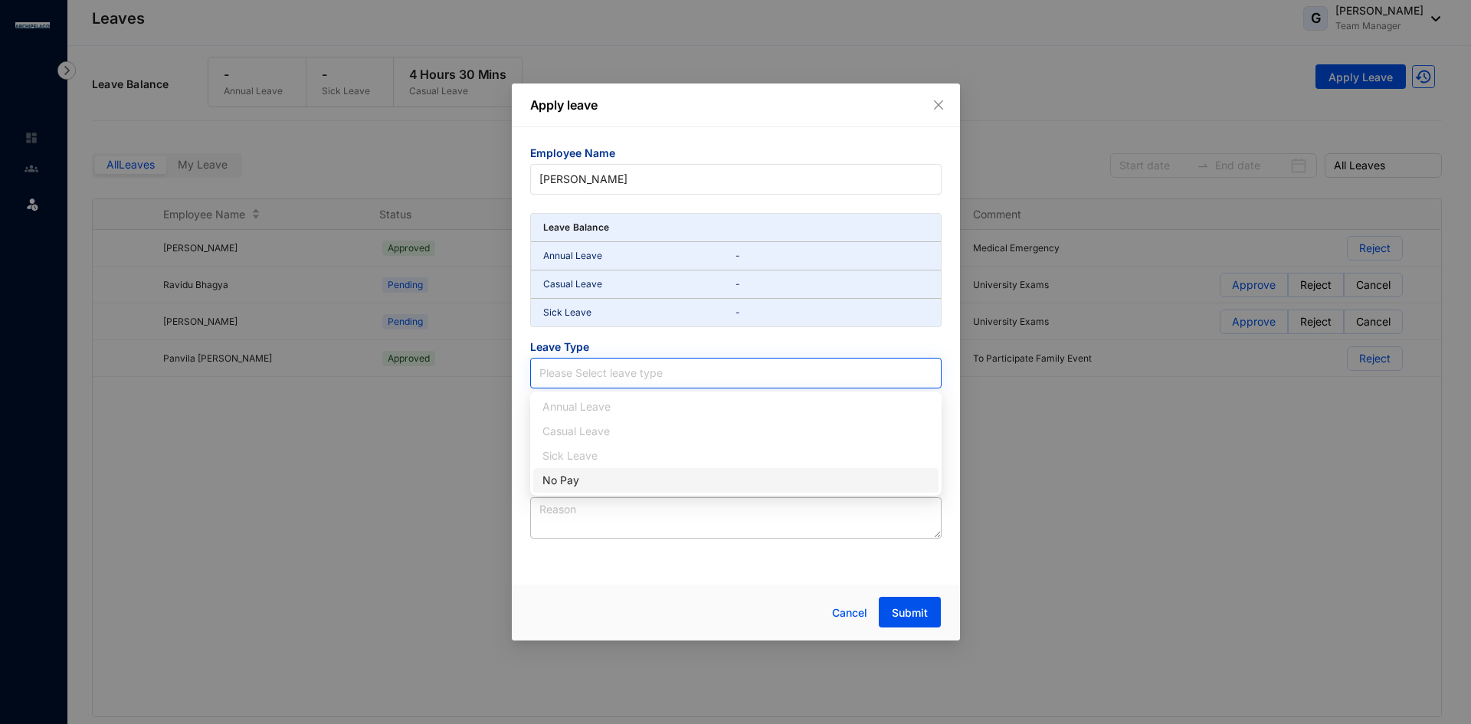
click at [645, 371] on input "search" at bounding box center [735, 373] width 393 height 29
click at [569, 479] on div "No Pay" at bounding box center [736, 480] width 387 height 17
click at [655, 372] on span "No Pay" at bounding box center [735, 373] width 393 height 23
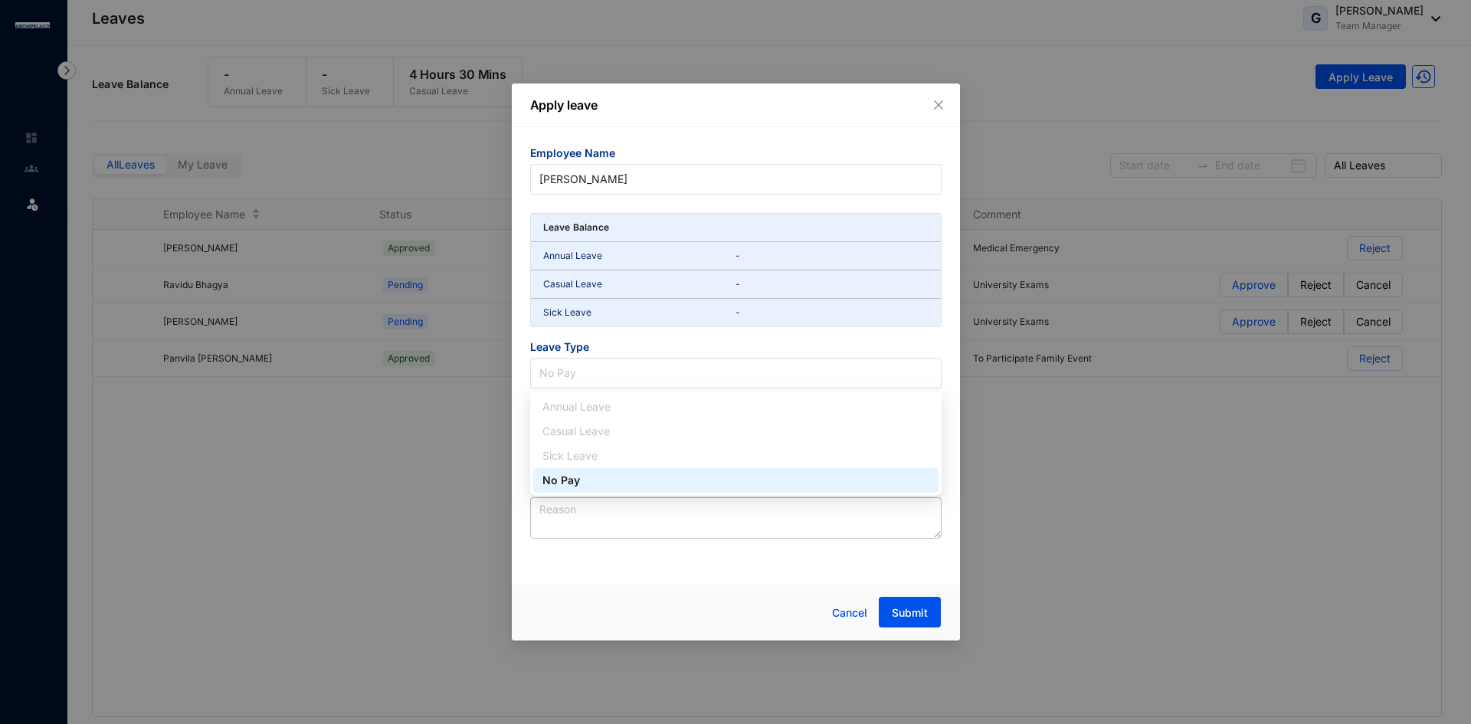
click at [665, 582] on div "Apply leave Employee Name [PERSON_NAME] Leave Balance Annual Leave - Casual Lea…" at bounding box center [736, 362] width 448 height 557
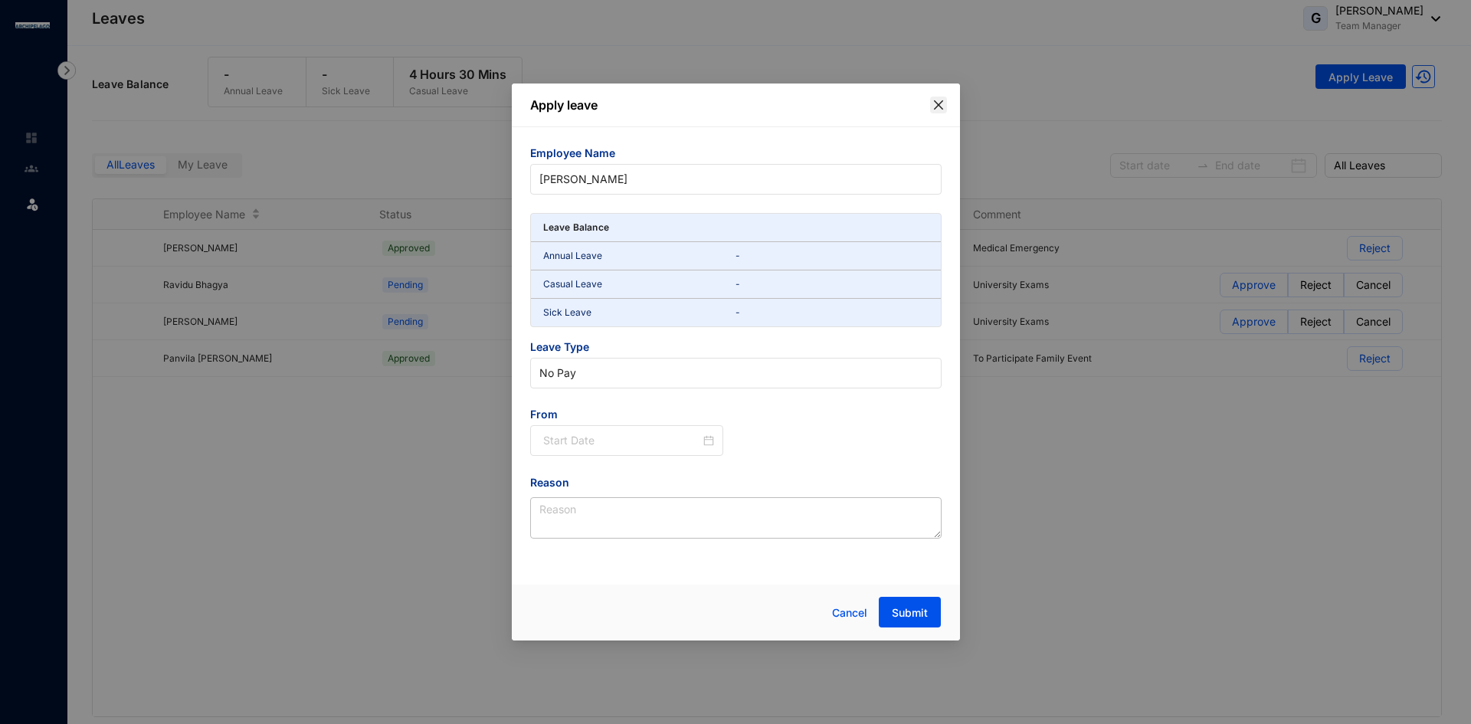
click at [941, 102] on icon "close" at bounding box center [937, 104] width 9 height 9
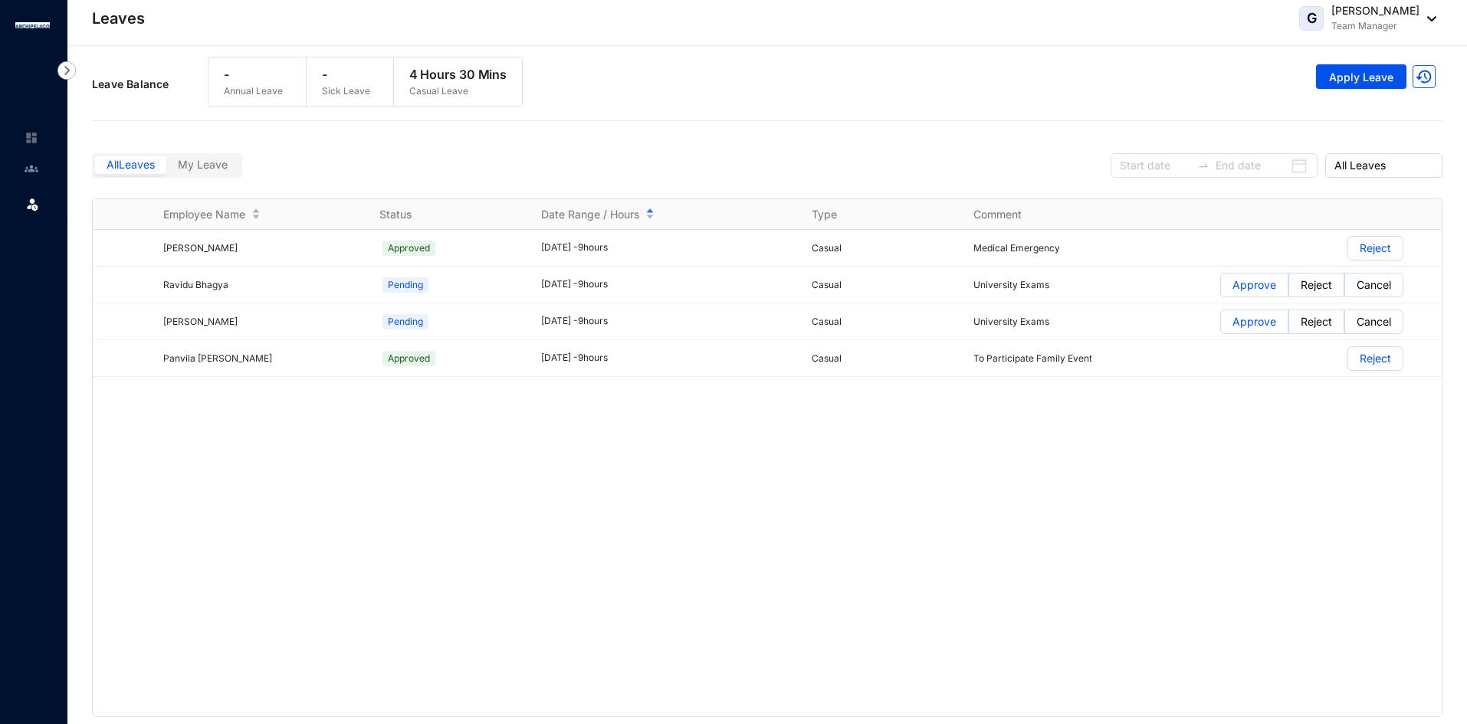
click at [28, 212] on span at bounding box center [32, 202] width 15 height 31
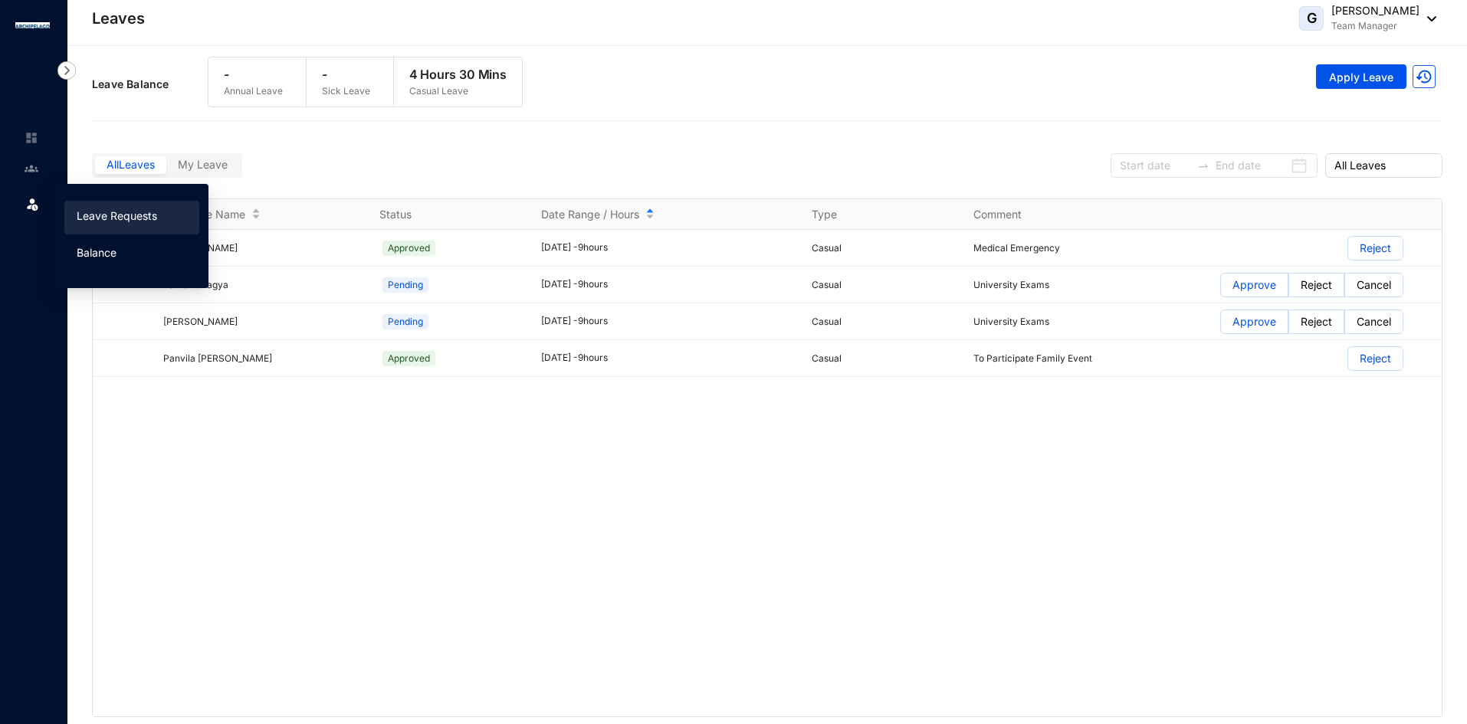
click at [108, 257] on link "Balance" at bounding box center [97, 252] width 40 height 13
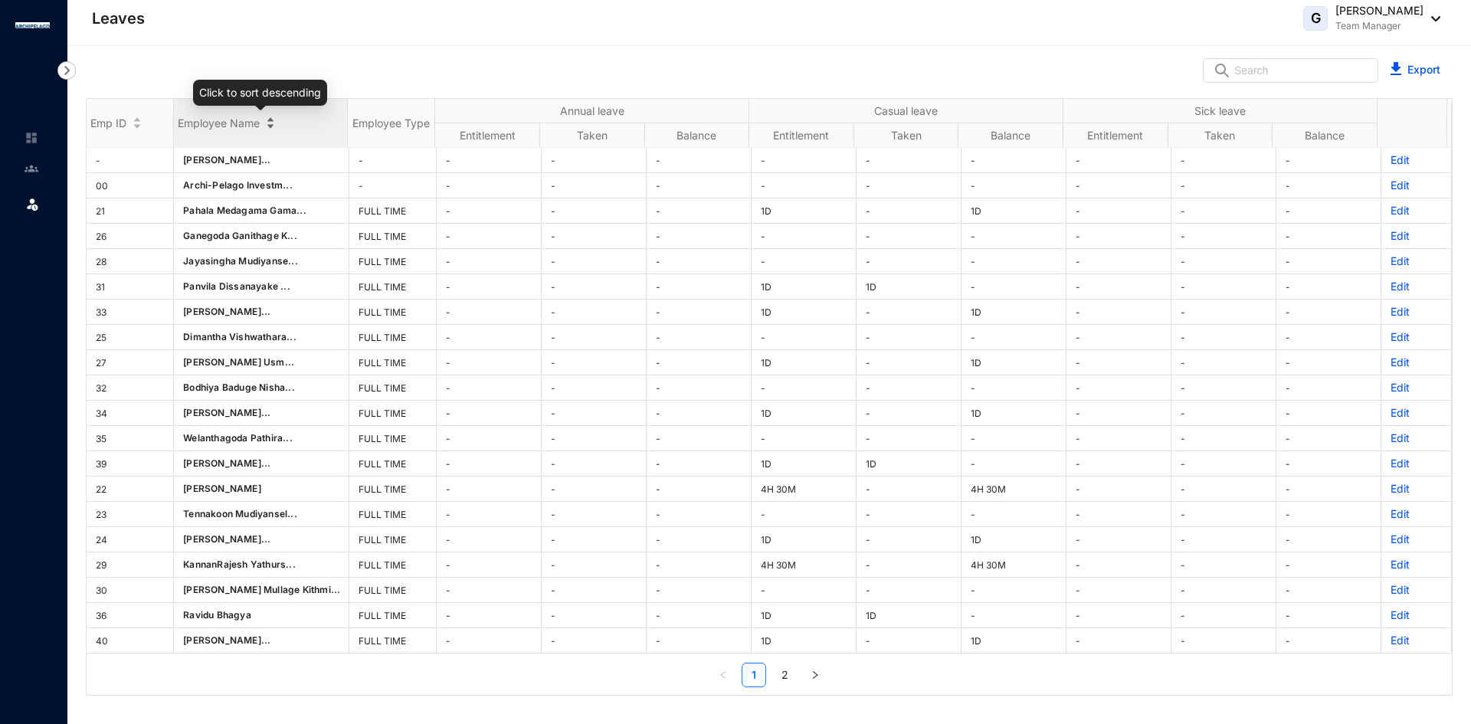
click at [263, 120] on div "Employee Name" at bounding box center [261, 122] width 174 height 15
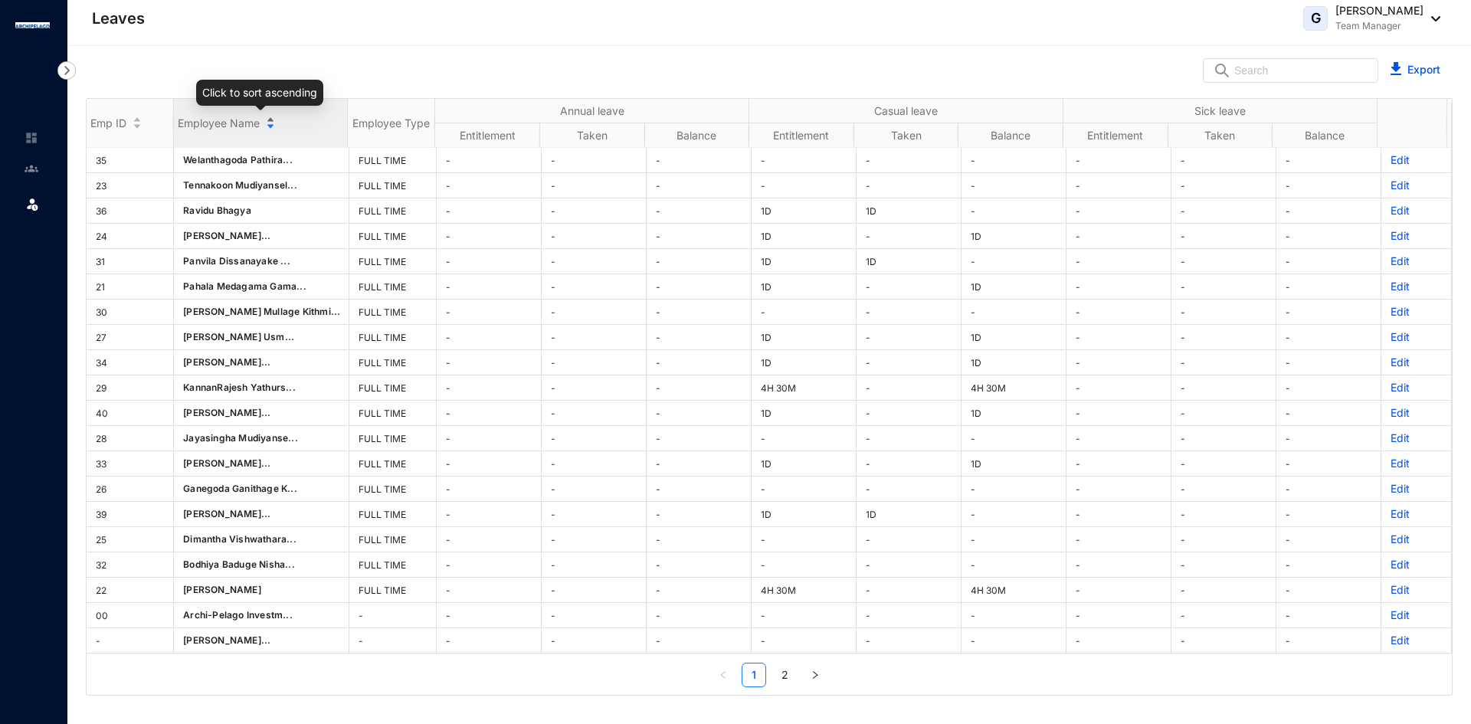
click at [270, 122] on div "Employee Name" at bounding box center [261, 122] width 174 height 15
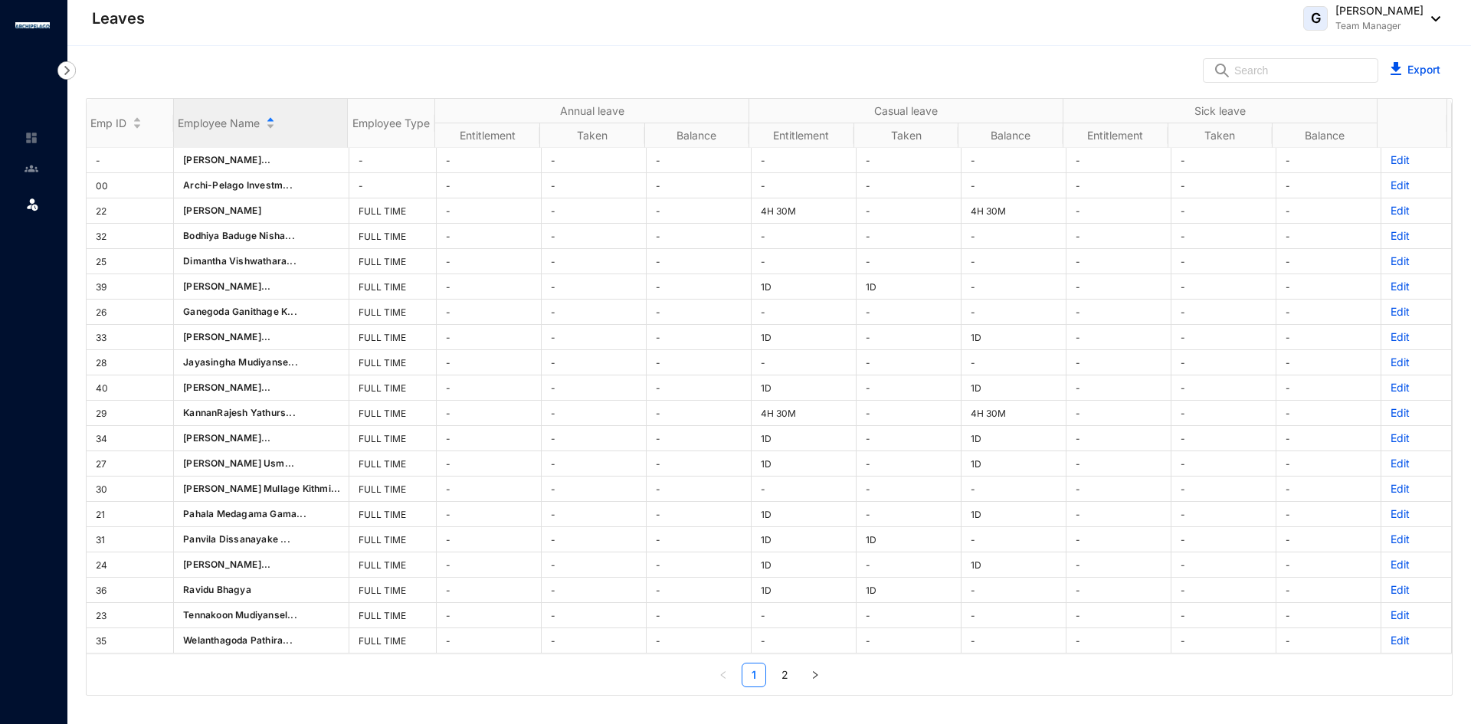
click at [785, 677] on link "2" at bounding box center [784, 675] width 23 height 23
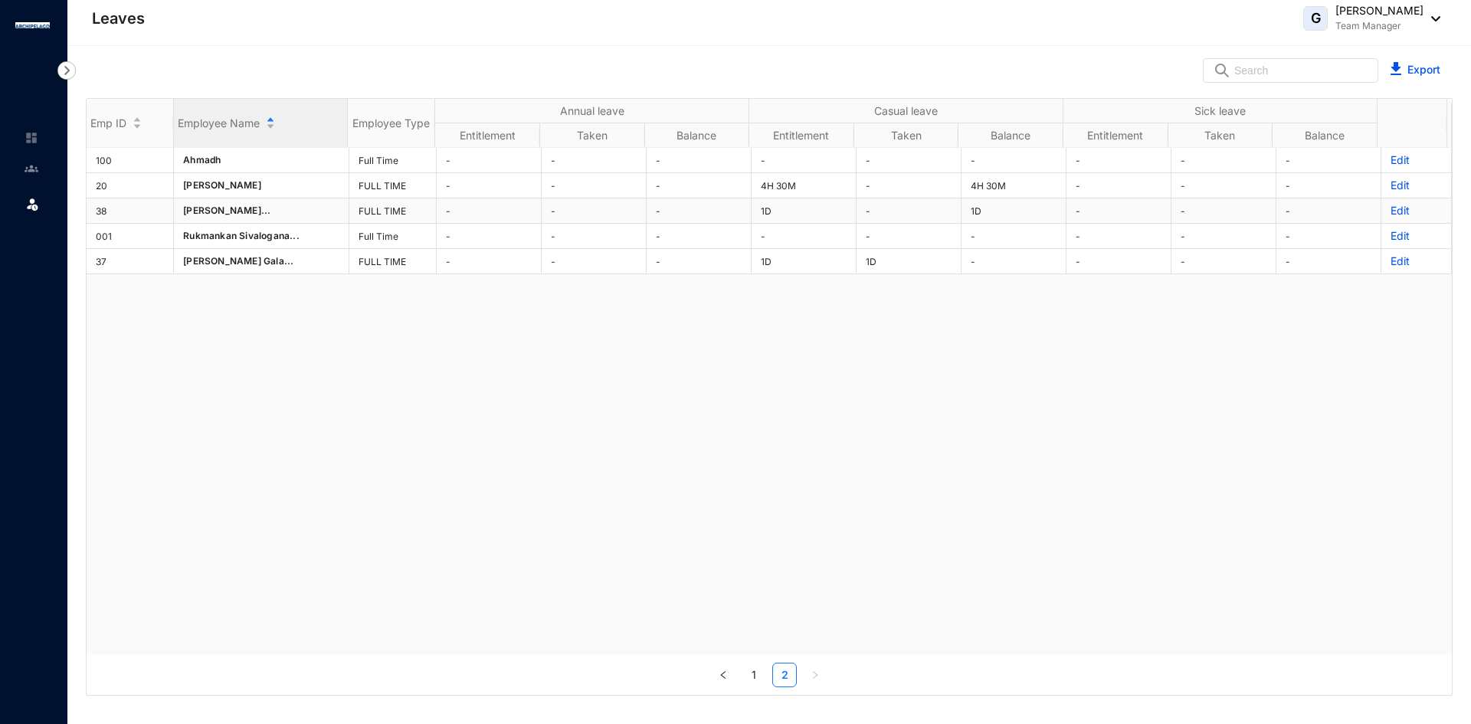
click at [1391, 208] on div "Emp ID Employee Name Employee Type Annual leave Casual leave Sick leave Entitle…" at bounding box center [769, 393] width 1365 height 588
click at [1391, 211] on p "Edit" at bounding box center [1416, 210] width 51 height 15
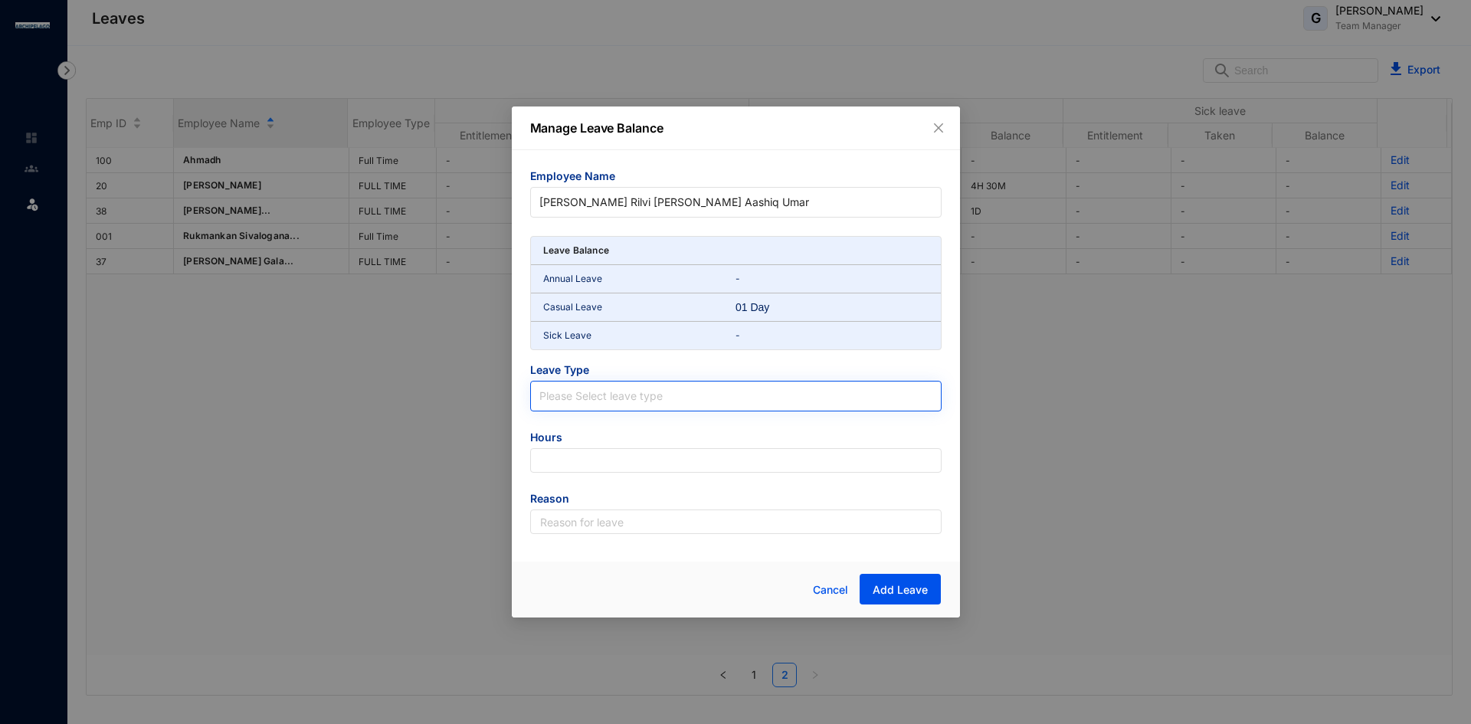
click at [636, 403] on input "search" at bounding box center [735, 393] width 393 height 23
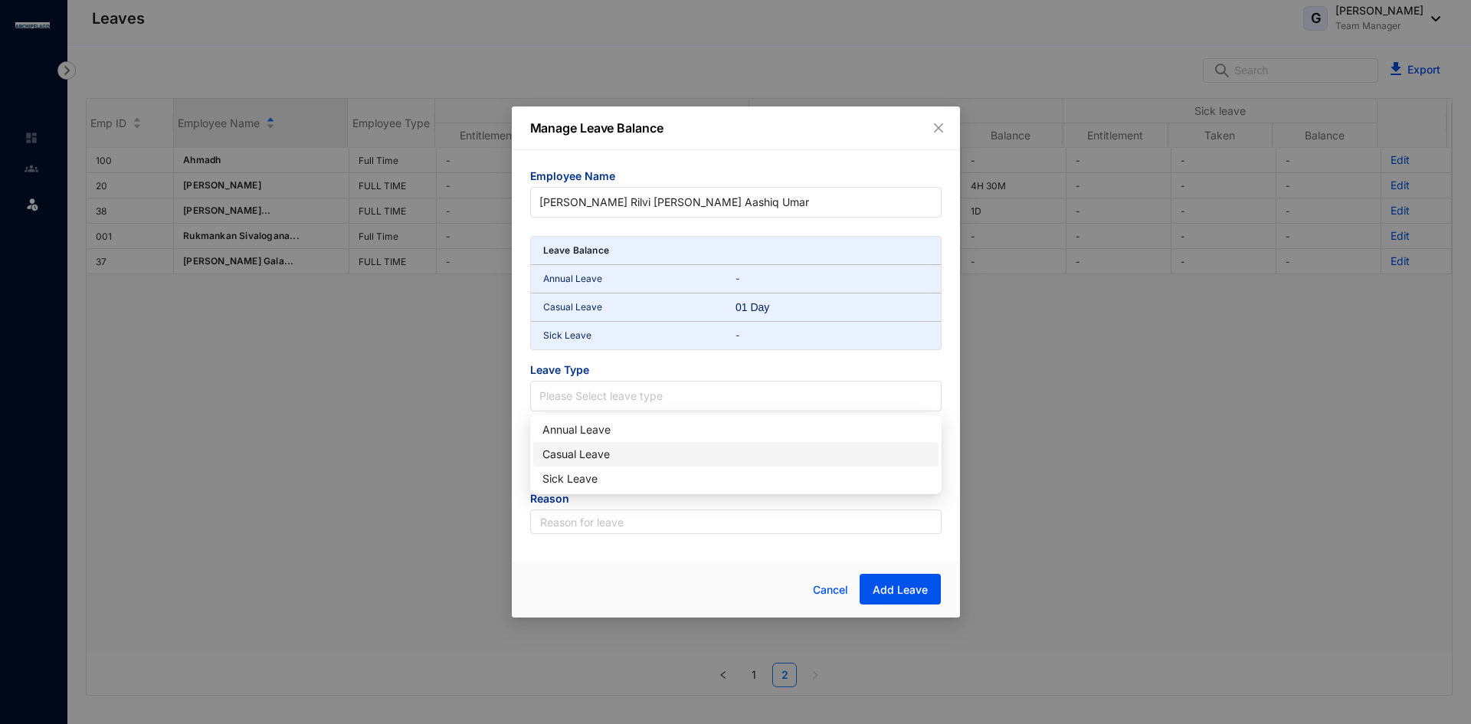
click at [585, 457] on div "Casual Leave" at bounding box center [736, 454] width 387 height 17
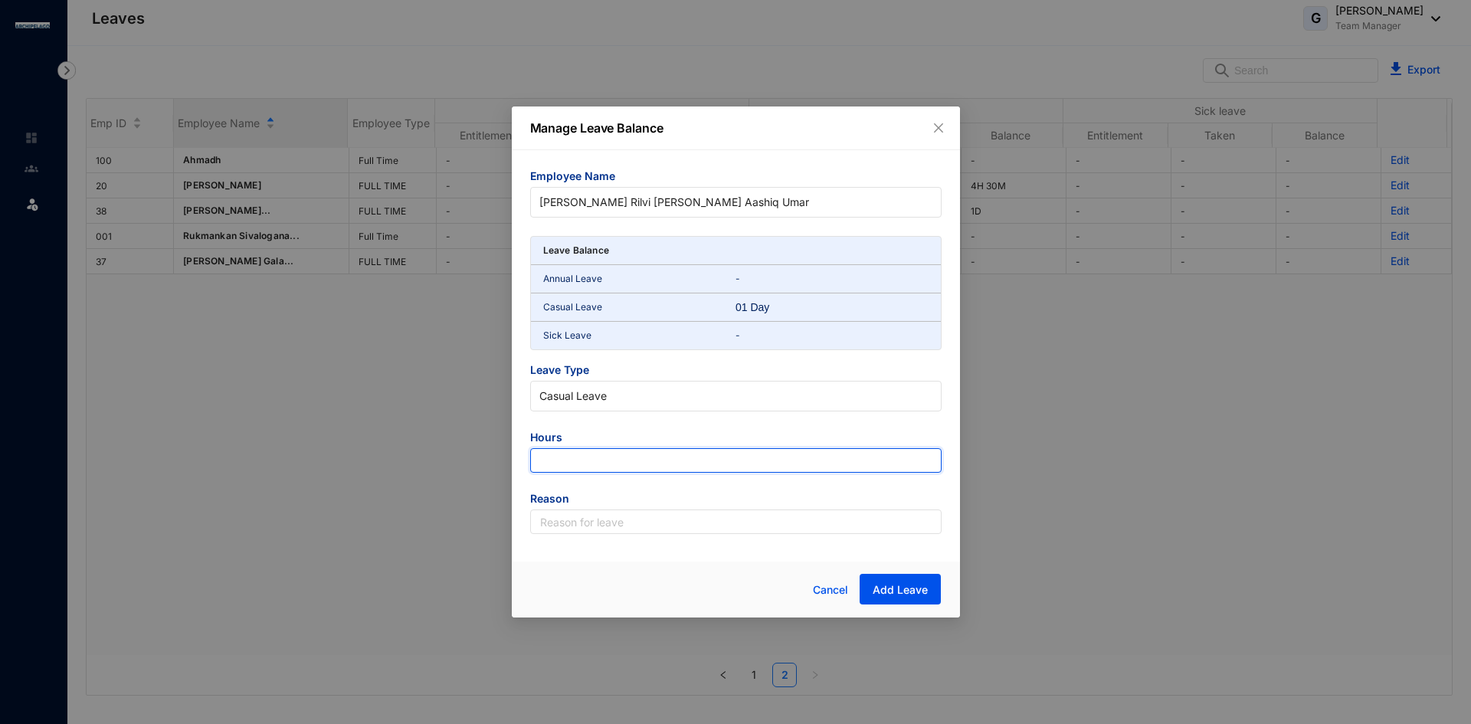
click at [583, 458] on input "number" at bounding box center [735, 460] width 411 height 25
type input "-4.5"
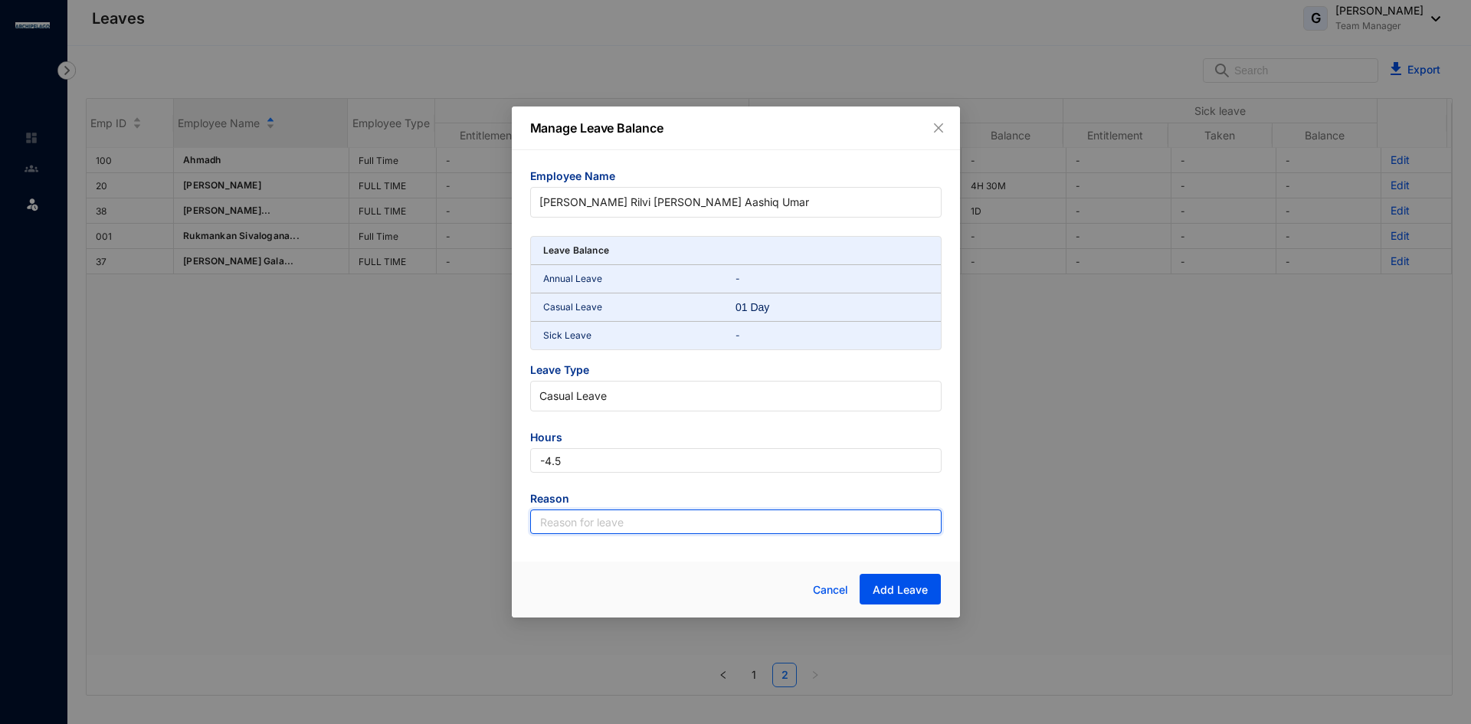
click at [619, 526] on input "text" at bounding box center [735, 522] width 411 height 25
type input "Leave"
click at [902, 592] on span "Add Leave" at bounding box center [900, 589] width 55 height 15
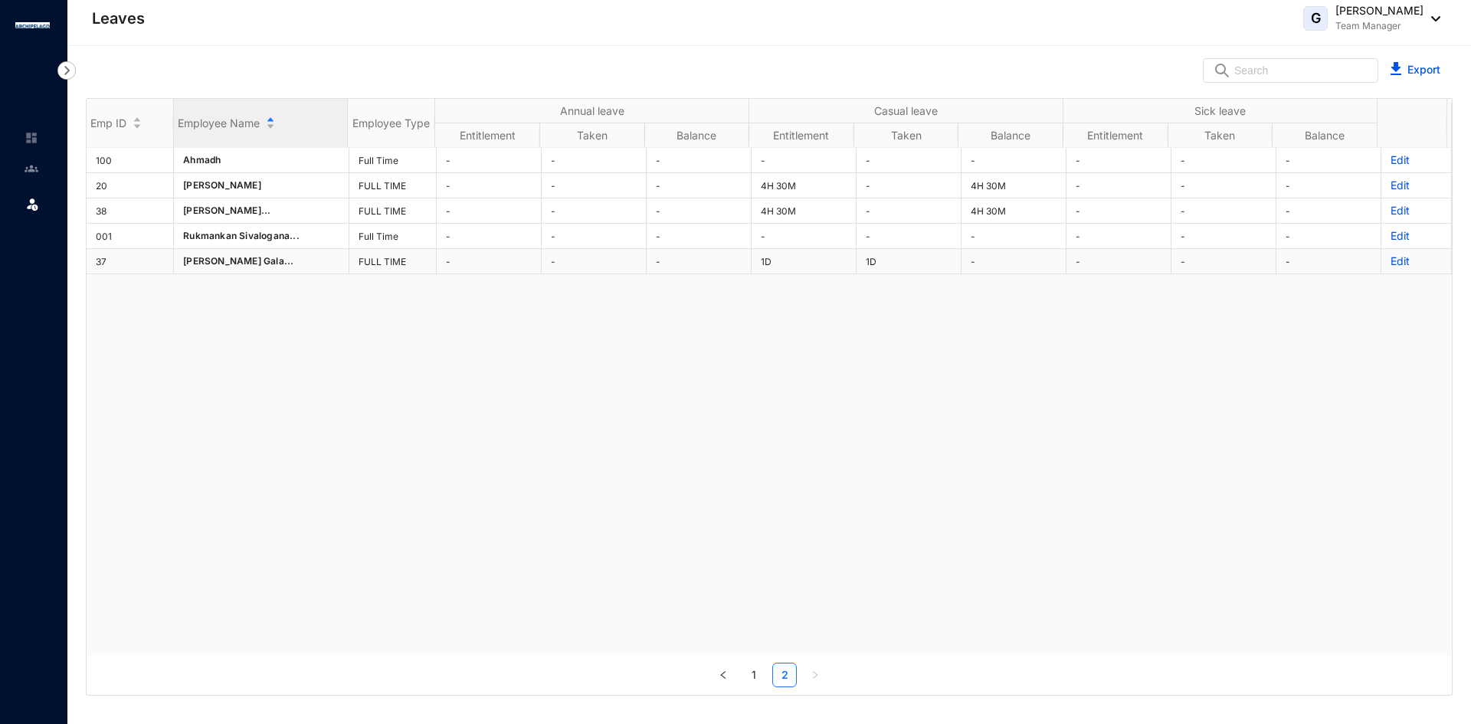
click at [1388, 263] on div "Emp ID Employee Name Employee Type Annual leave Casual leave Sick leave Entitle…" at bounding box center [769, 393] width 1365 height 588
click at [1391, 261] on p "Edit" at bounding box center [1416, 261] width 51 height 15
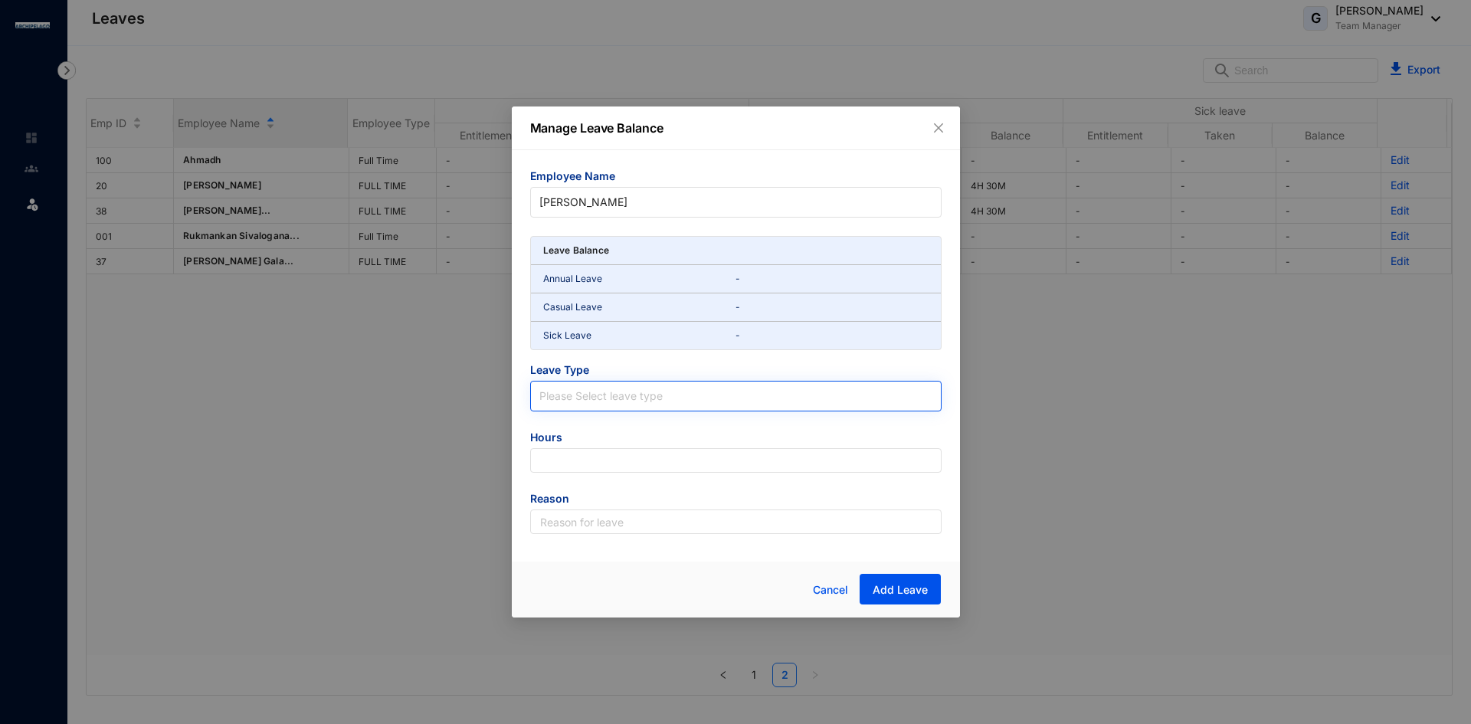
click at [612, 396] on input "search" at bounding box center [735, 393] width 393 height 23
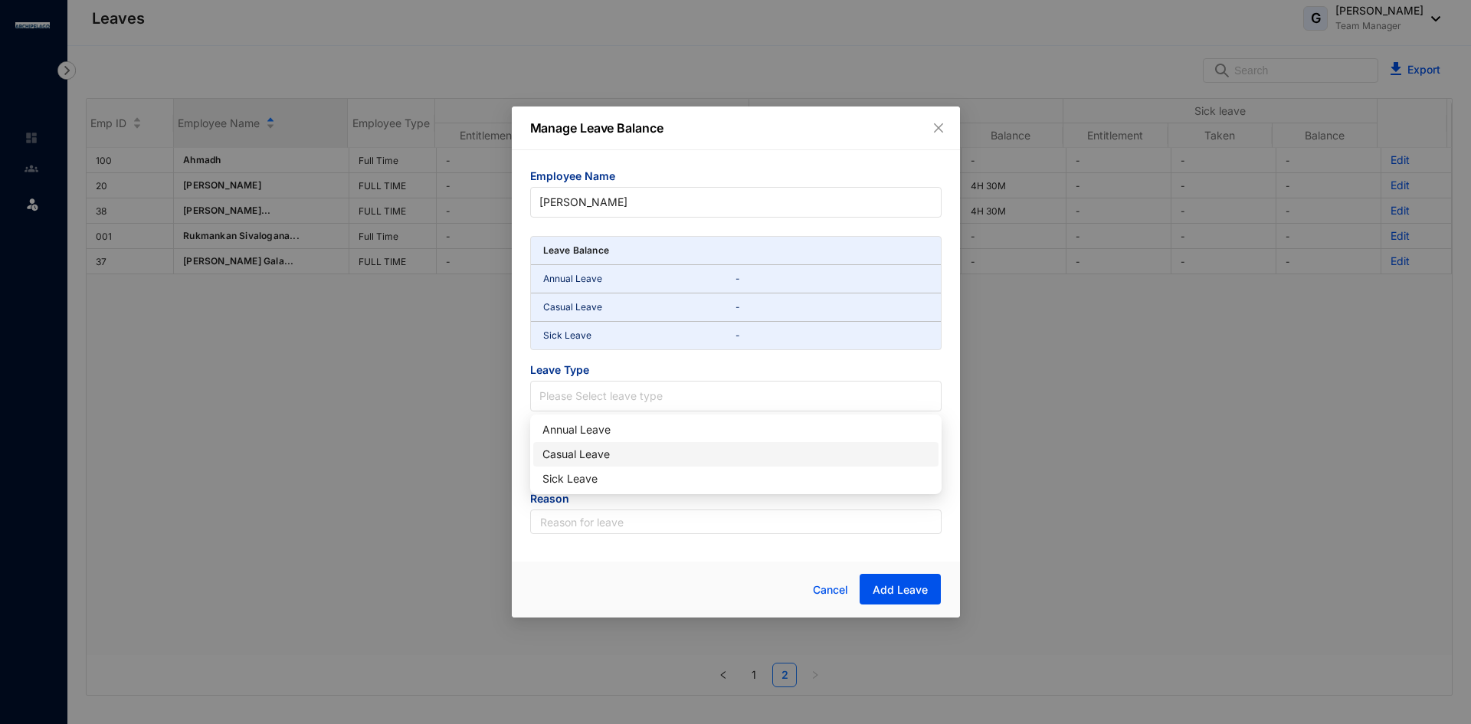
click at [579, 453] on div "Casual Leave" at bounding box center [736, 454] width 387 height 17
click at [946, 123] on span "Close" at bounding box center [938, 128] width 17 height 12
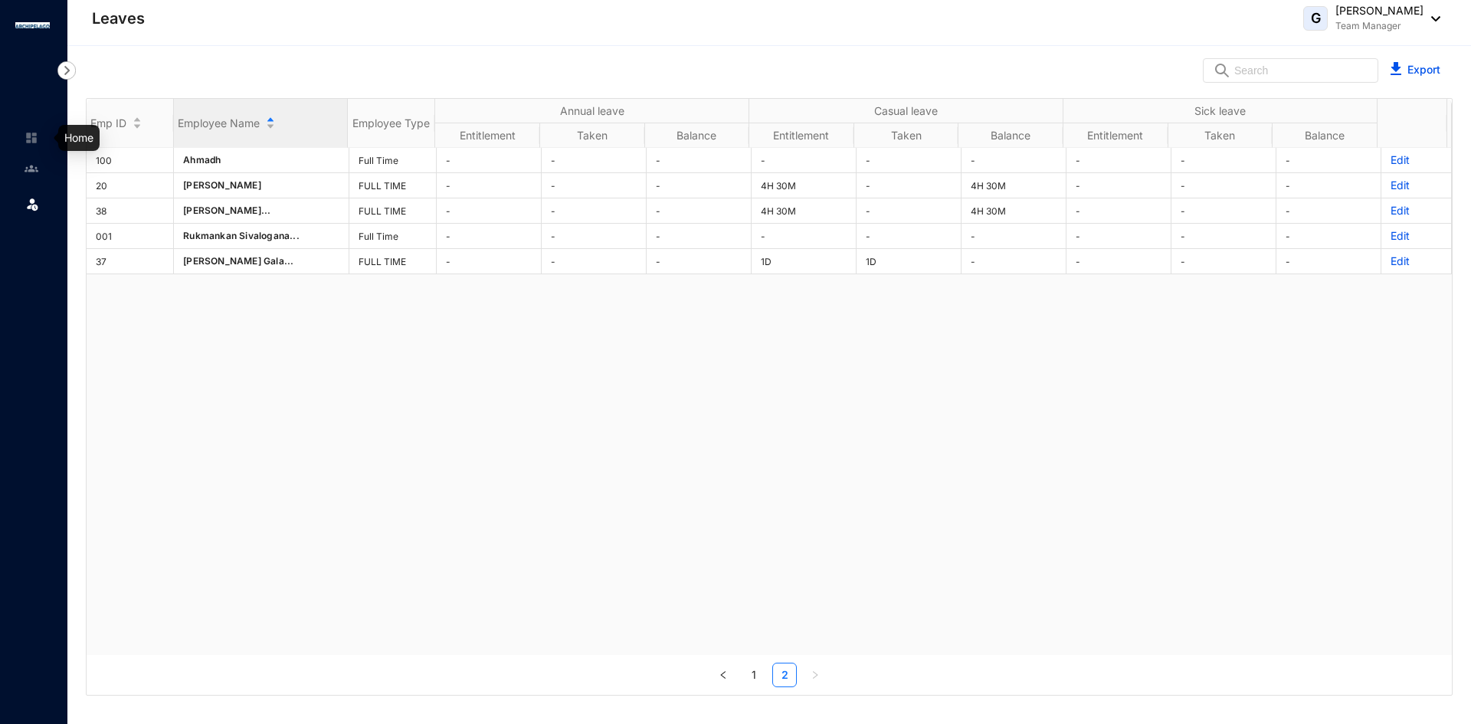
click at [25, 137] on img at bounding box center [32, 138] width 14 height 14
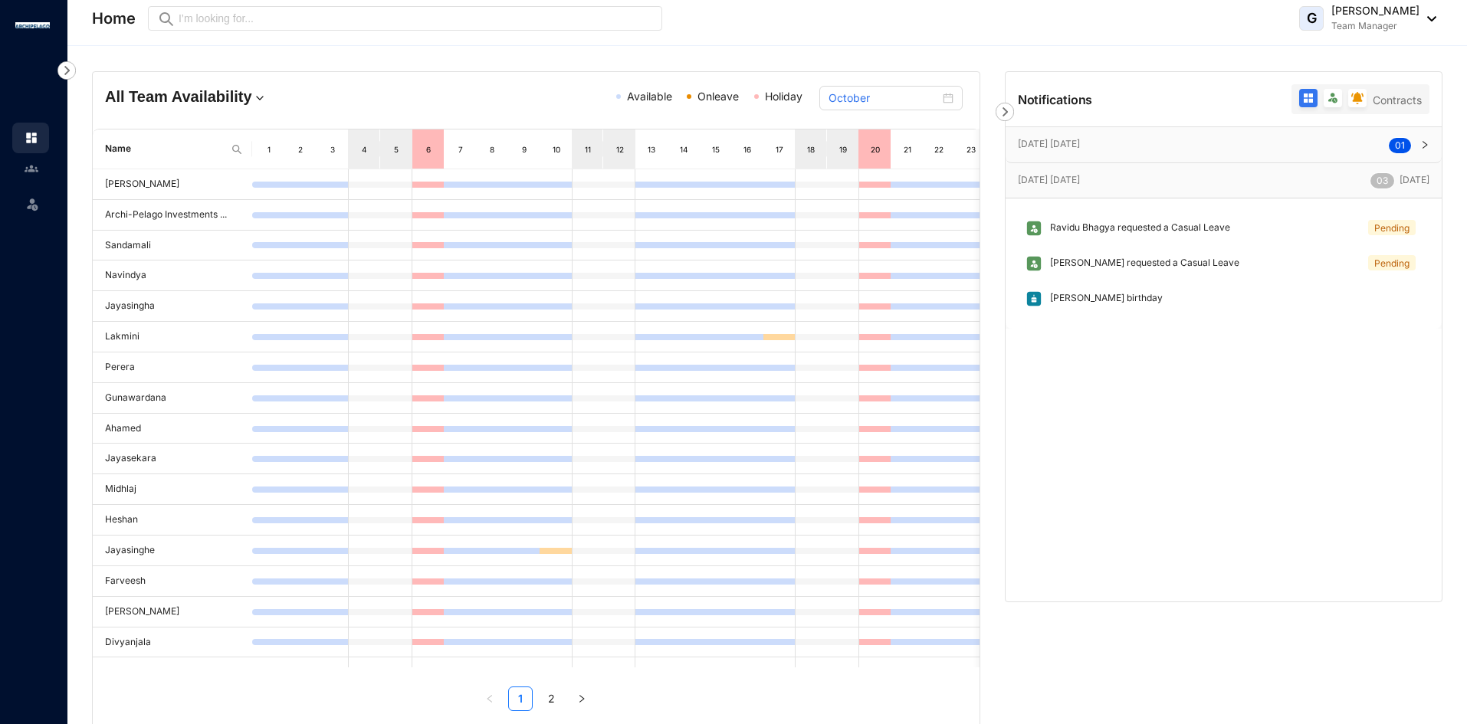
click at [1067, 262] on p "[PERSON_NAME] requested a Casual Leave" at bounding box center [1140, 263] width 197 height 17
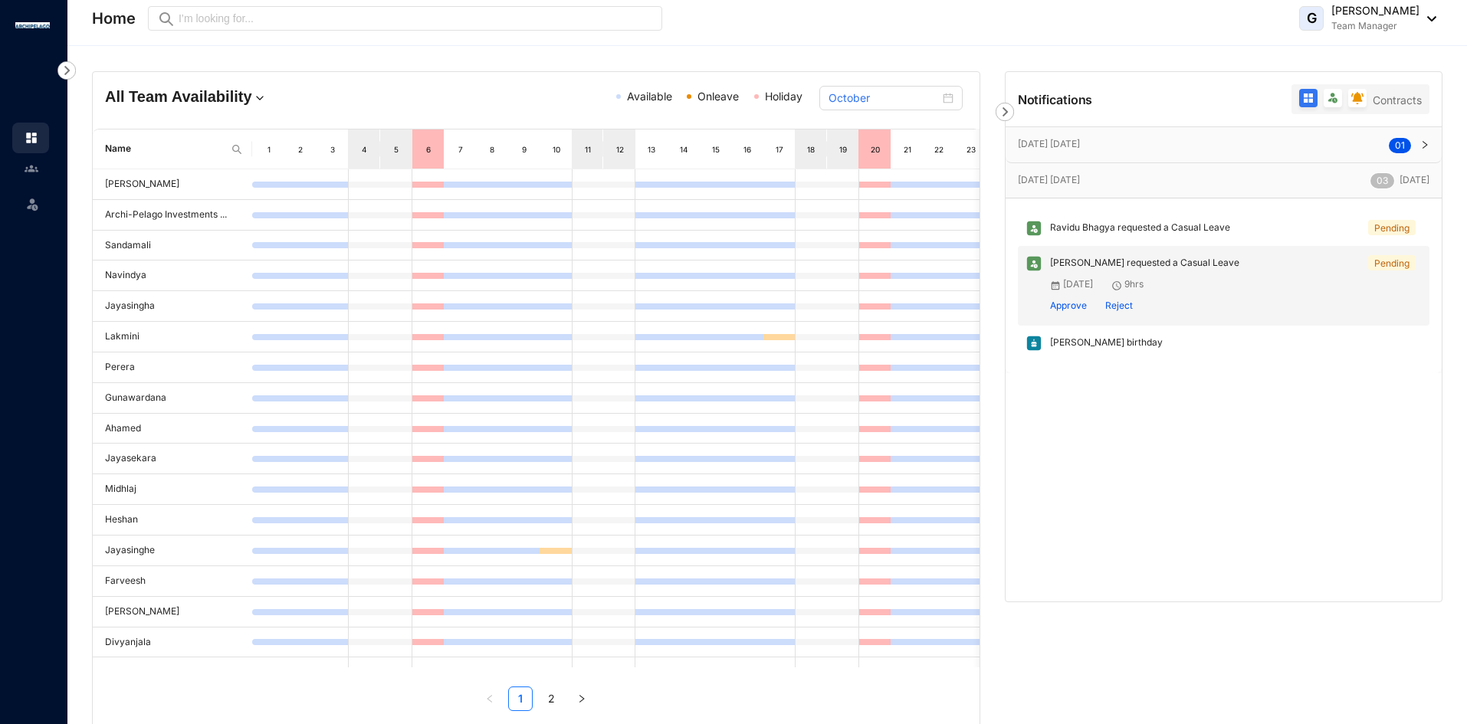
click at [1385, 263] on p "Pending" at bounding box center [1391, 263] width 35 height 14
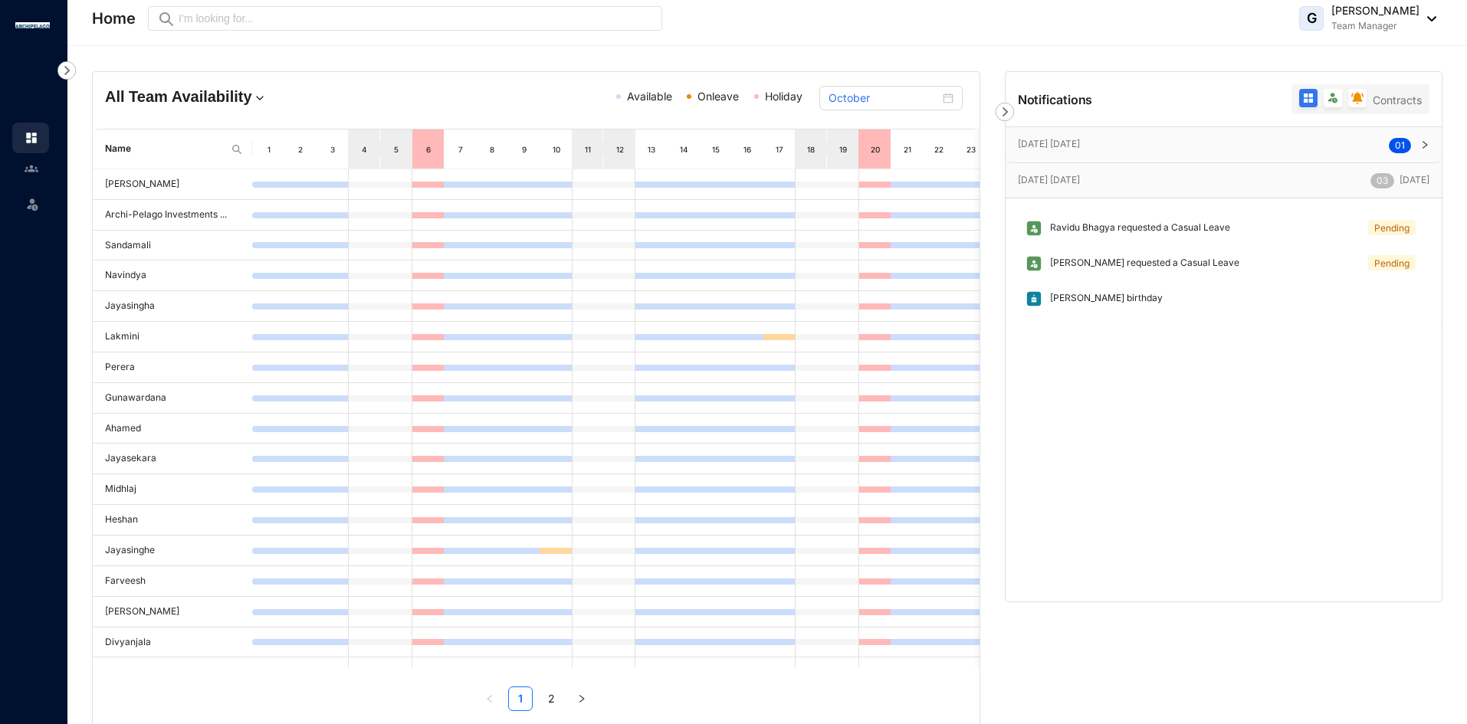
click at [1120, 266] on p "[PERSON_NAME] requested a Casual Leave" at bounding box center [1140, 263] width 197 height 17
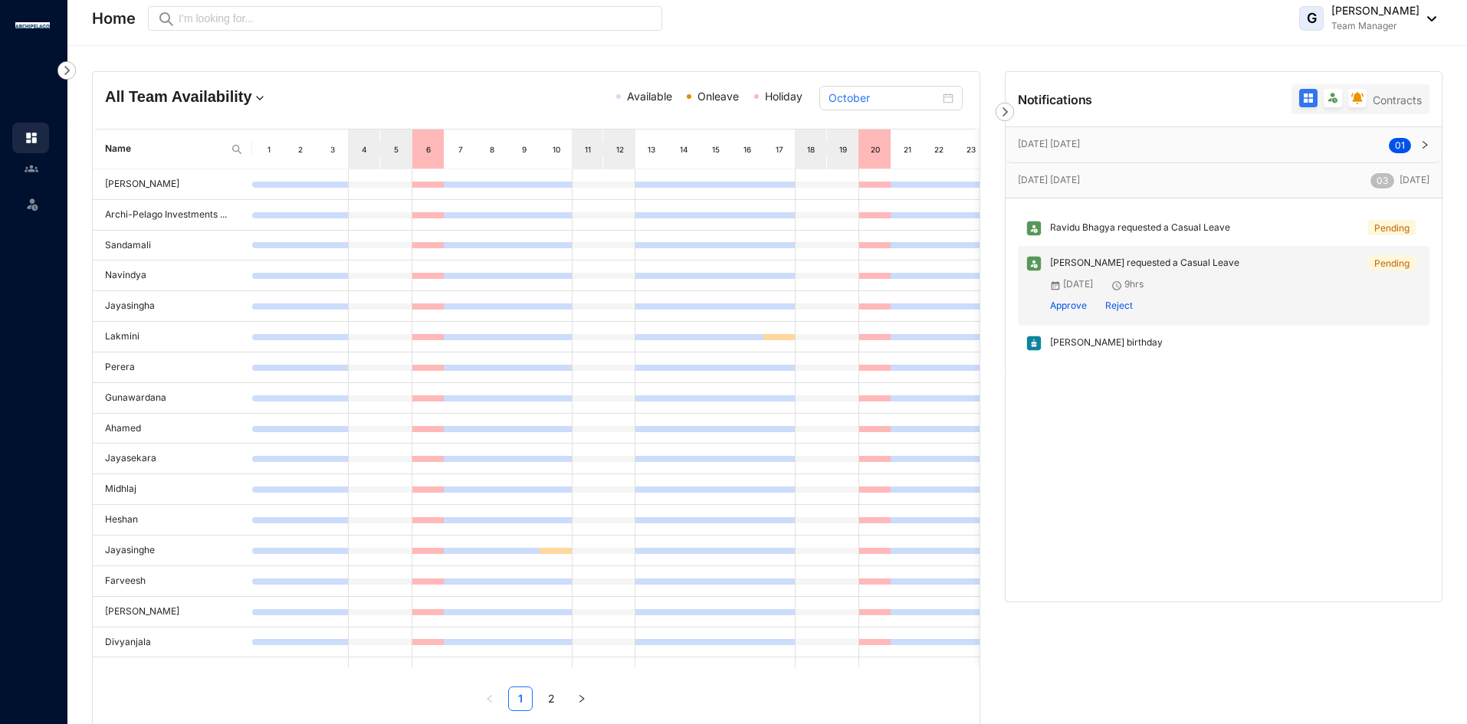
click at [1120, 266] on p "[PERSON_NAME] requested a Casual Leave" at bounding box center [1140, 263] width 197 height 17
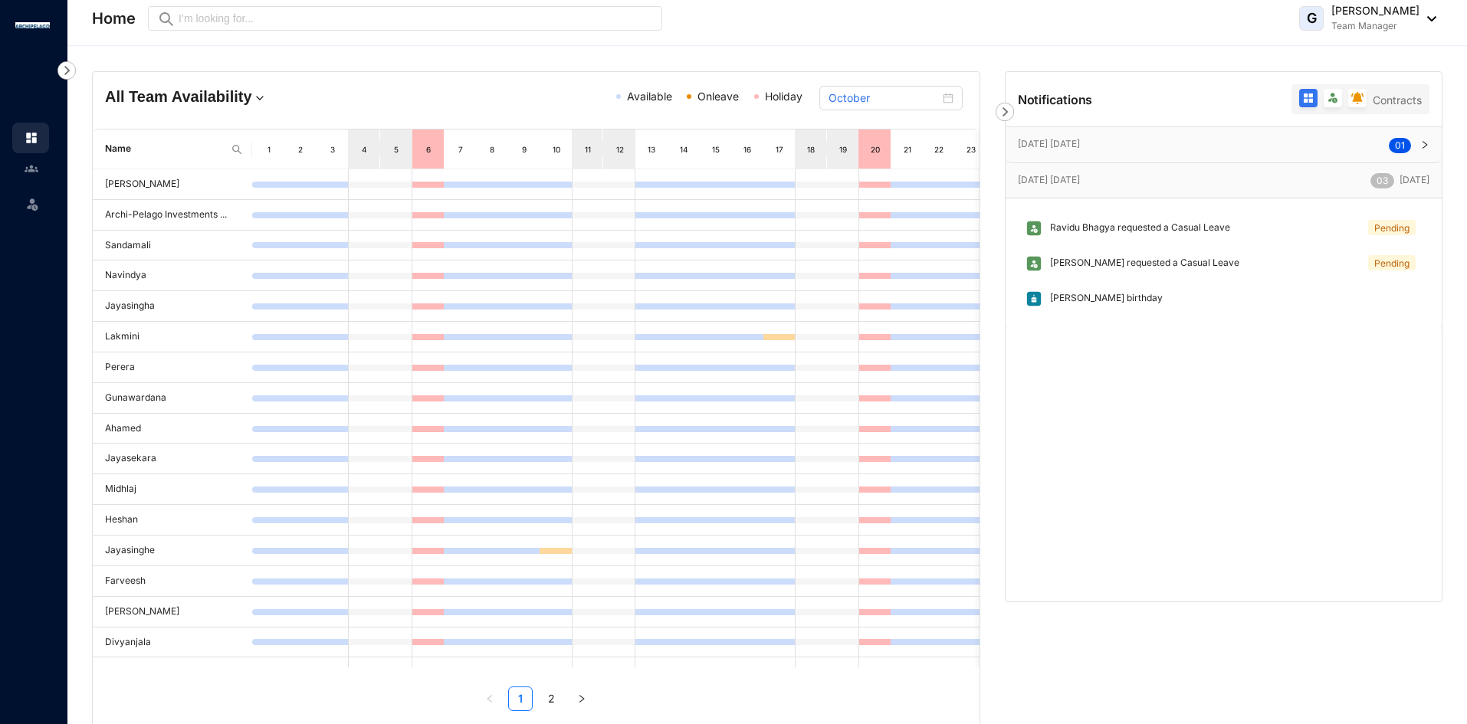
click at [1120, 264] on p "[PERSON_NAME] requested a Casual Leave" at bounding box center [1140, 263] width 197 height 17
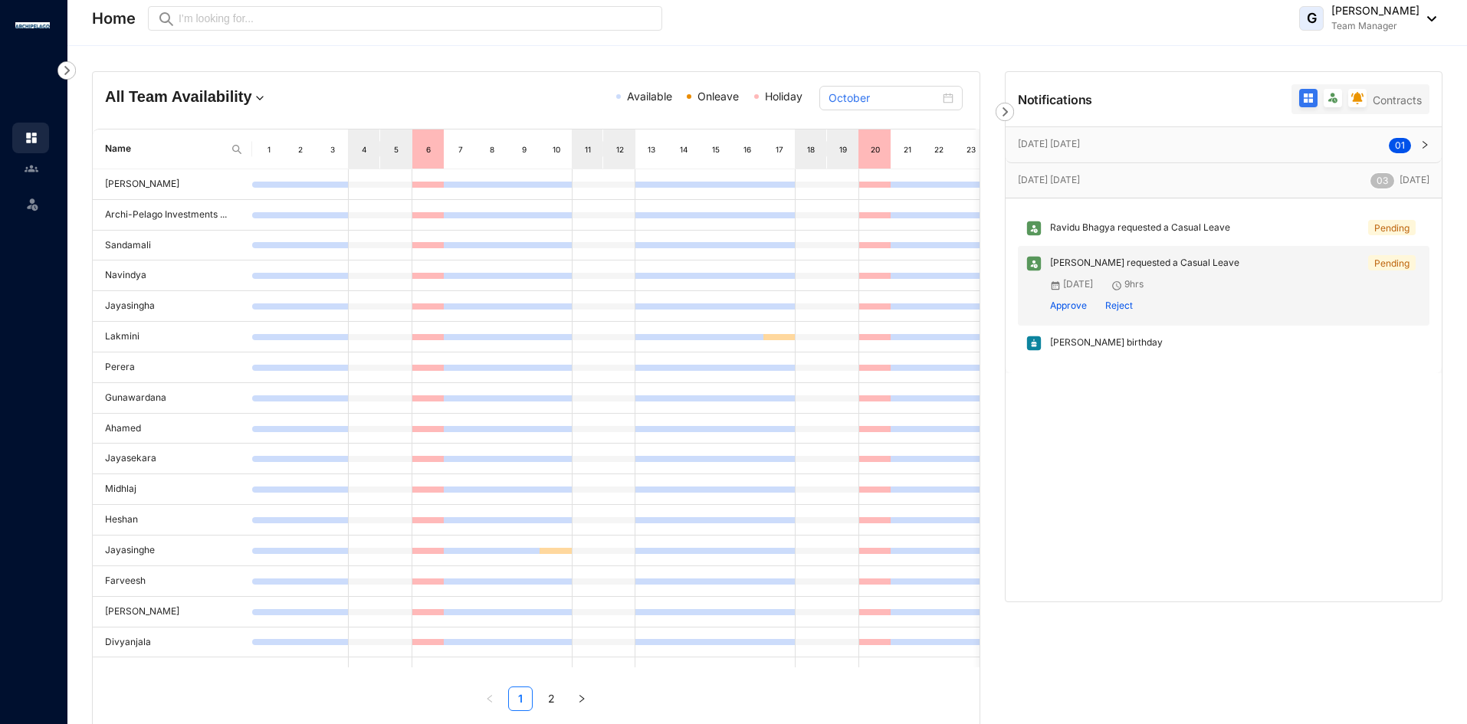
click at [1174, 264] on p "[PERSON_NAME] requested a Casual Leave" at bounding box center [1140, 263] width 197 height 17
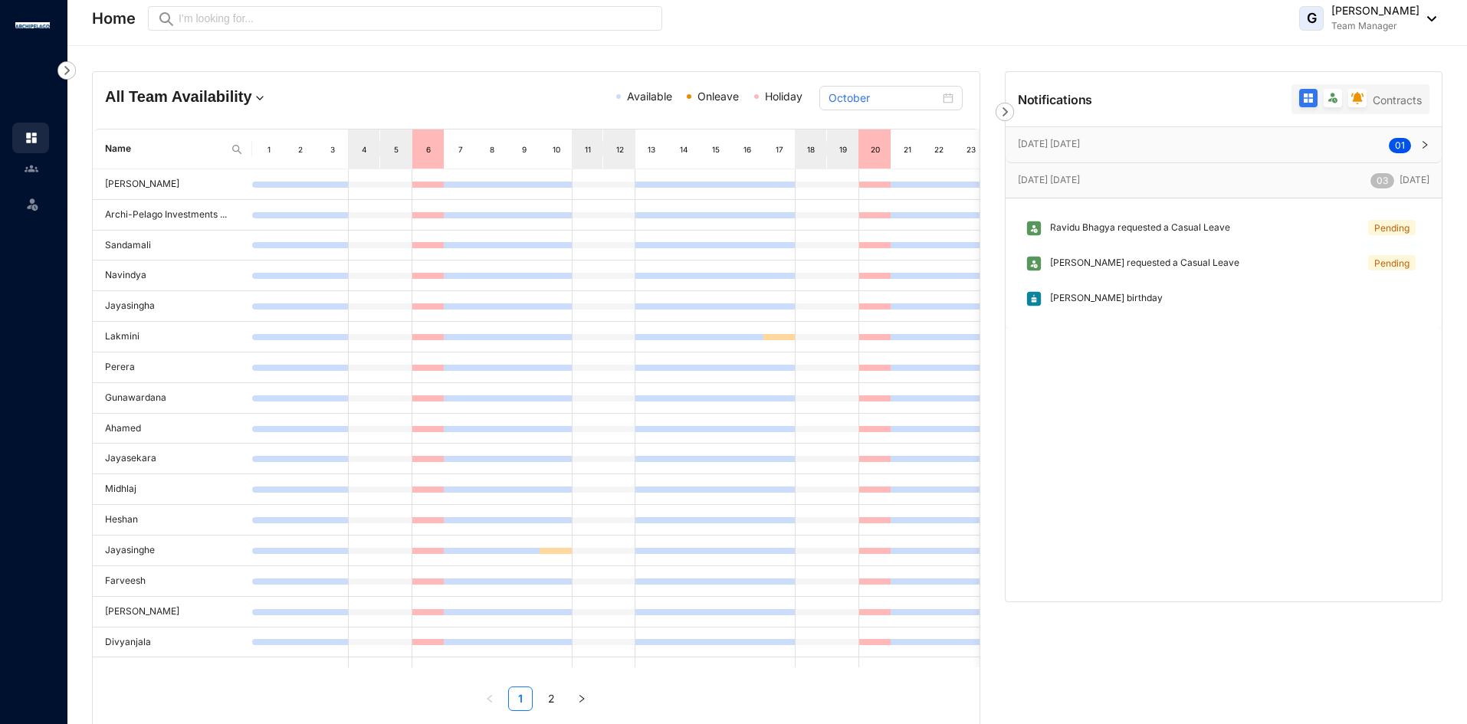
click at [1174, 264] on p "[PERSON_NAME] requested a Casual Leave" at bounding box center [1140, 263] width 197 height 17
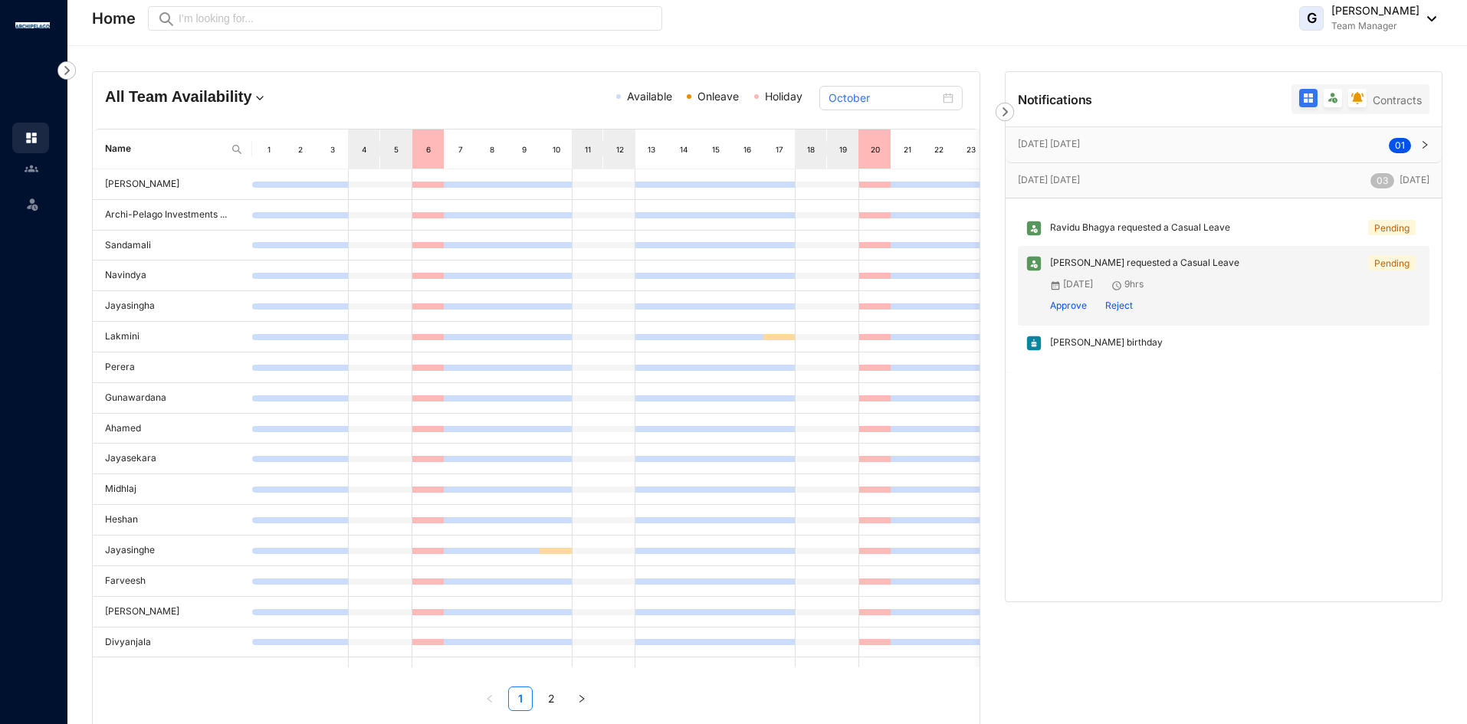
click at [1174, 264] on p "[PERSON_NAME] requested a Casual Leave" at bounding box center [1140, 263] width 197 height 17
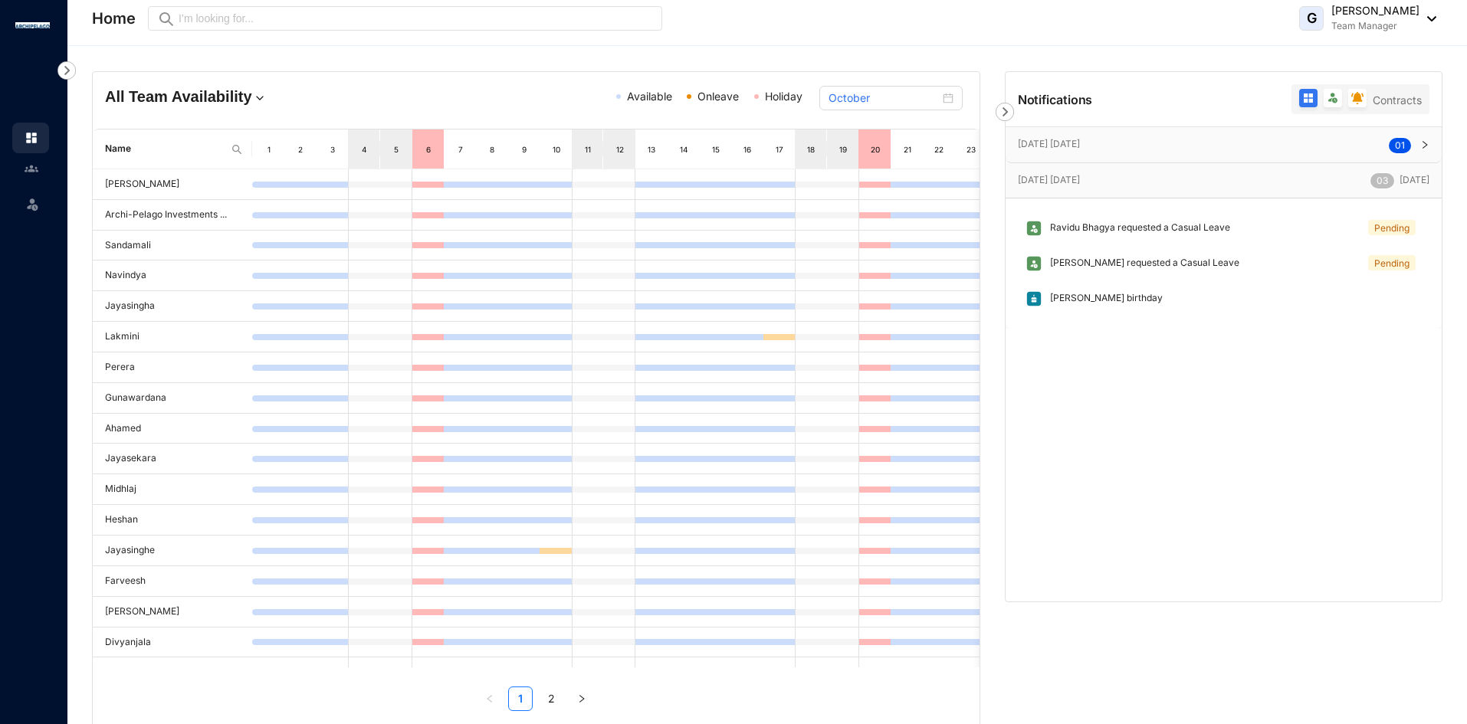
click at [1138, 272] on p "[PERSON_NAME] requested a Casual Leave" at bounding box center [1140, 263] width 197 height 17
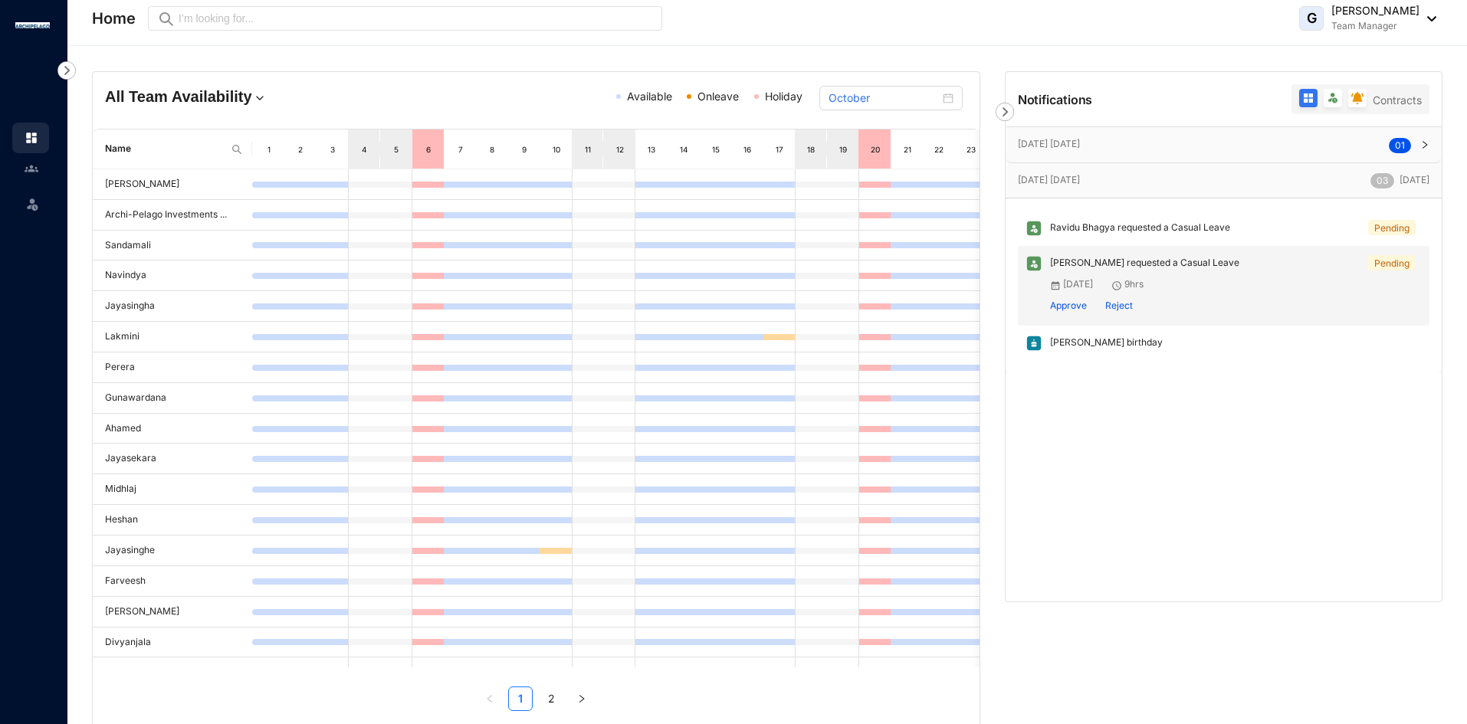
click at [1083, 361] on div "[PERSON_NAME] birthday" at bounding box center [1223, 343] width 411 height 35
click at [1084, 352] on p "[PERSON_NAME] birthday" at bounding box center [1102, 343] width 120 height 17
click at [1068, 352] on p "[PERSON_NAME] birthday" at bounding box center [1102, 343] width 120 height 17
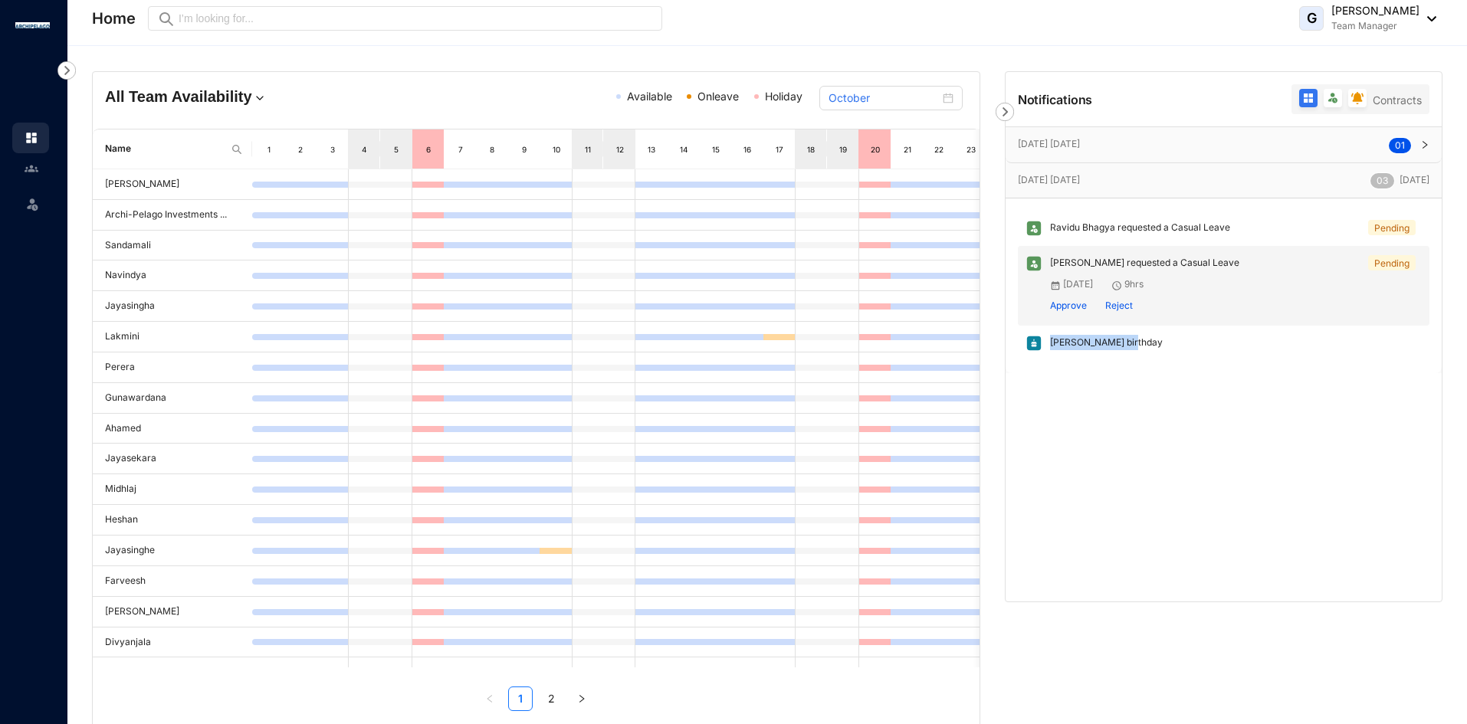
drag, startPoint x: 1074, startPoint y: 396, endPoint x: 1076, endPoint y: 369, distance: 27.6
click at [1074, 397] on div "[DATE] [DATE] 0 1 [DATE] [DATE] 0 3 [DATE] Ravidu Bhagya requested a Casual Lea…" at bounding box center [1223, 363] width 436 height 475
click at [1099, 217] on div "[PERSON_NAME] requested a Casual Leave Pending" at bounding box center [1223, 228] width 411 height 35
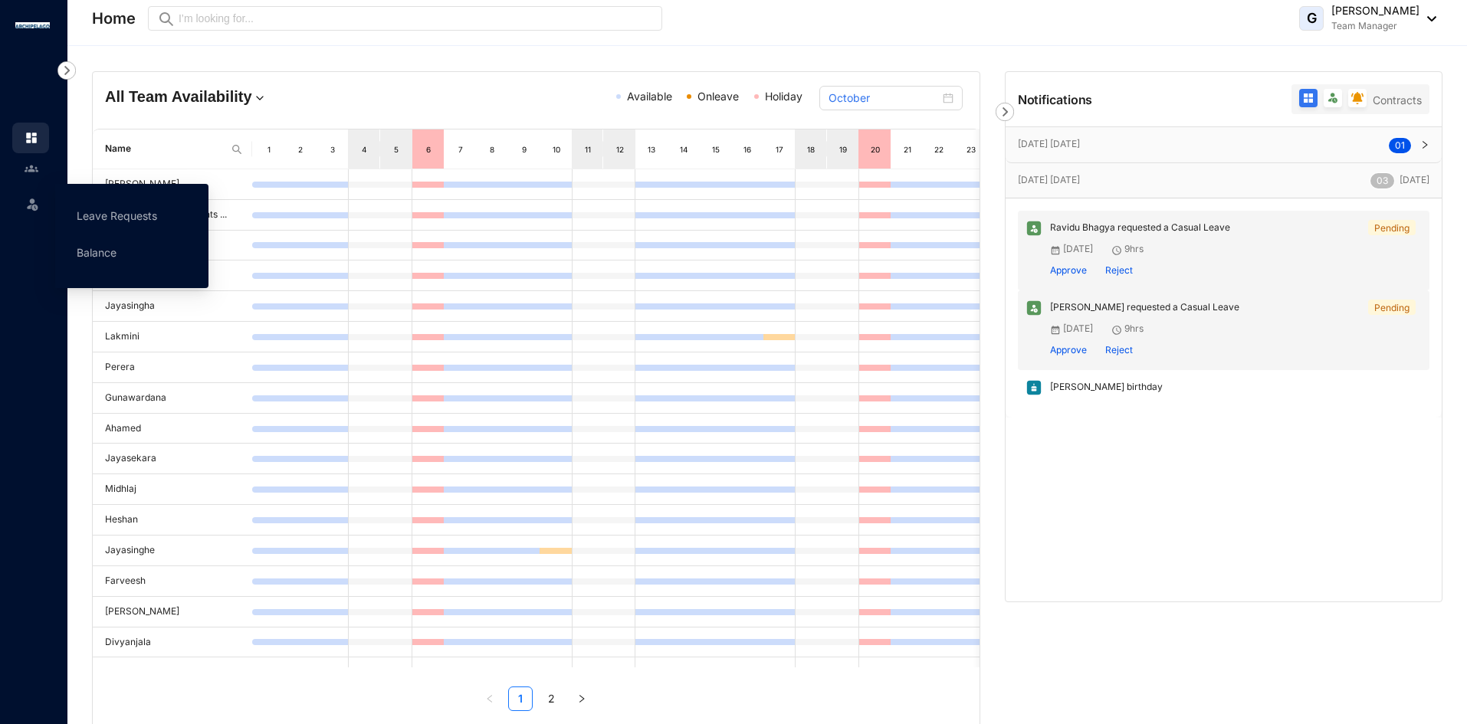
click at [28, 211] on span at bounding box center [32, 202] width 15 height 31
click at [123, 219] on link "Leave Requests" at bounding box center [117, 215] width 80 height 13
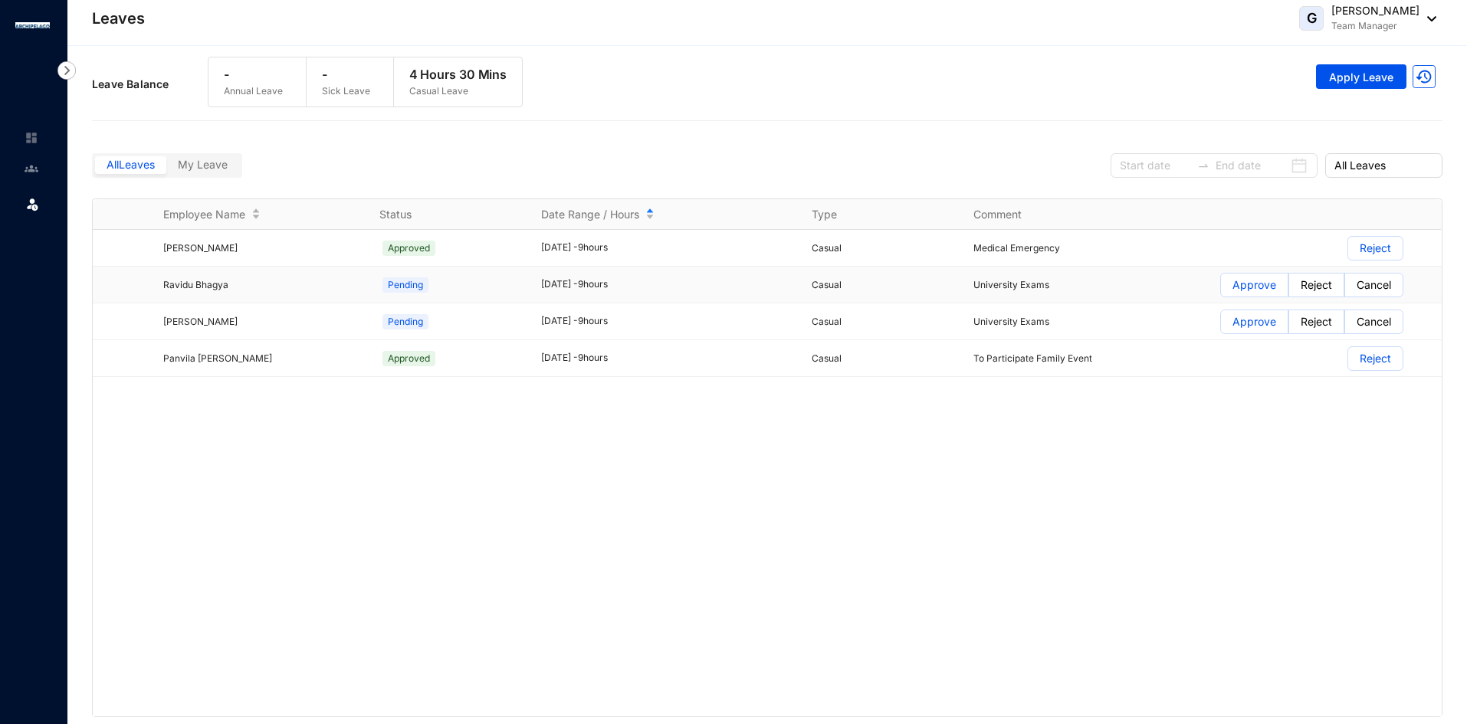
click at [249, 290] on p "Ravidu Bhagya" at bounding box center [262, 284] width 198 height 15
click at [182, 290] on span "Ravidu Bhagya" at bounding box center [195, 284] width 65 height 11
click at [406, 284] on span "Pending" at bounding box center [405, 284] width 46 height 15
click at [552, 284] on div "[DATE] - 9 hours" at bounding box center [667, 284] width 252 height 15
drag, startPoint x: 716, startPoint y: 274, endPoint x: 773, endPoint y: 277, distance: 56.8
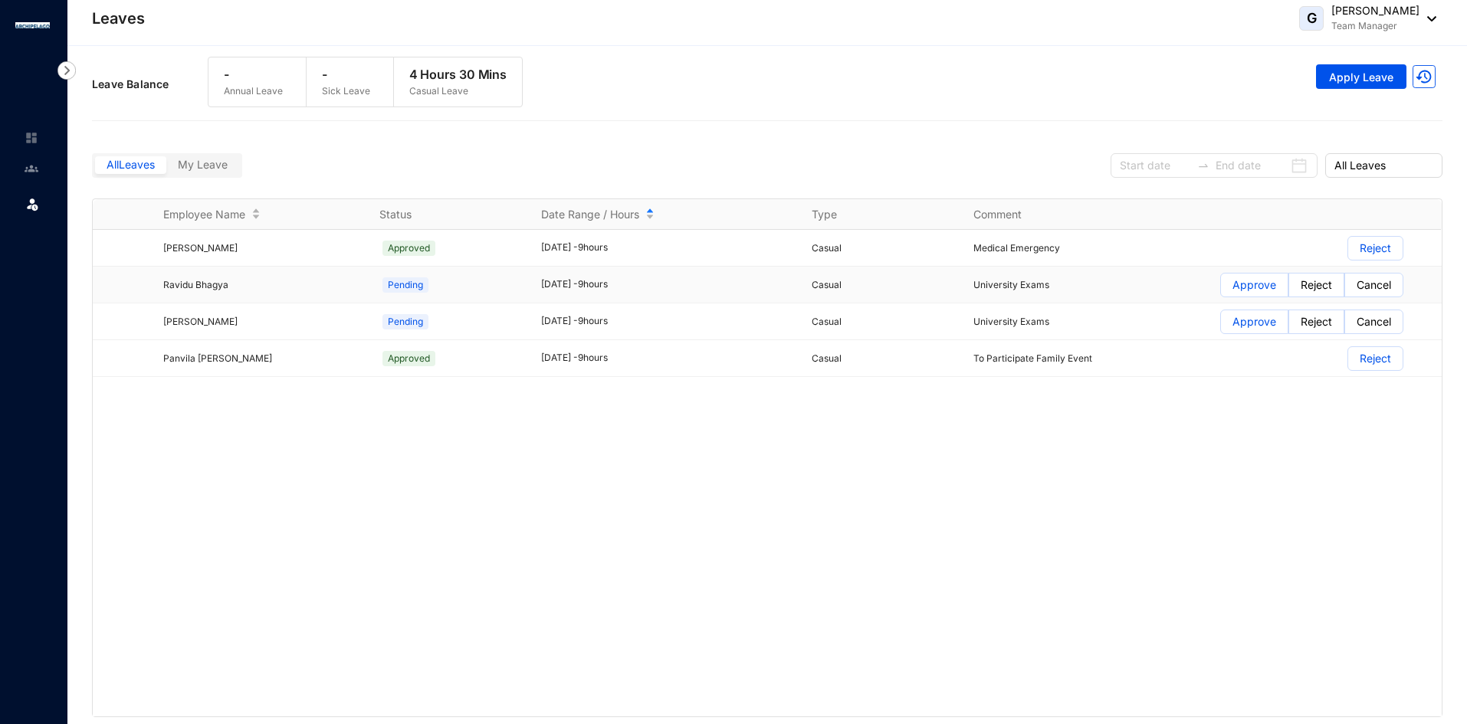
click at [729, 274] on td "[DATE] - 9 hours" at bounding box center [658, 285] width 270 height 37
click at [996, 304] on td "University Exams" at bounding box center [1036, 321] width 162 height 37
click at [1070, 298] on td "University Exams" at bounding box center [1036, 285] width 162 height 37
click at [1082, 296] on td "University Exams" at bounding box center [1036, 285] width 162 height 37
click at [1092, 498] on div "[PERSON_NAME] Approved [DATE] - 9 hours Casual Medical Emergency Reject Ravidu …" at bounding box center [767, 473] width 1349 height 487
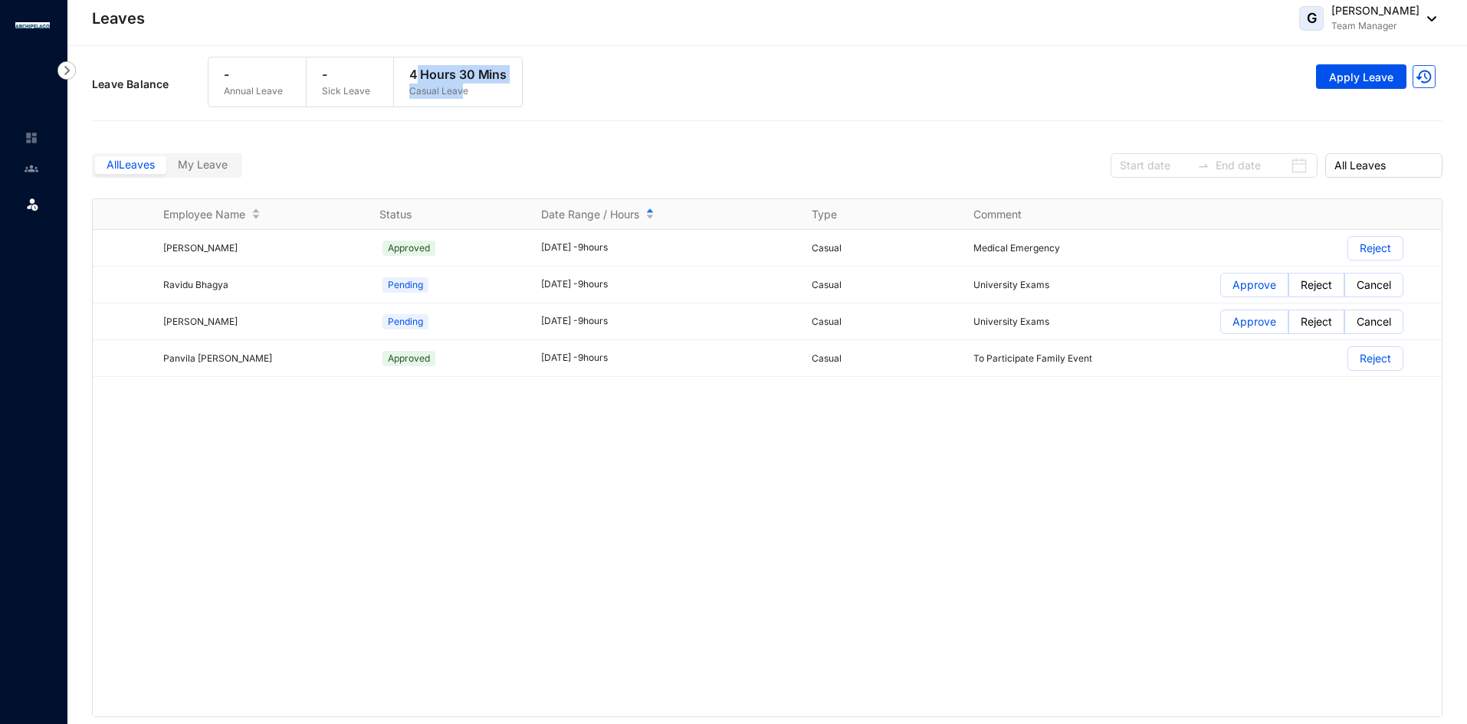
drag, startPoint x: 422, startPoint y: 61, endPoint x: 472, endPoint y: 96, distance: 61.0
click at [464, 92] on div "4 Hours 30 Mins Casual Leave" at bounding box center [458, 81] width 129 height 49
click at [651, 110] on div "Leave Balance - Annual Leave - Sick Leave 4 Hours 30 Mins Casual Leave Apply Le…" at bounding box center [767, 84] width 1350 height 70
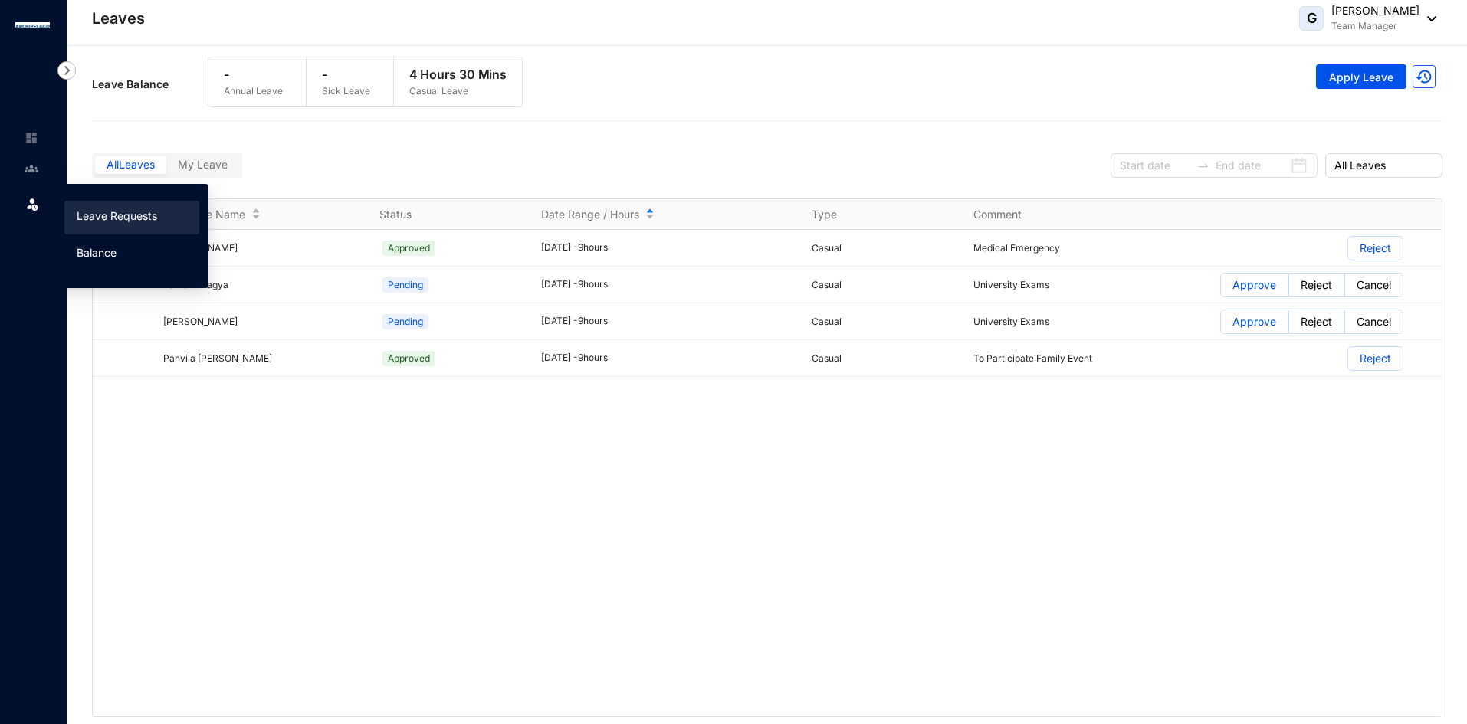
click at [96, 254] on link "Balance" at bounding box center [97, 252] width 40 height 13
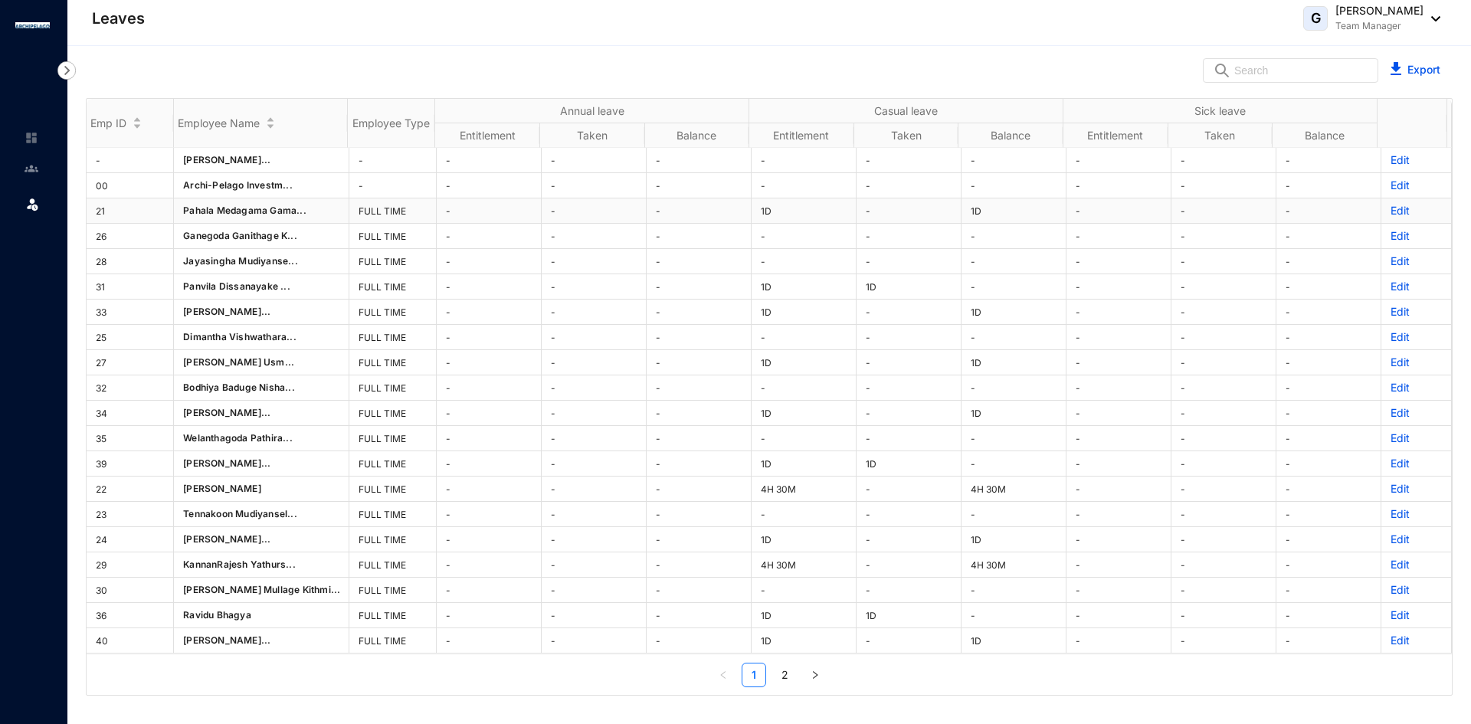
click at [1391, 208] on p "Edit" at bounding box center [1416, 210] width 51 height 15
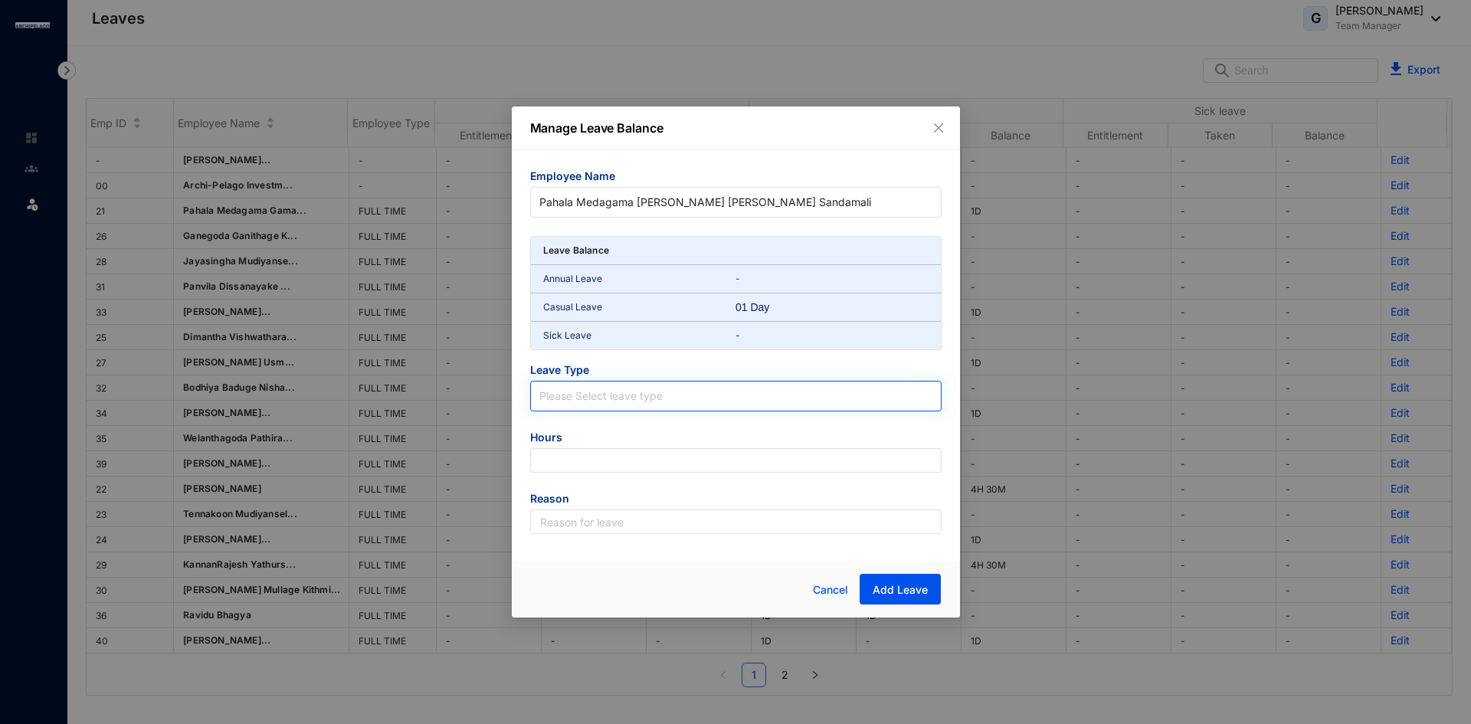
drag, startPoint x: 604, startPoint y: 408, endPoint x: 605, endPoint y: 396, distance: 11.5
click at [604, 404] on span at bounding box center [735, 396] width 393 height 29
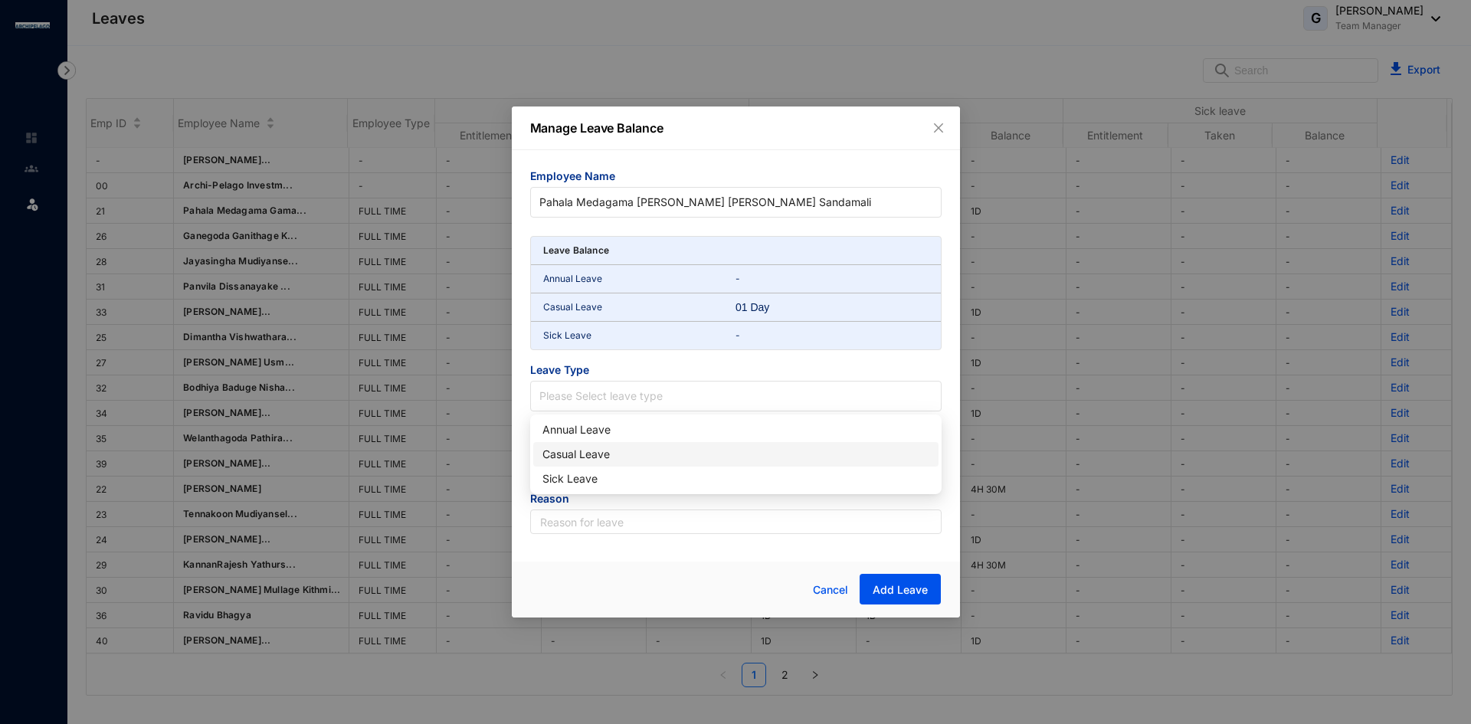
click at [563, 459] on div "Casual Leave" at bounding box center [736, 454] width 387 height 17
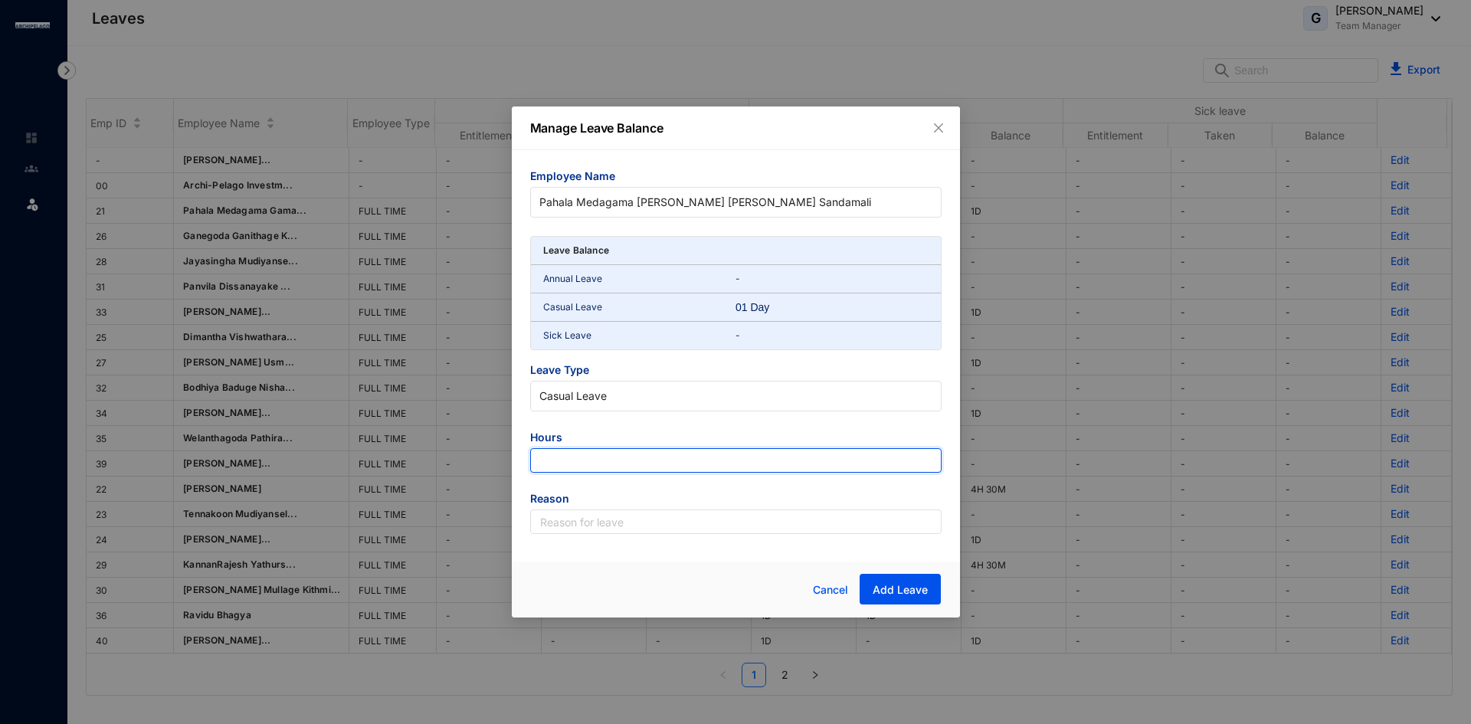
click at [632, 465] on input "number" at bounding box center [735, 460] width 411 height 25
type input "-9"
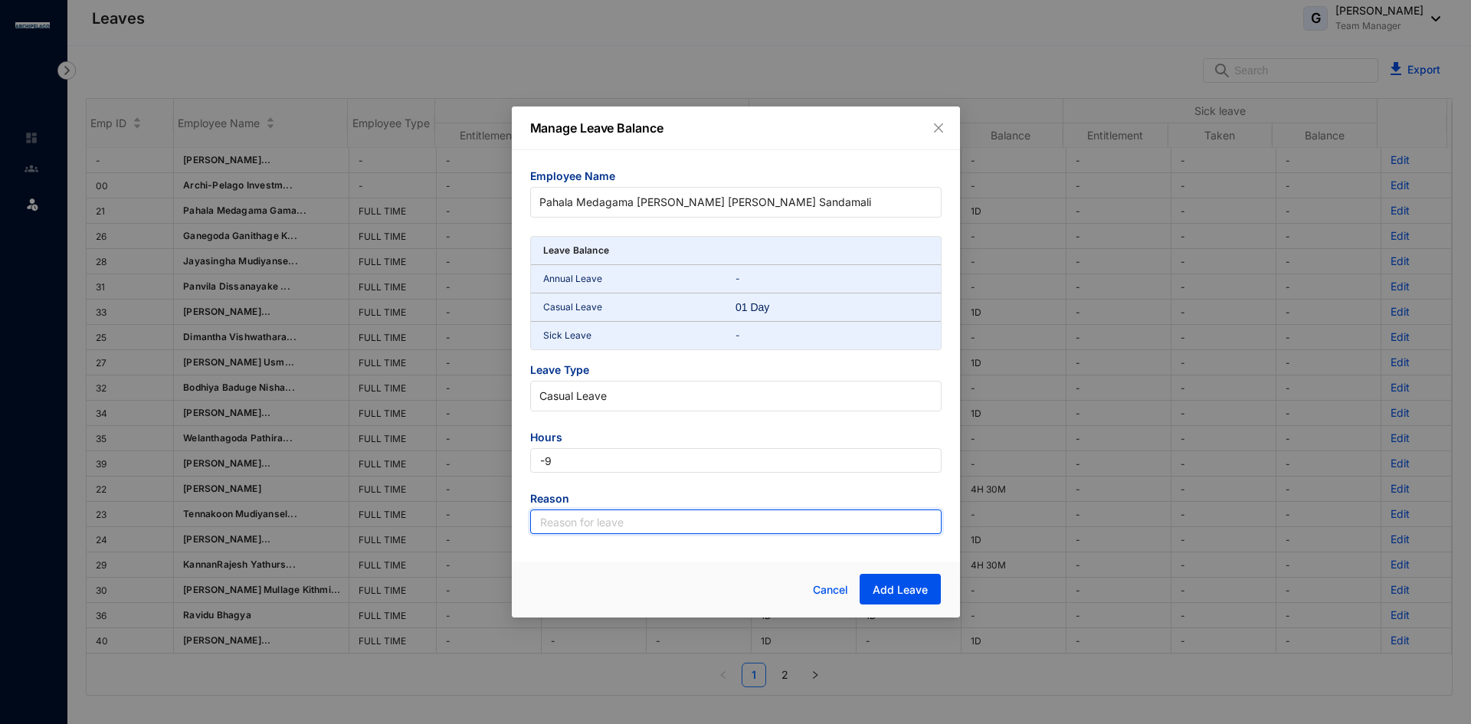
click at [638, 519] on input "text" at bounding box center [735, 522] width 411 height 25
type input "Leave"
click at [905, 602] on button "Add Leave" at bounding box center [900, 589] width 81 height 31
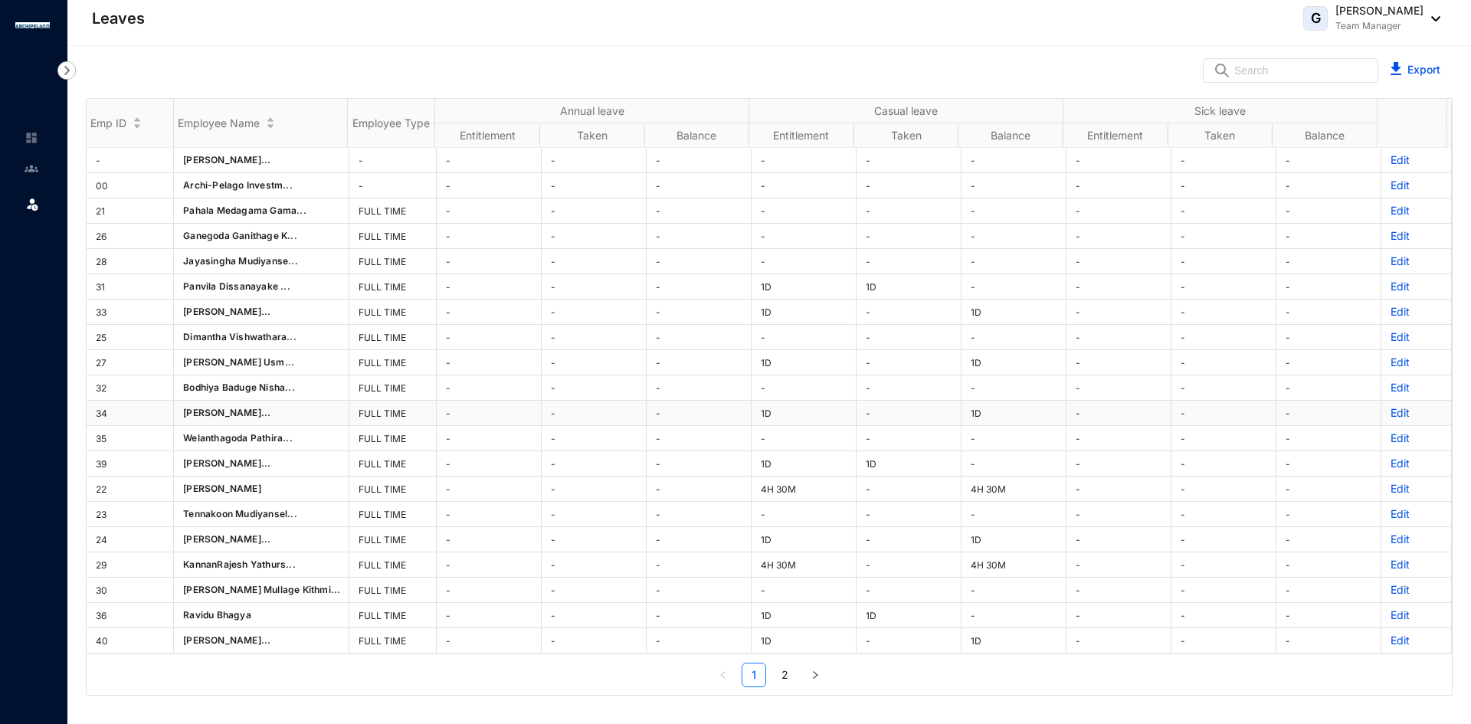
click at [1393, 411] on div "Emp ID Employee Name Employee Type Annual leave Casual leave Sick leave Entitle…" at bounding box center [769, 393] width 1365 height 588
click at [1393, 411] on p "Edit" at bounding box center [1416, 412] width 51 height 15
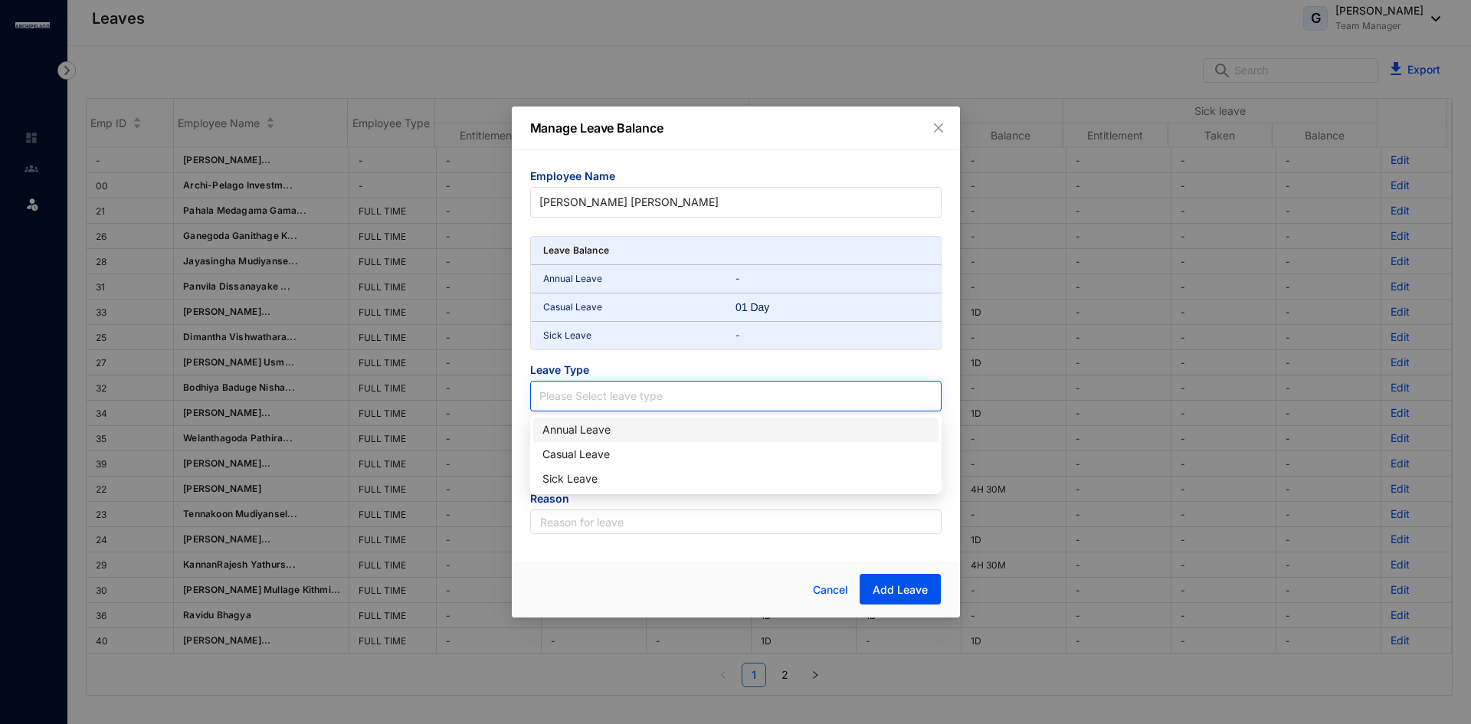
click at [649, 405] on span at bounding box center [735, 396] width 393 height 29
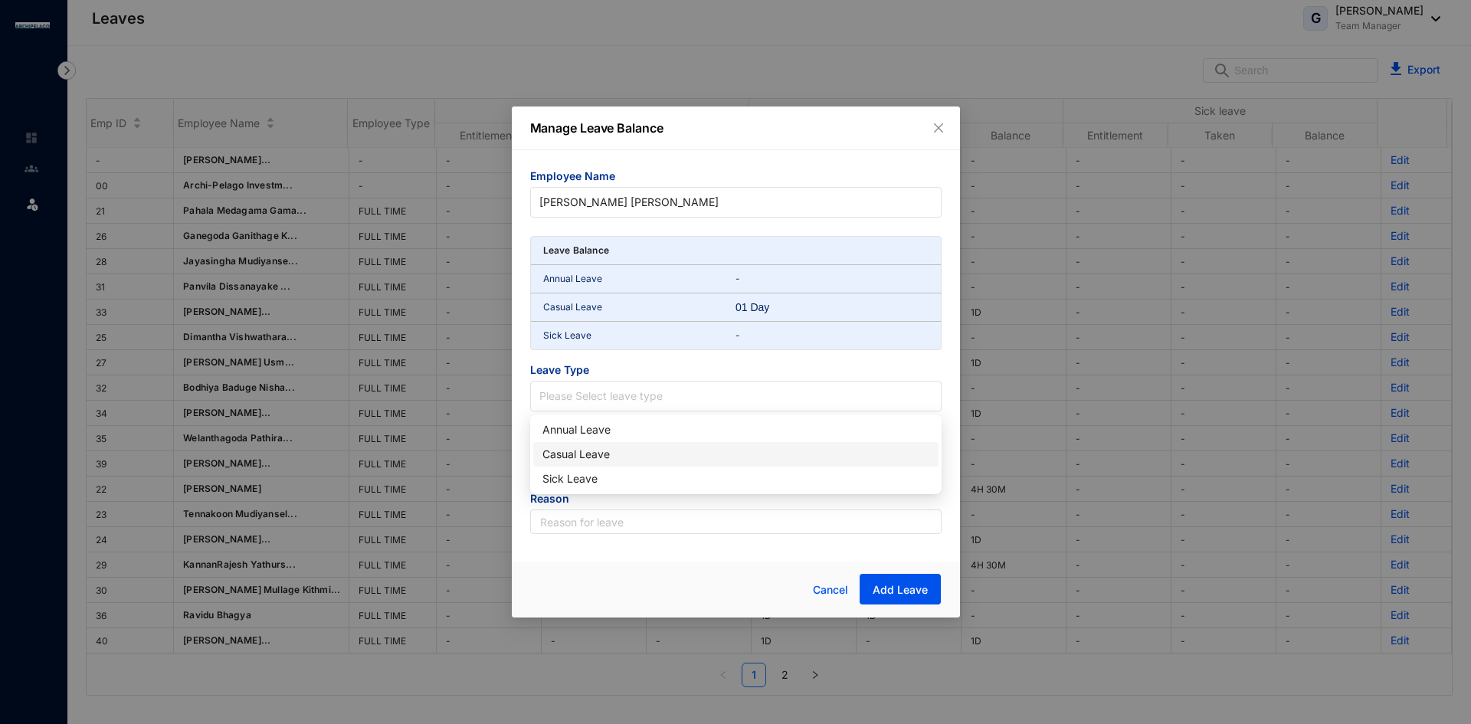
click at [566, 456] on div "Casual Leave" at bounding box center [736, 454] width 387 height 17
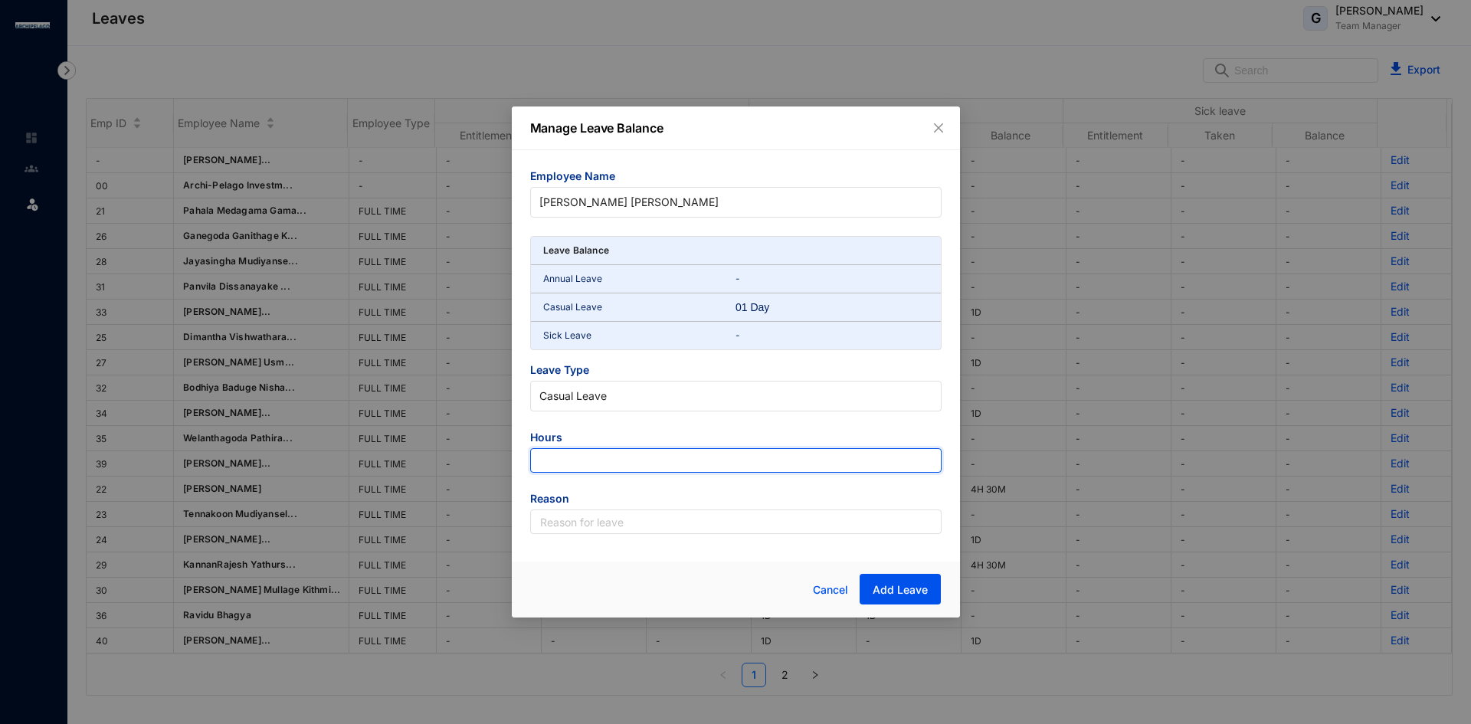
click at [566, 461] on input "number" at bounding box center [735, 460] width 411 height 25
type input "-9"
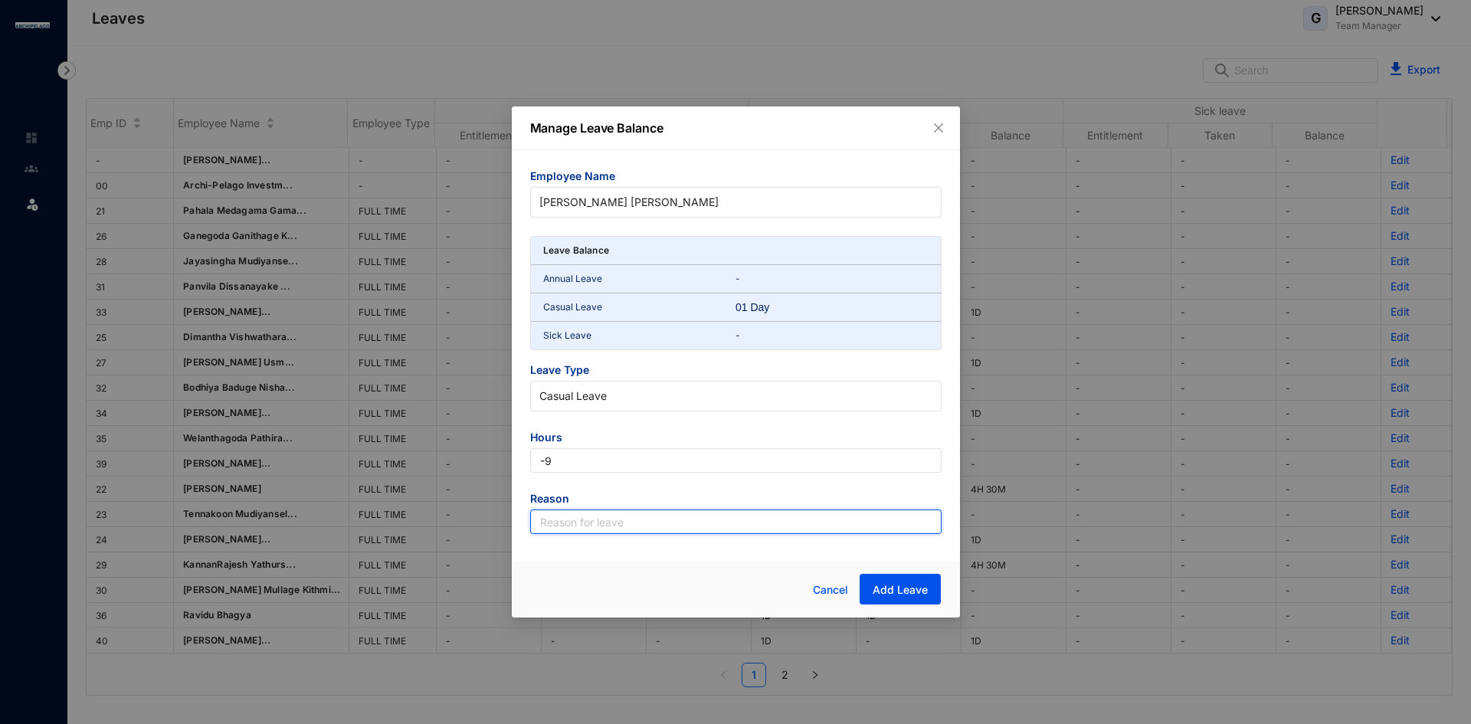
drag, startPoint x: 629, startPoint y: 516, endPoint x: 630, endPoint y: 524, distance: 7.7
click at [629, 516] on input "text" at bounding box center [735, 522] width 411 height 25
type input "Leave"
click at [889, 592] on span "Add Leave" at bounding box center [900, 589] width 55 height 15
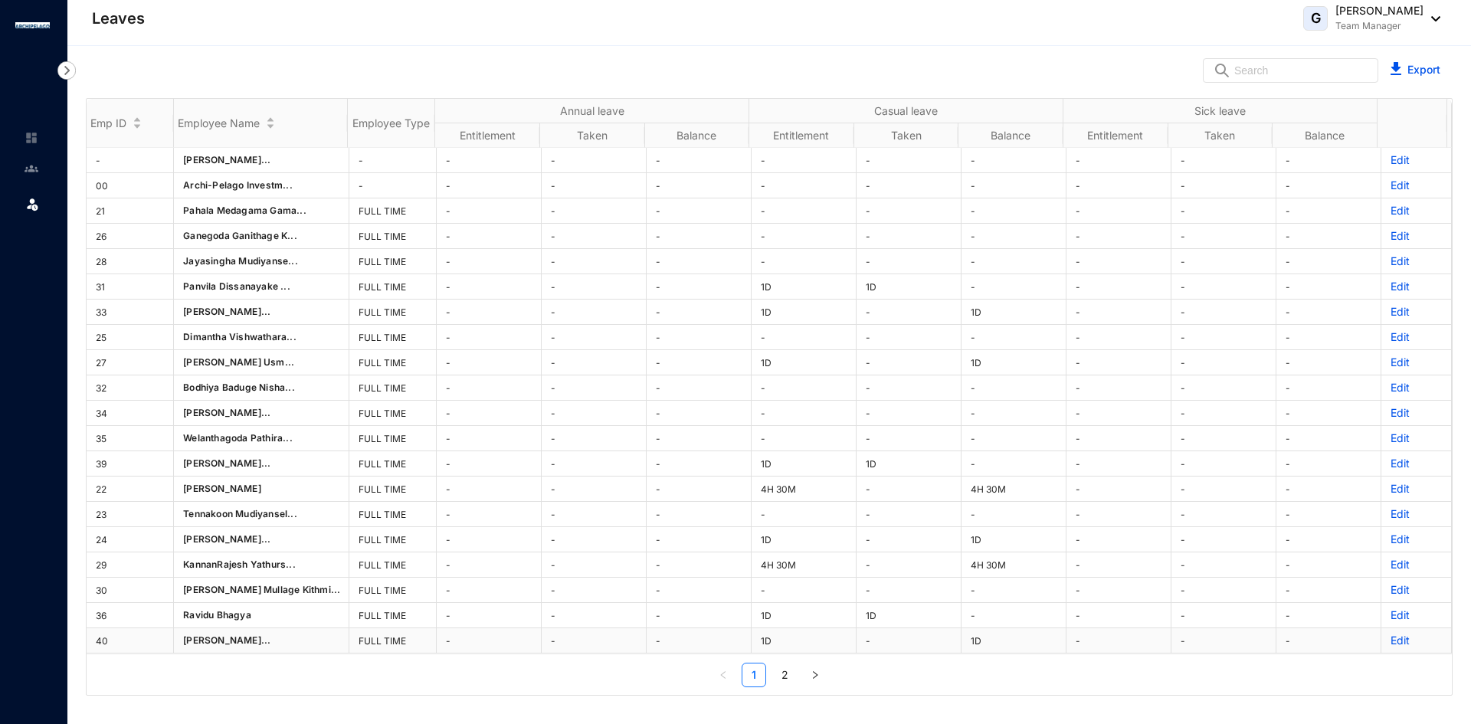
click at [1391, 634] on p "Edit" at bounding box center [1416, 640] width 51 height 15
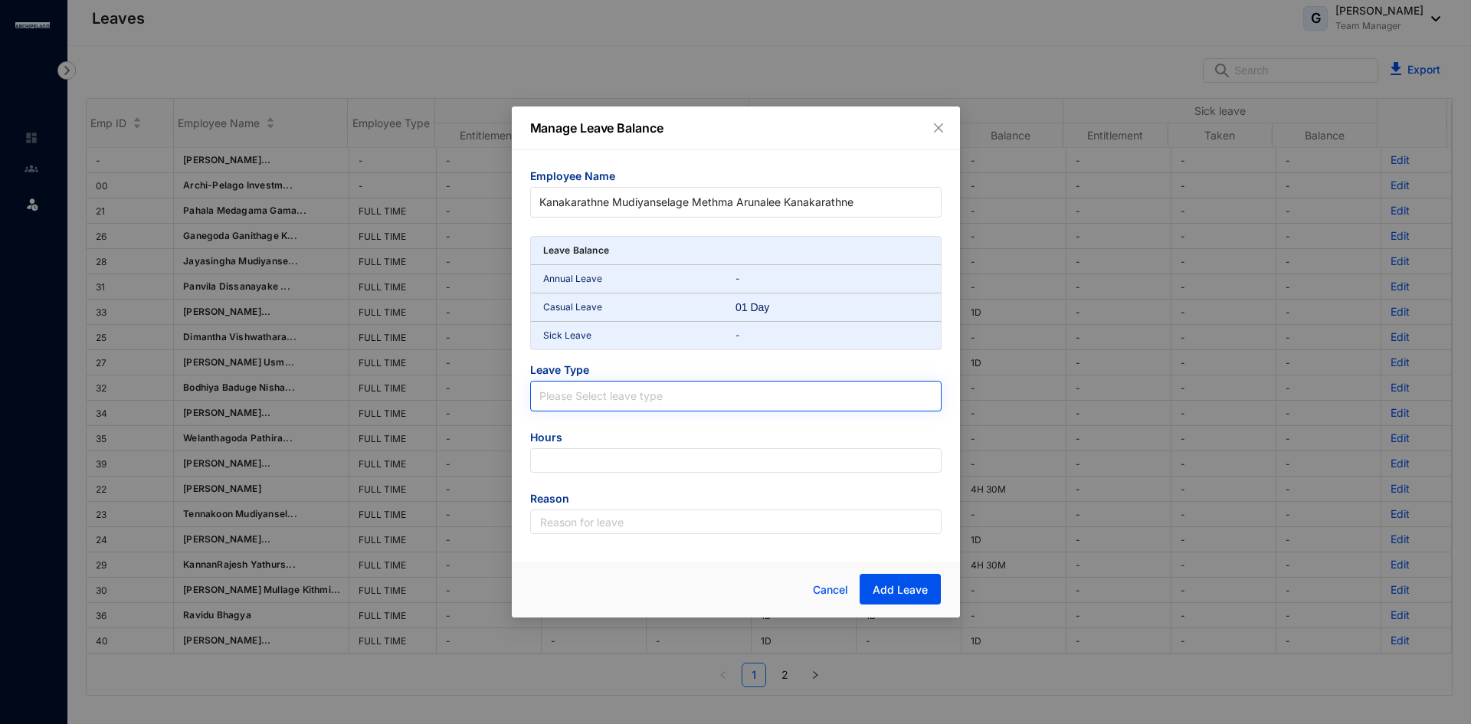
click at [605, 402] on input "search" at bounding box center [735, 393] width 393 height 23
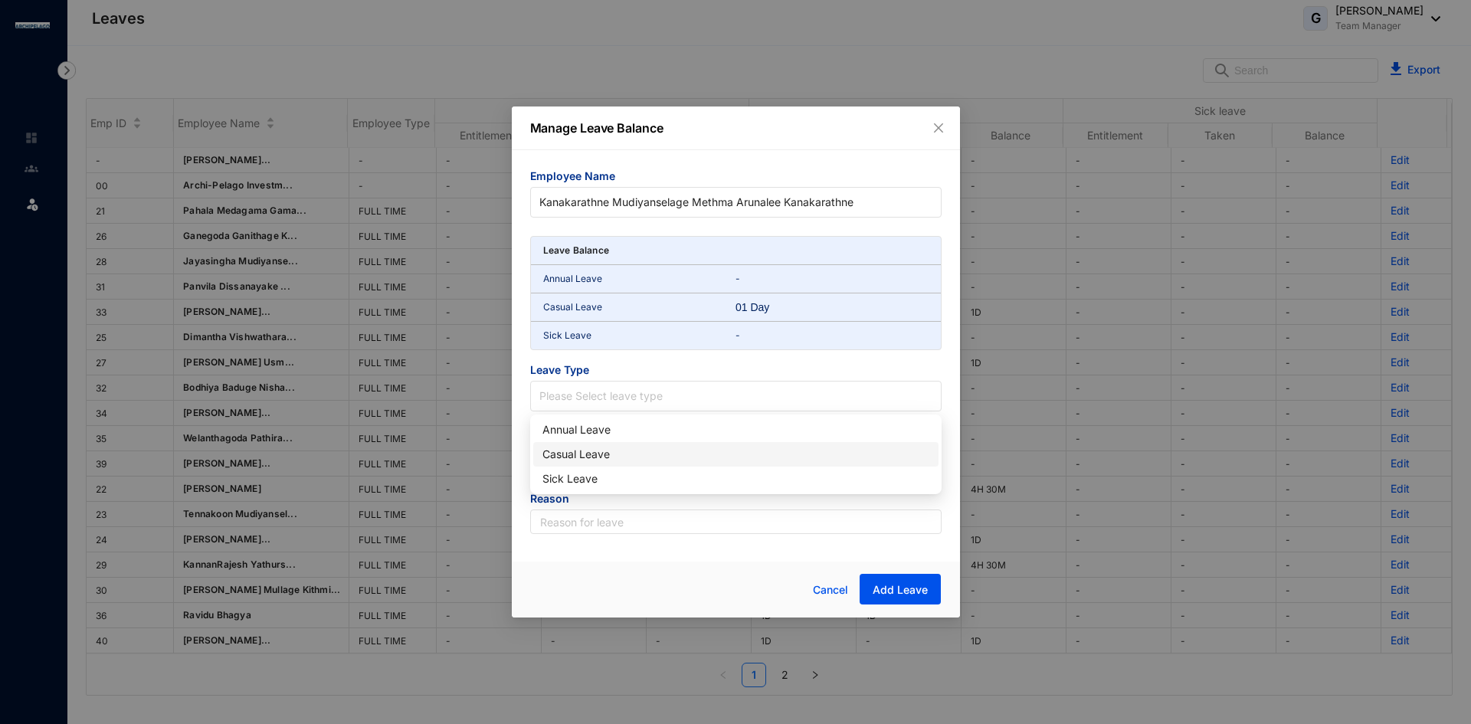
click at [575, 460] on div "Casual Leave" at bounding box center [736, 454] width 387 height 17
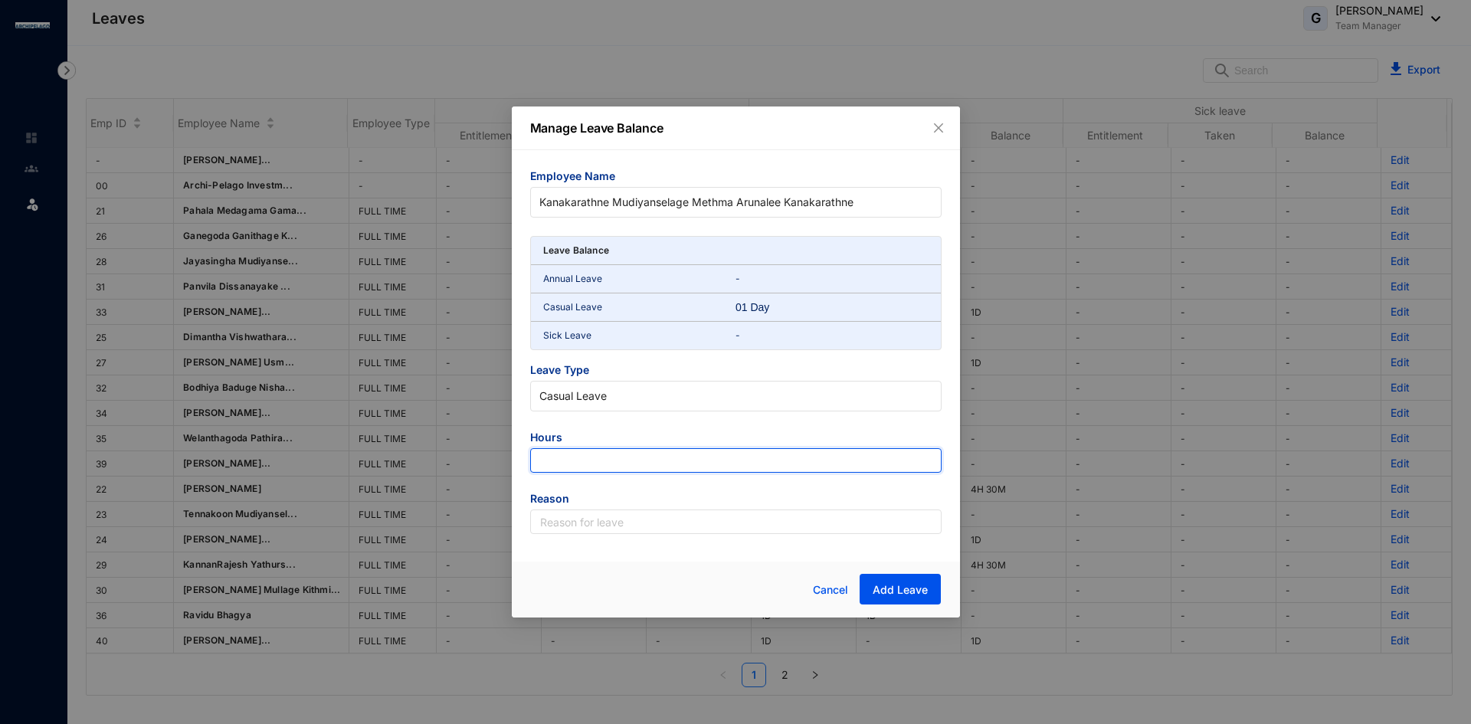
click at [576, 461] on input "number" at bounding box center [735, 460] width 411 height 25
type input "-9"
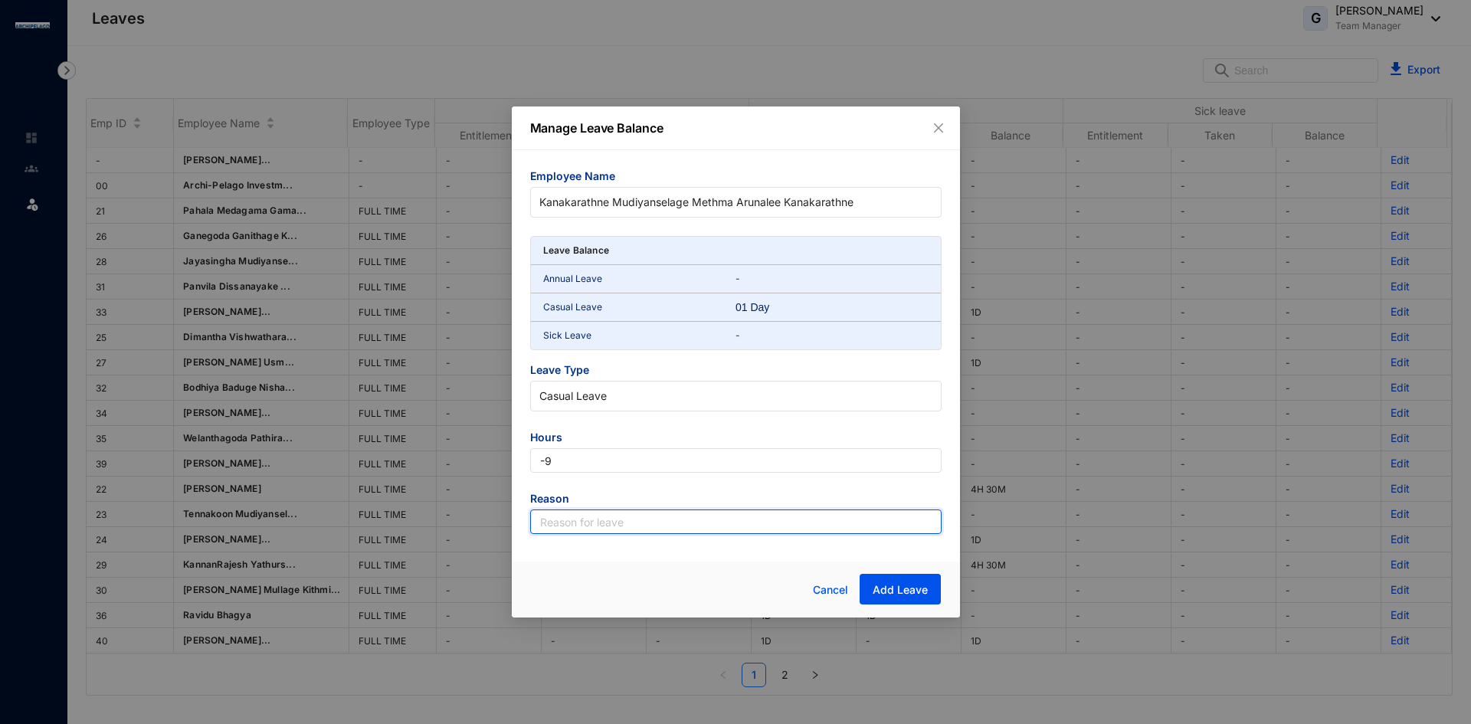
drag, startPoint x: 602, startPoint y: 531, endPoint x: 618, endPoint y: 533, distance: 16.2
click at [602, 531] on input "text" at bounding box center [735, 522] width 411 height 25
click at [886, 590] on span "Add Leave" at bounding box center [900, 589] width 55 height 15
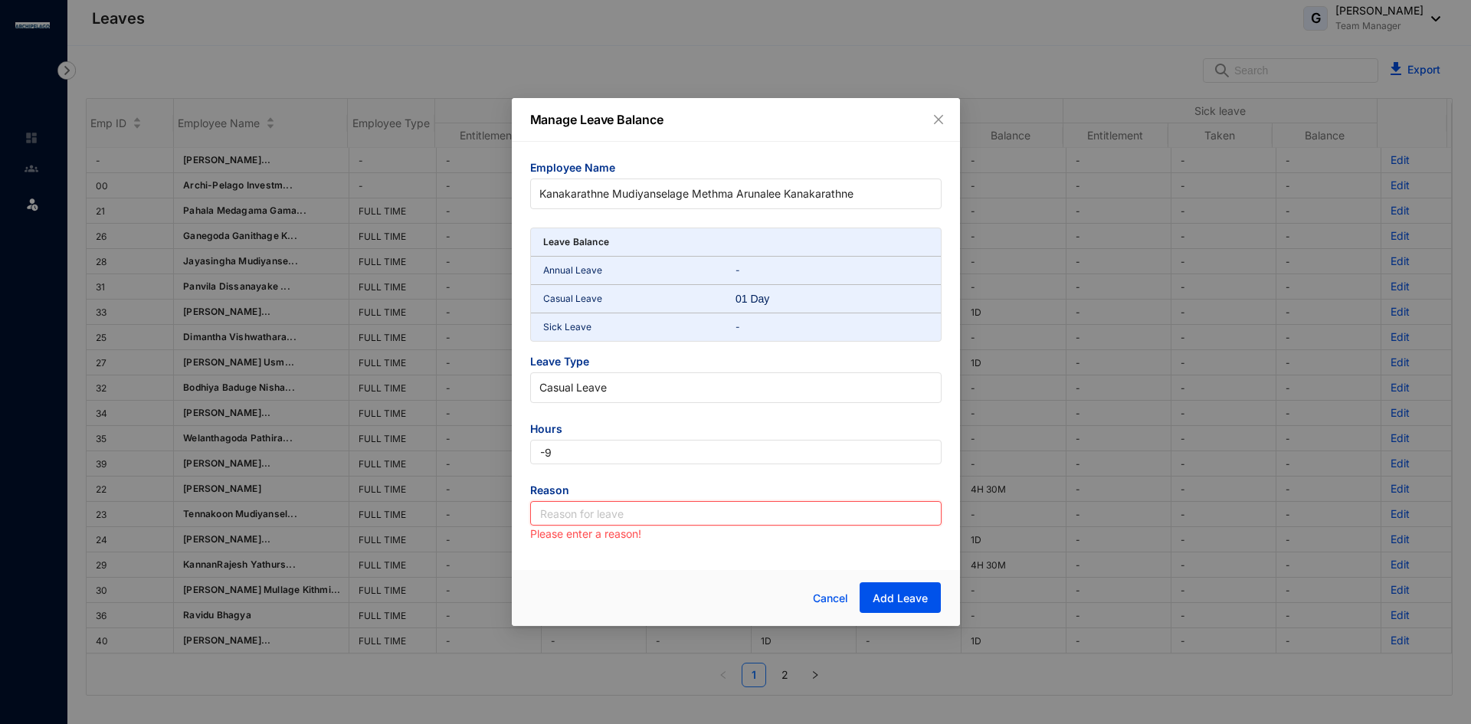
click at [570, 523] on input "text" at bounding box center [735, 513] width 411 height 25
type input "Leave"
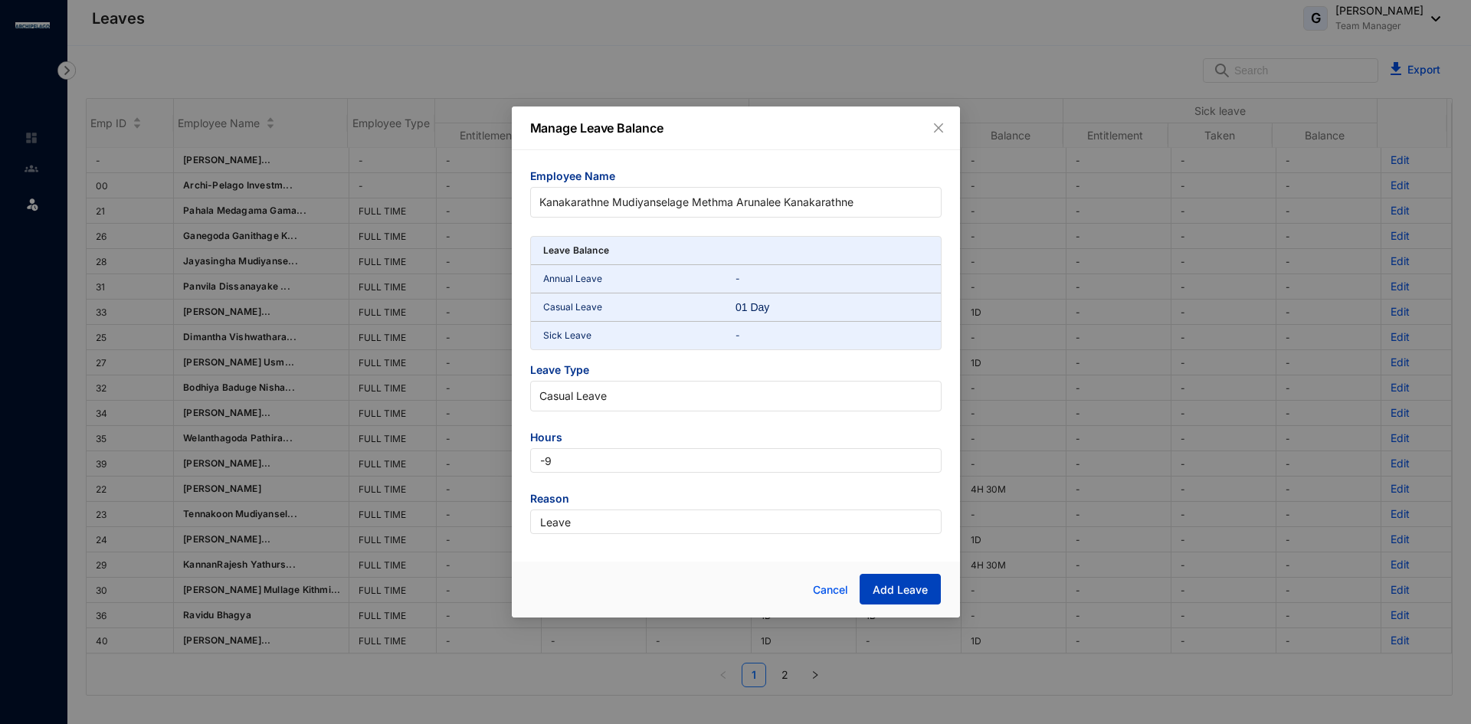
click at [885, 592] on span "Add Leave" at bounding box center [900, 589] width 55 height 15
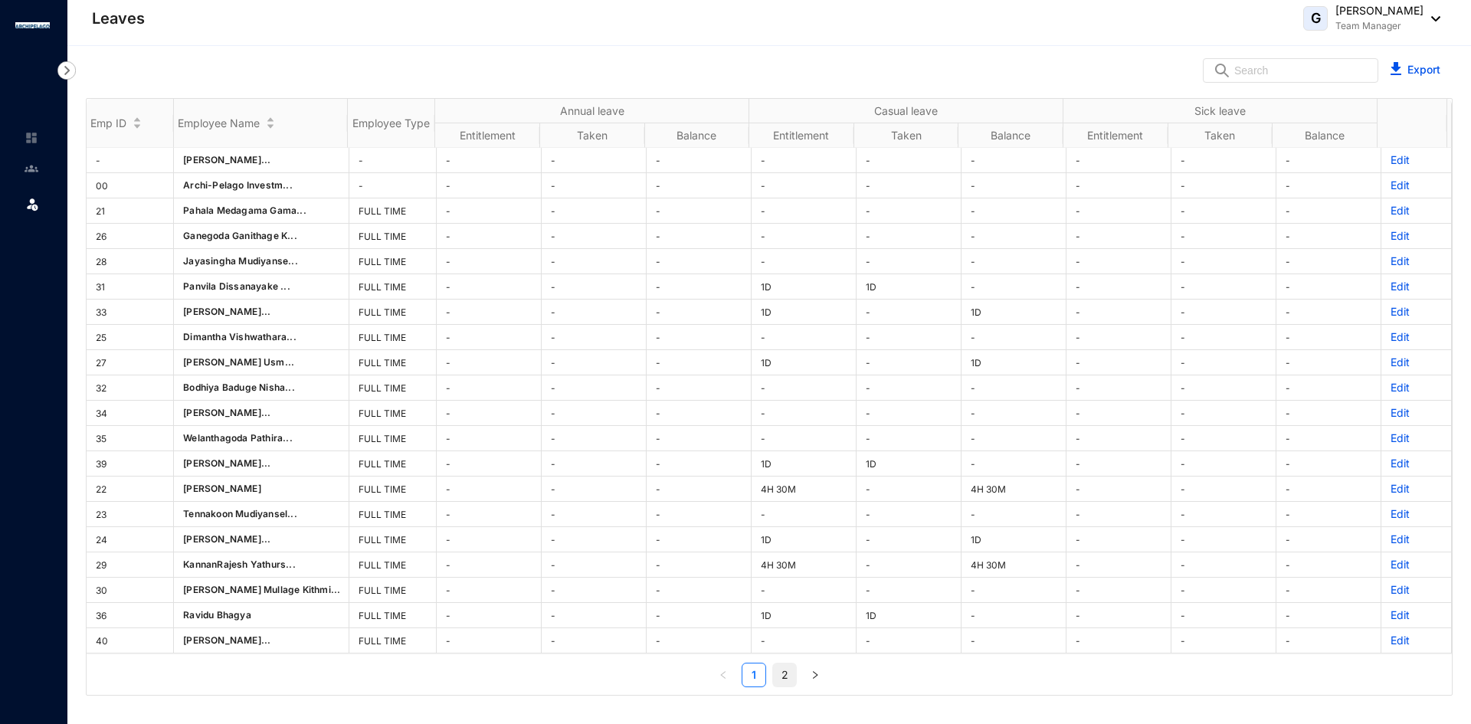
click at [779, 672] on link "2" at bounding box center [784, 675] width 23 height 23
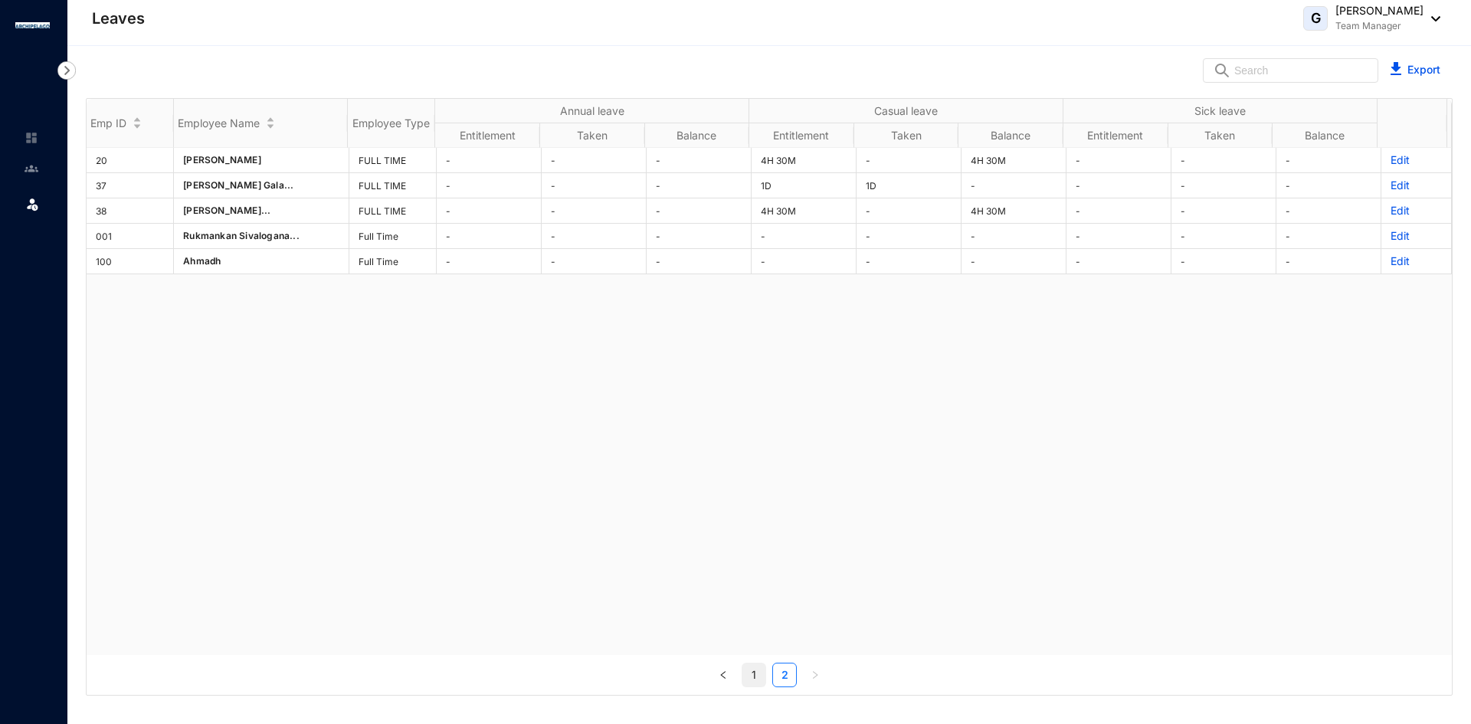
click at [748, 682] on link "1" at bounding box center [754, 675] width 23 height 23
